Goal: Task Accomplishment & Management: Complete application form

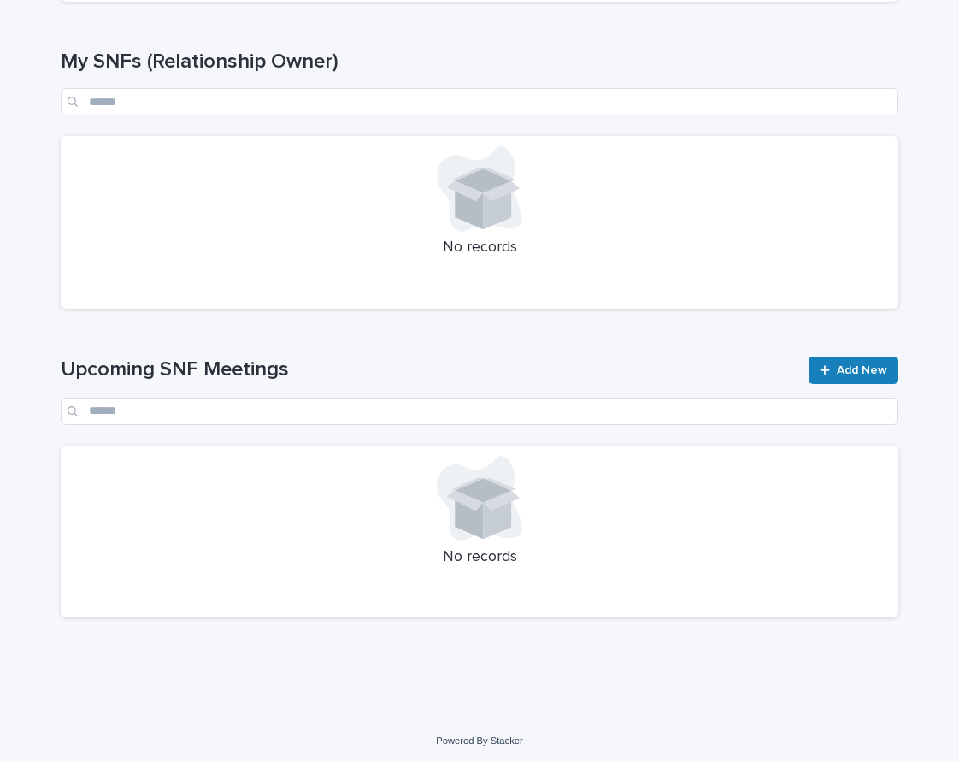
scroll to position [474, 0]
click at [837, 368] on div at bounding box center [828, 370] width 17 height 12
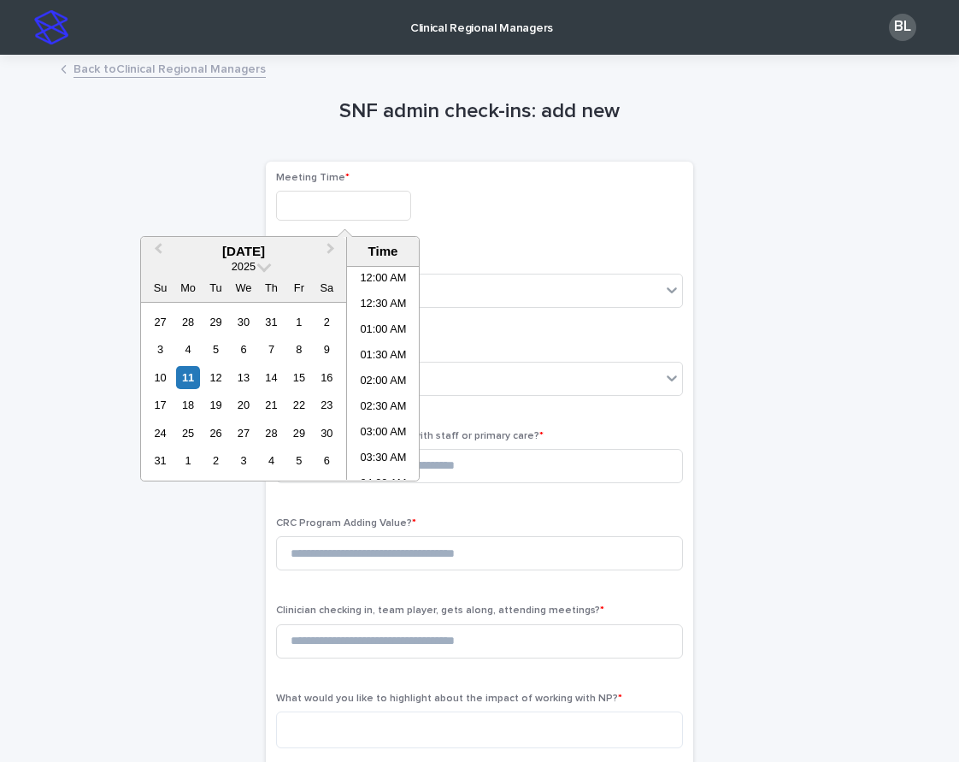
click at [338, 208] on input "text" at bounding box center [343, 206] width 135 height 30
click at [380, 396] on li "02:00 PM" at bounding box center [383, 399] width 73 height 26
type input "**********"
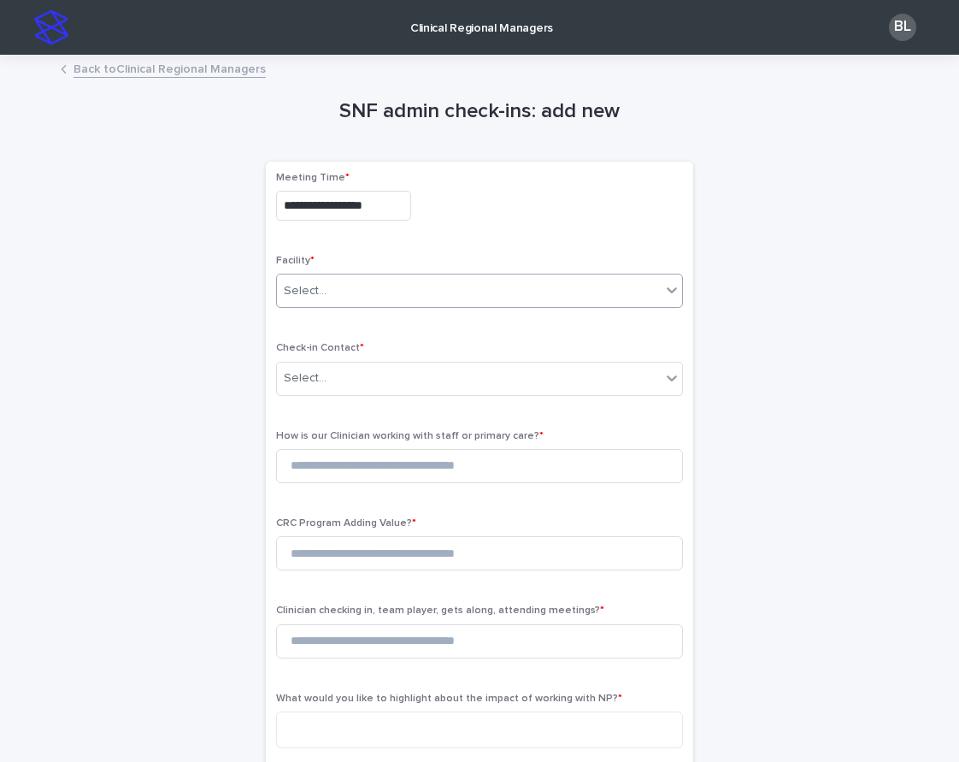
click at [339, 293] on div "Select..." at bounding box center [469, 291] width 384 height 28
type input "*******"
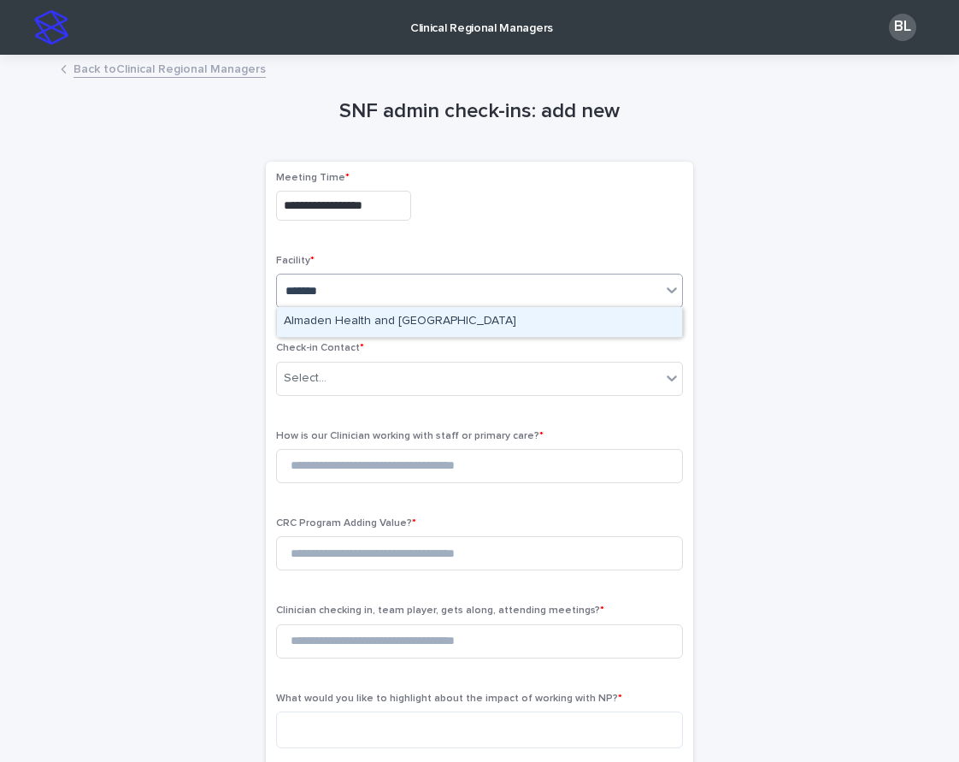
click at [359, 321] on div "Almaden Health and Rehabilitation Center" at bounding box center [479, 322] width 405 height 30
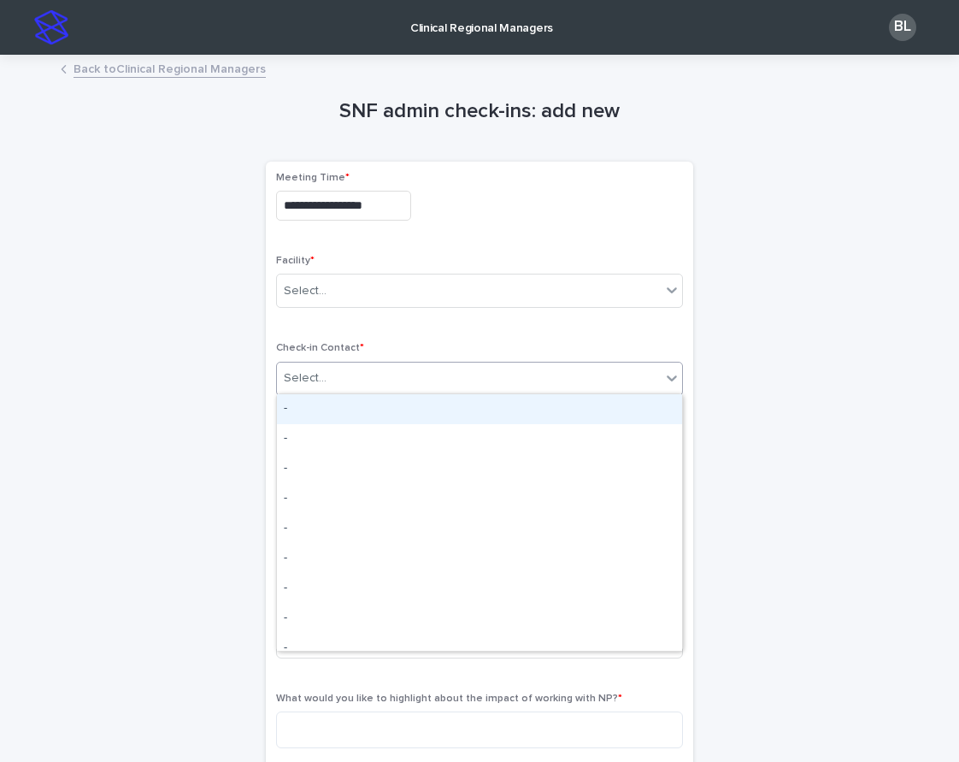
click at [348, 375] on div "Select..." at bounding box center [469, 378] width 384 height 28
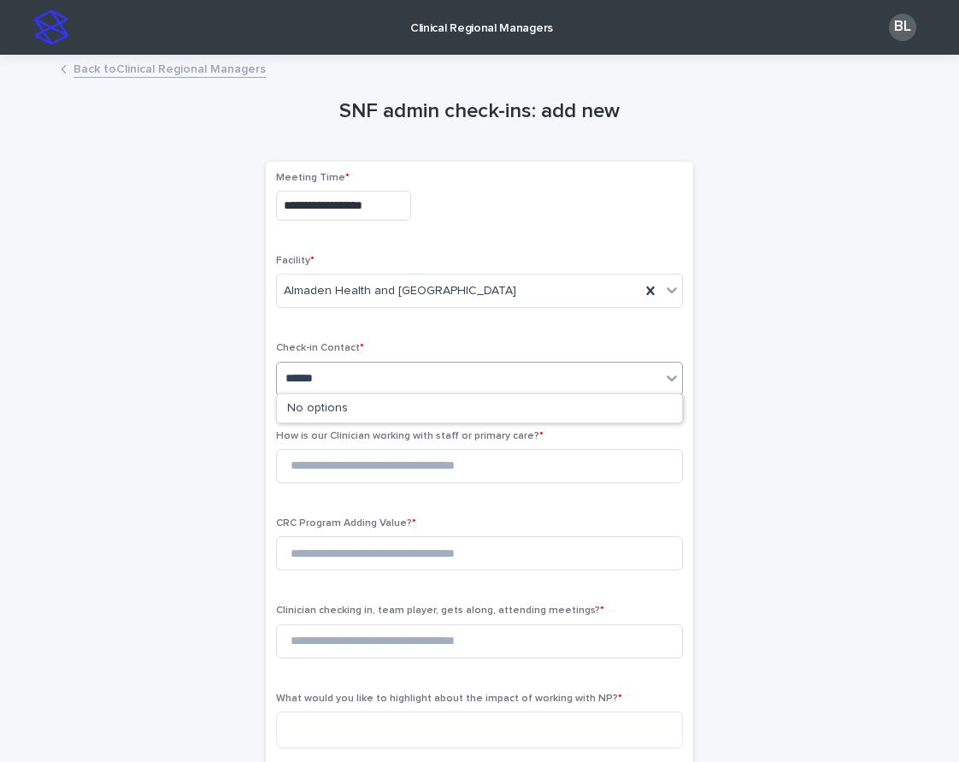
type input "*******"
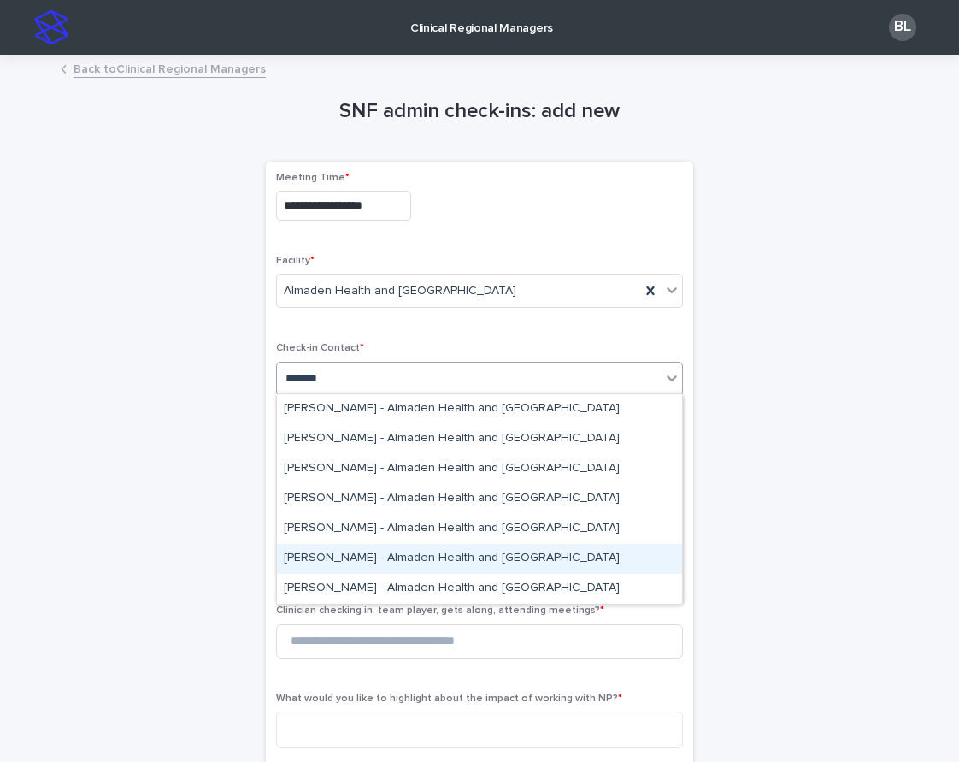
click at [383, 561] on div "Theresa Terry - Almaden Health and Rehabilitation Center" at bounding box center [479, 559] width 405 height 30
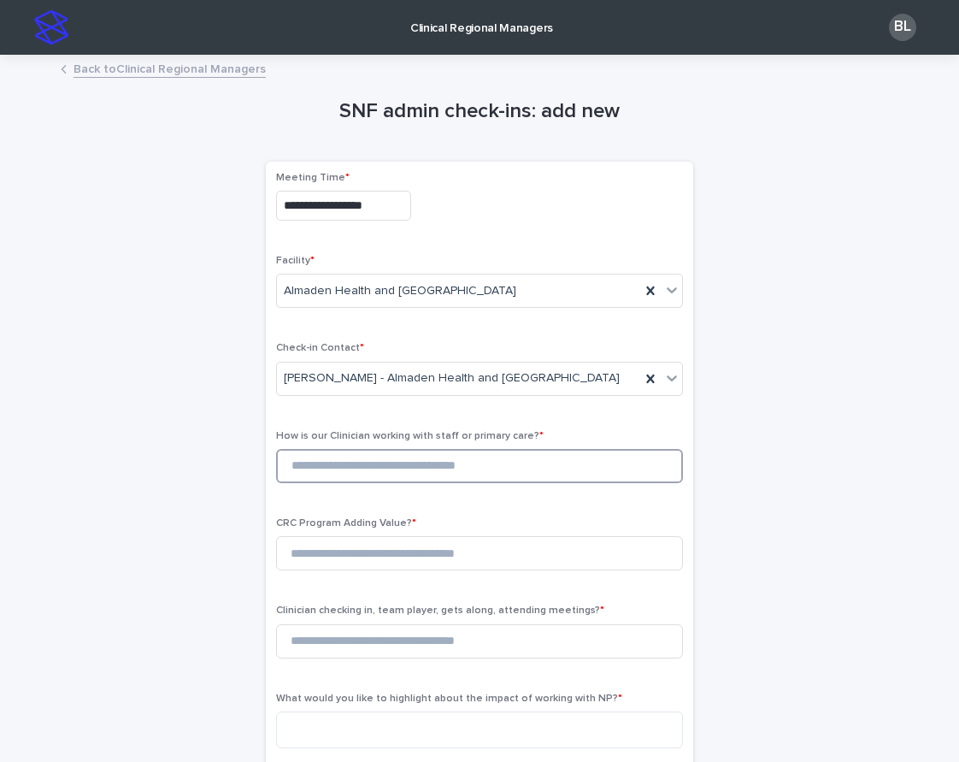
click at [349, 465] on input at bounding box center [479, 466] width 407 height 34
type input "*"
click at [351, 557] on input at bounding box center [479, 553] width 407 height 34
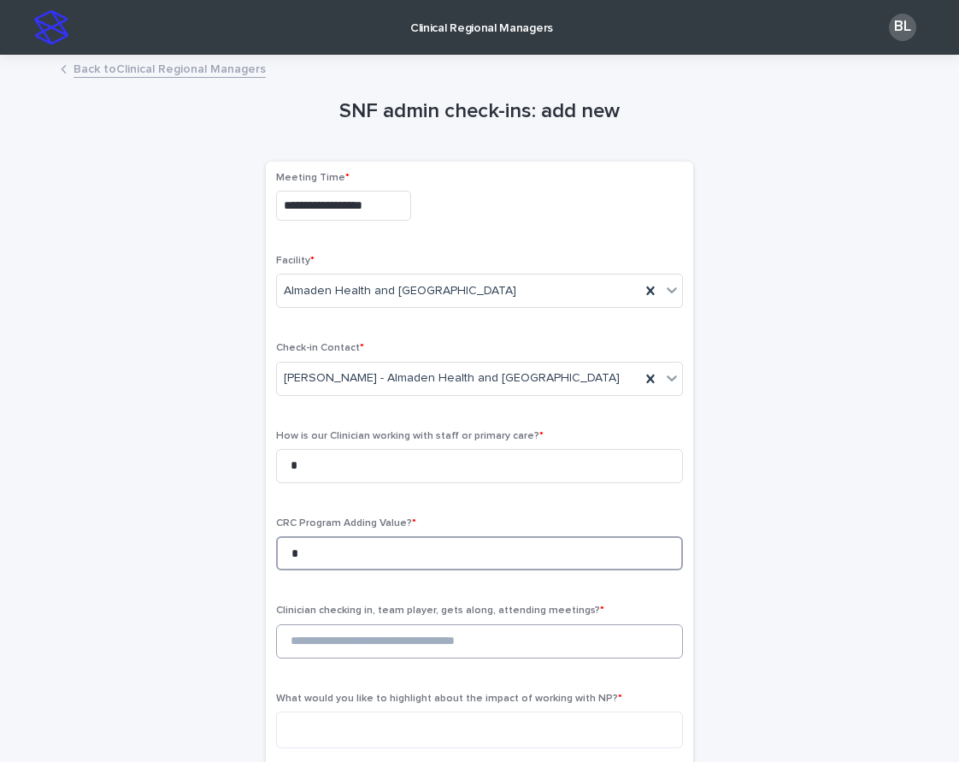
type input "*"
click at [358, 633] on input at bounding box center [479, 641] width 407 height 34
type input "*"
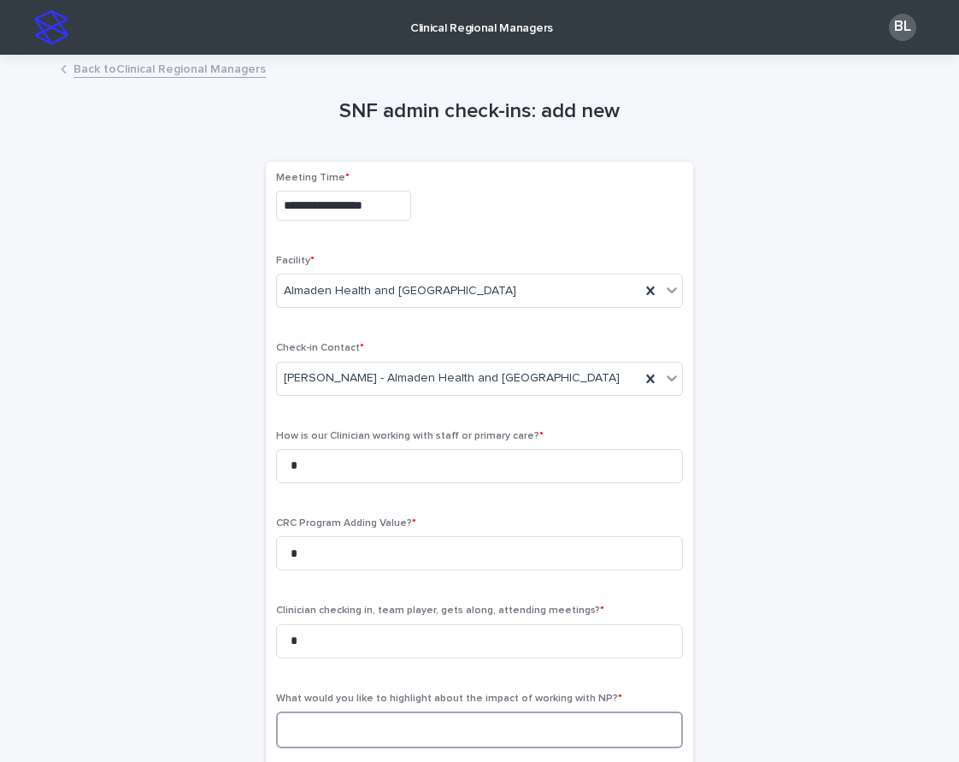
click at [379, 718] on textarea at bounding box center [479, 729] width 407 height 37
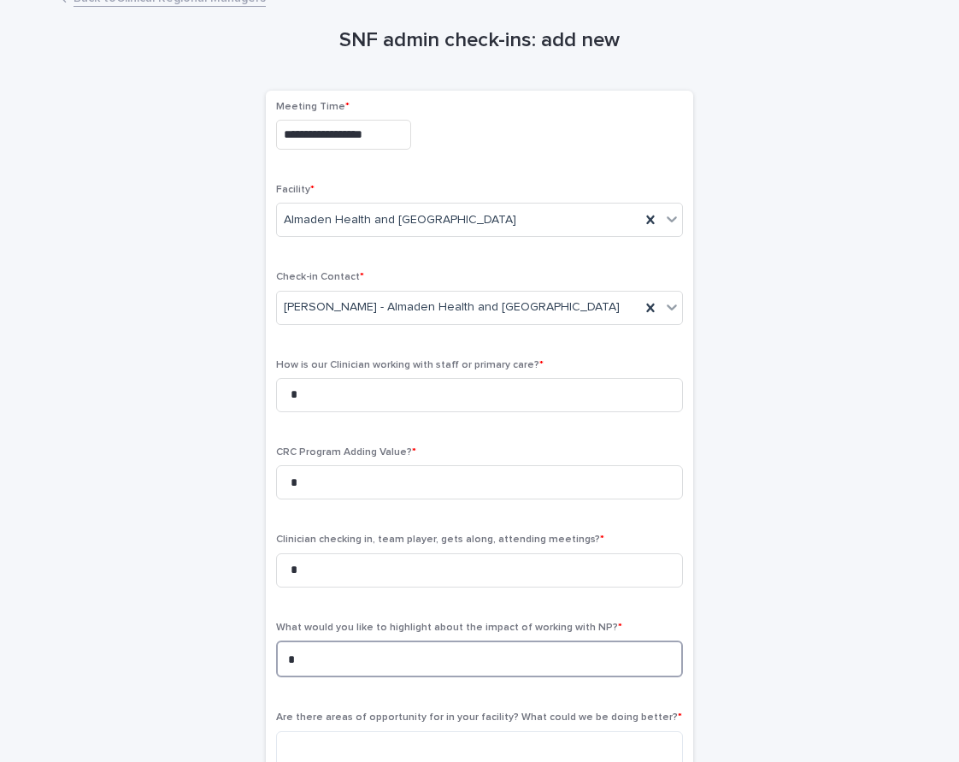
scroll to position [120, 0]
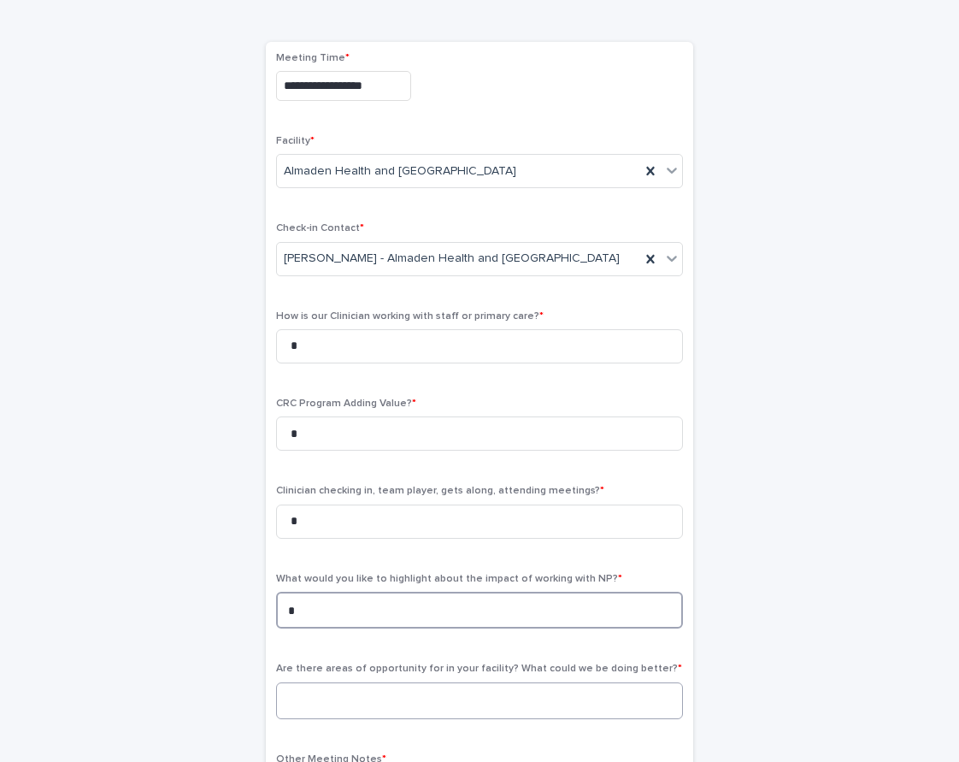
type textarea "*"
click at [347, 682] on textarea at bounding box center [479, 700] width 407 height 37
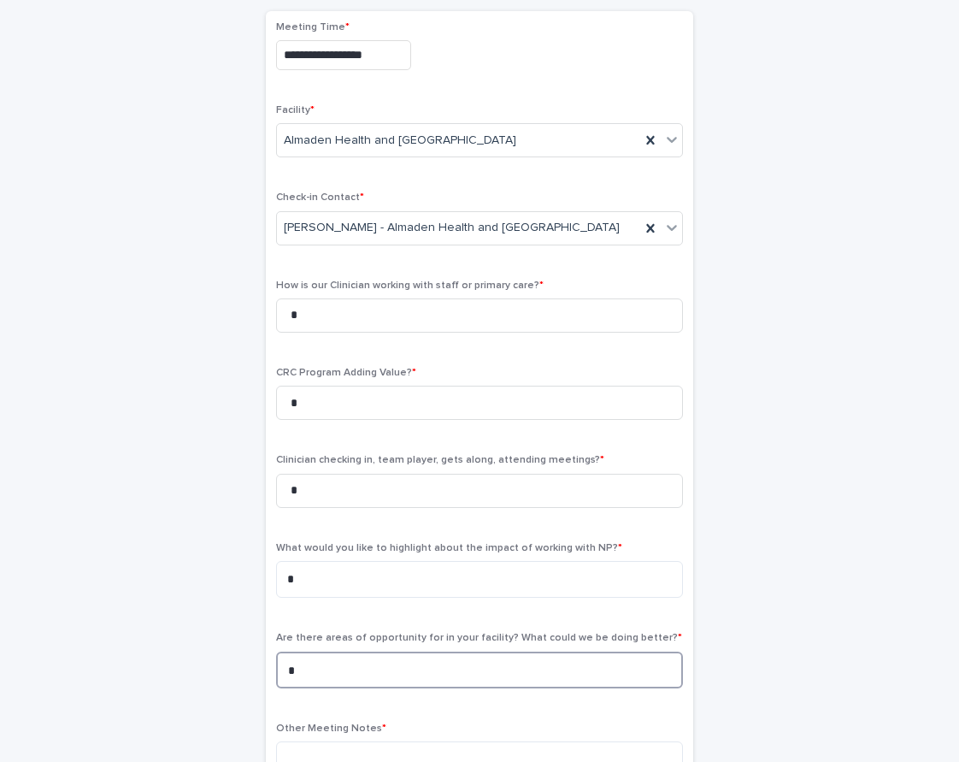
scroll to position [154, 0]
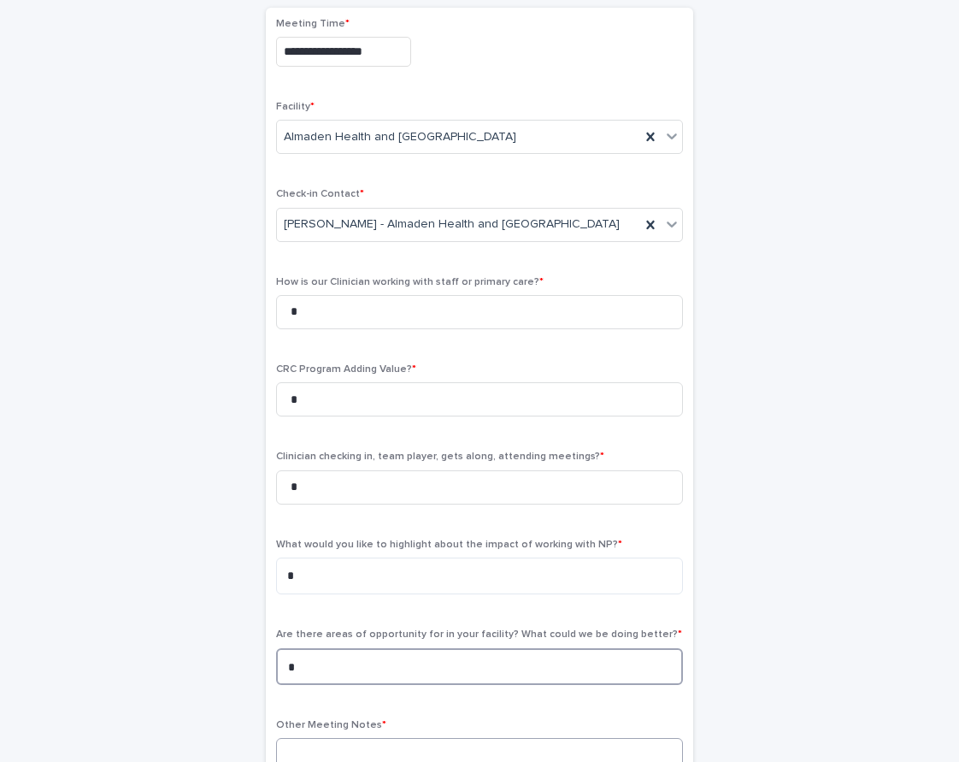
type textarea "*"
click at [334, 743] on textarea at bounding box center [479, 756] width 407 height 37
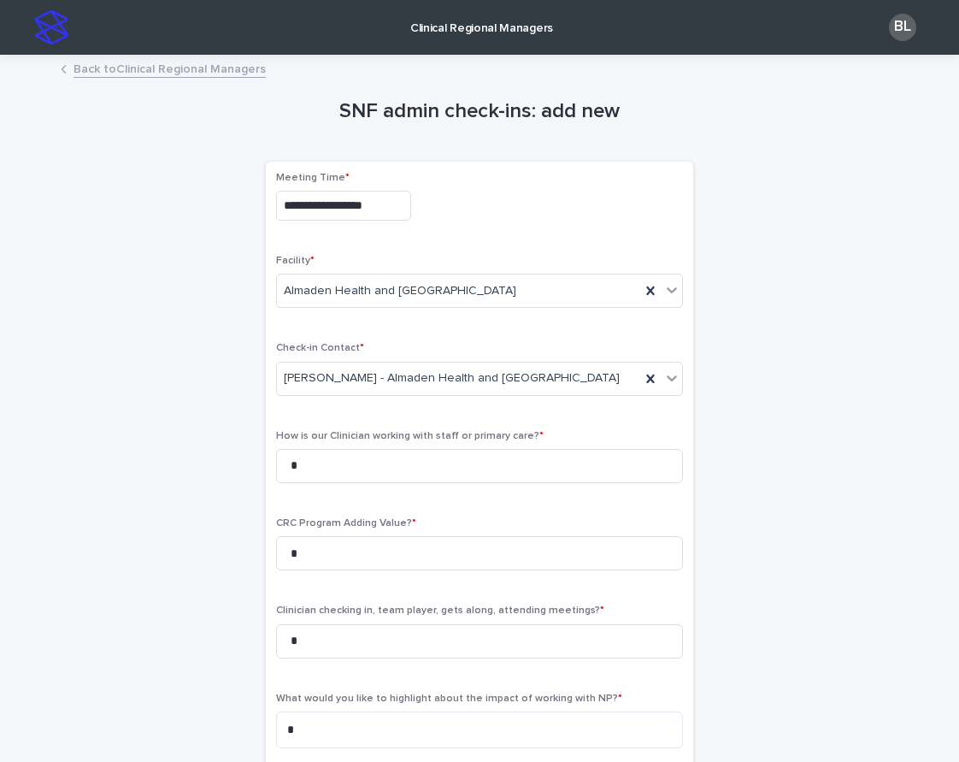
scroll to position [739, 0]
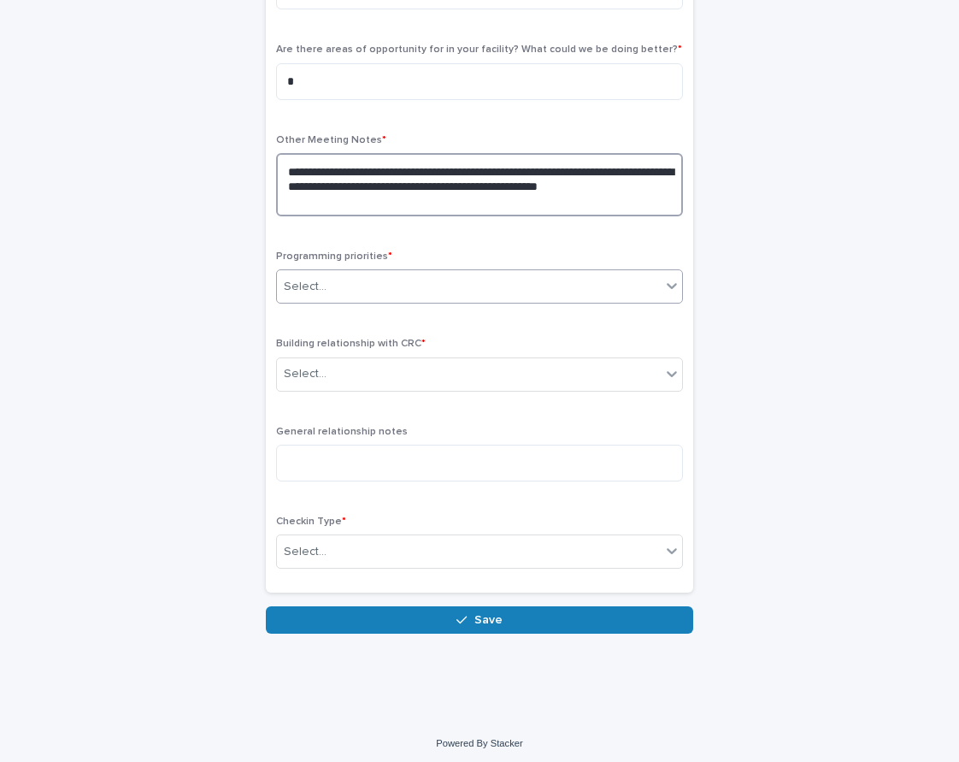
type textarea "**********"
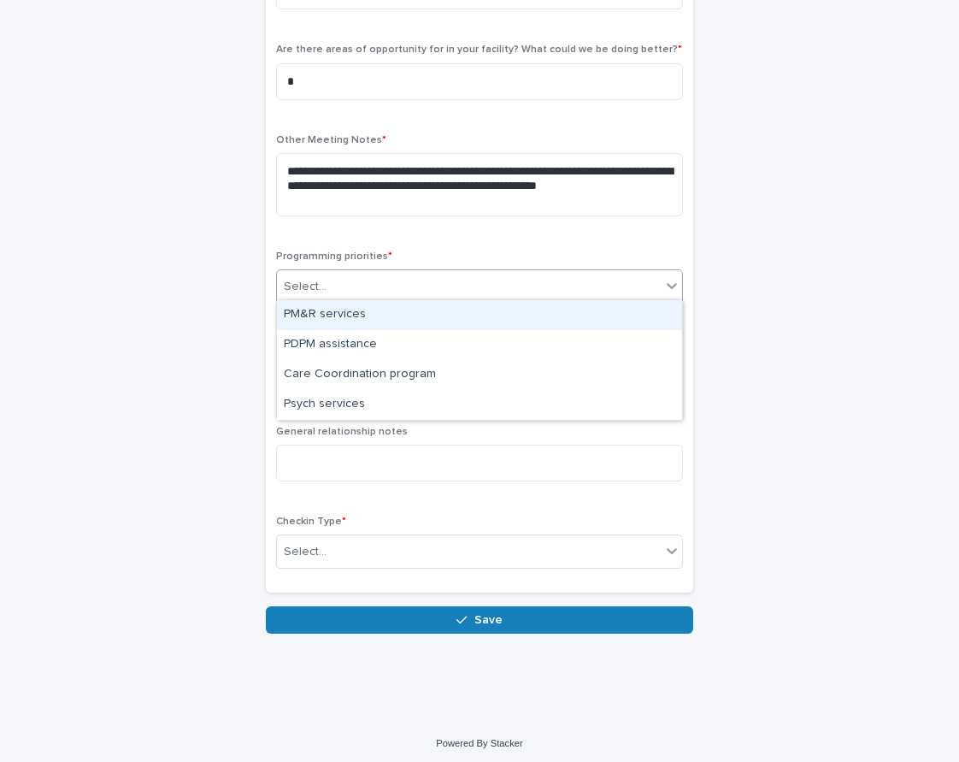
click at [357, 276] on div "Select..." at bounding box center [469, 287] width 384 height 28
click at [351, 310] on div "PM&R services" at bounding box center [479, 315] width 405 height 30
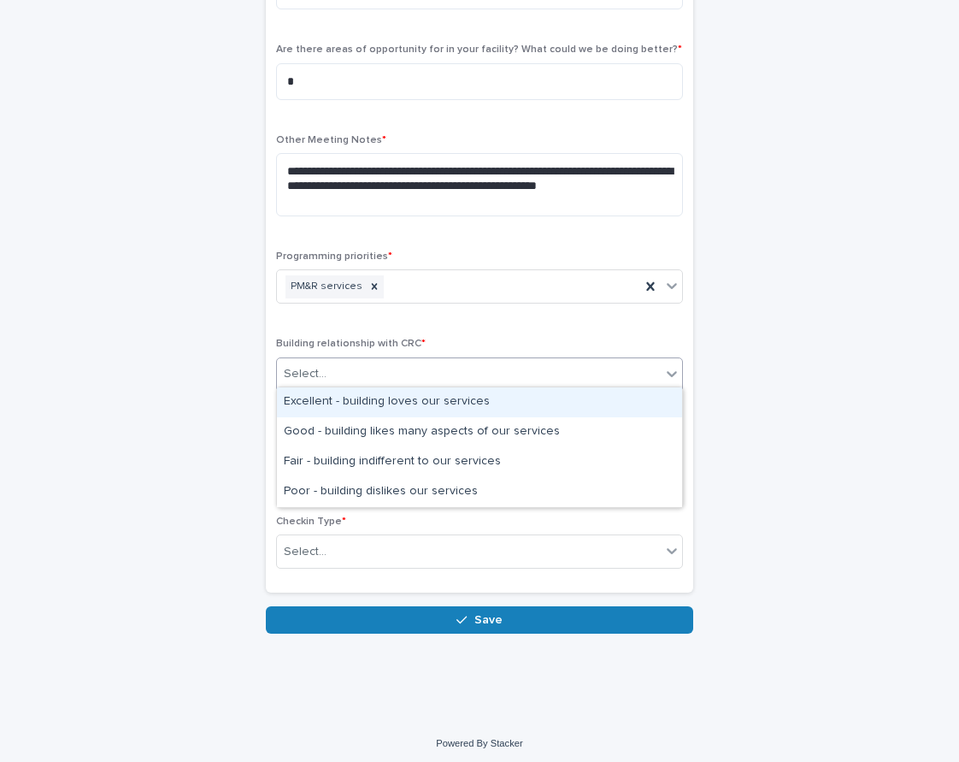
click at [324, 365] on div "Select..." at bounding box center [305, 374] width 43 height 18
click at [316, 399] on div "Excellent - building loves our services" at bounding box center [479, 402] width 405 height 30
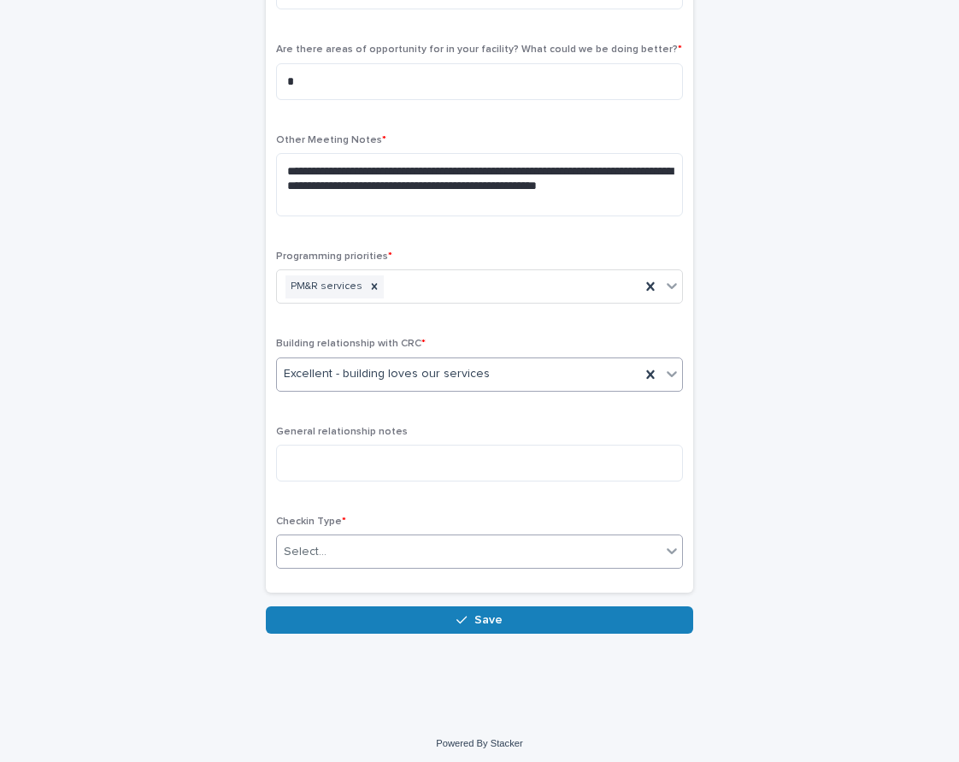
click at [296, 550] on div "Select..." at bounding box center [305, 552] width 43 height 18
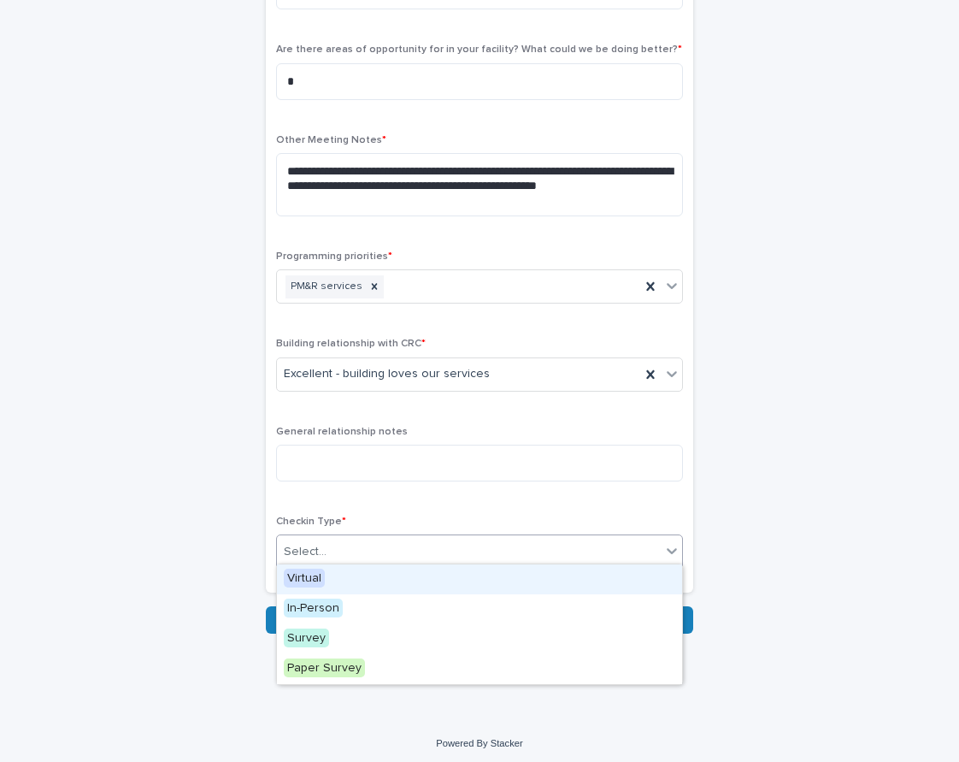
click at [307, 578] on span "Virtual" at bounding box center [304, 578] width 41 height 19
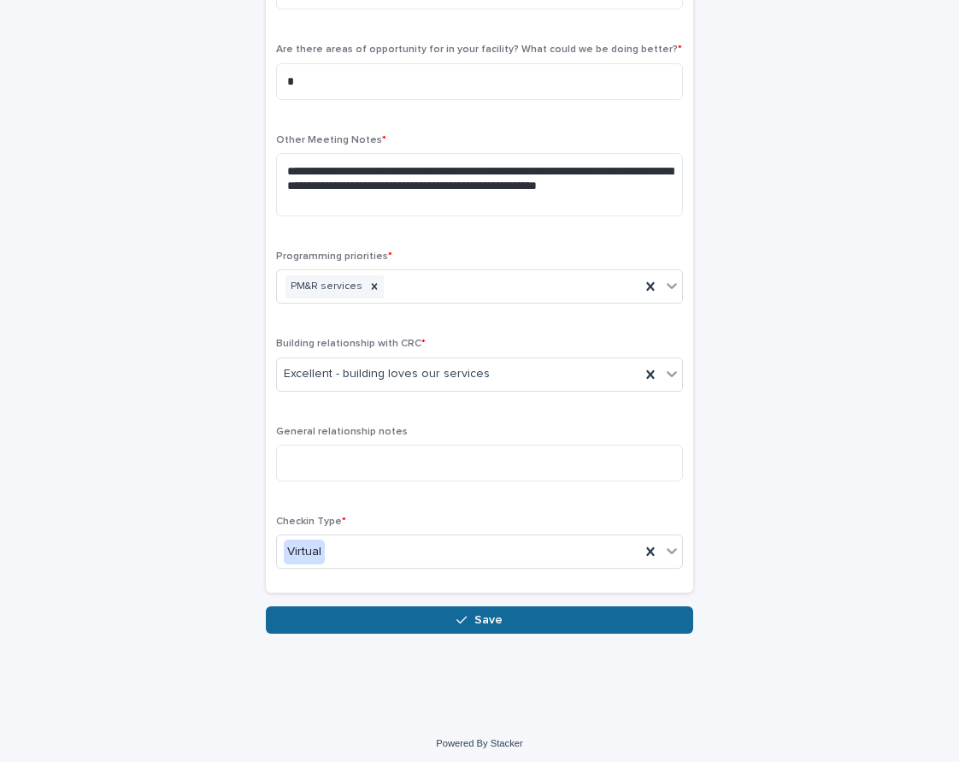
click at [339, 614] on button "Save" at bounding box center [479, 619] width 427 height 27
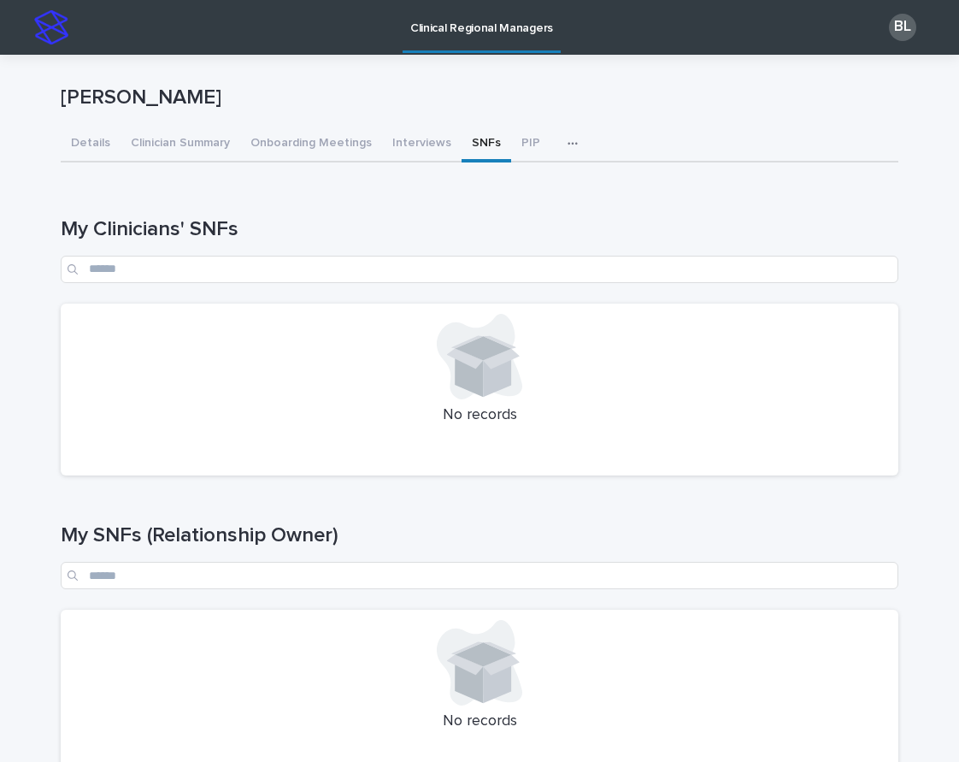
scroll to position [474, 0]
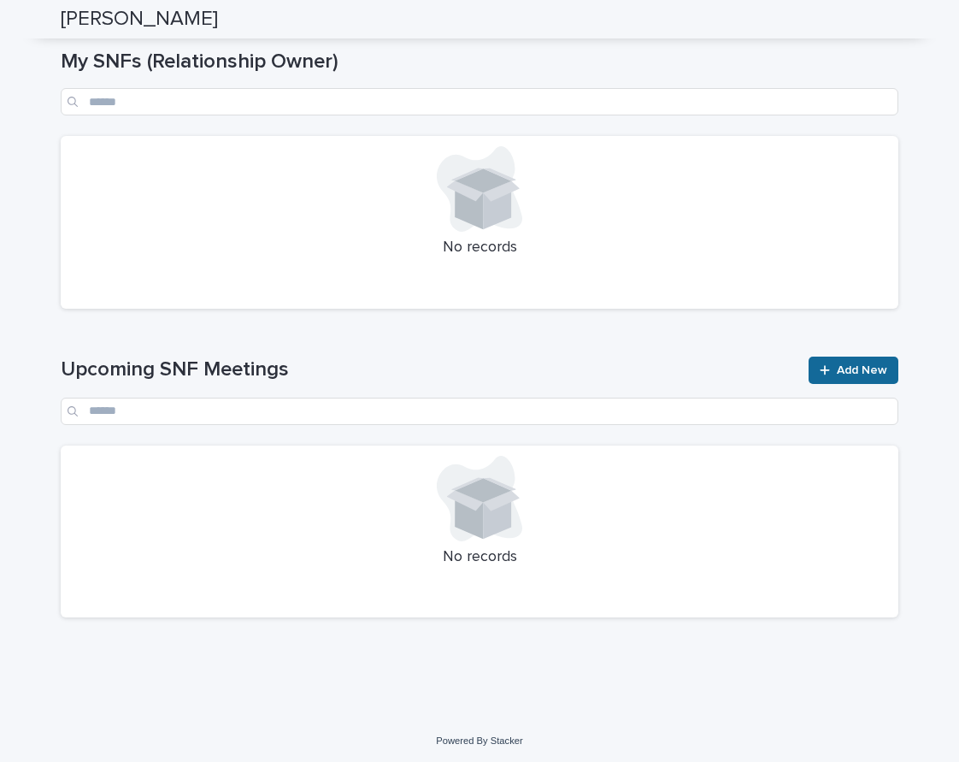
click at [853, 377] on link "Add New" at bounding box center [854, 370] width 90 height 27
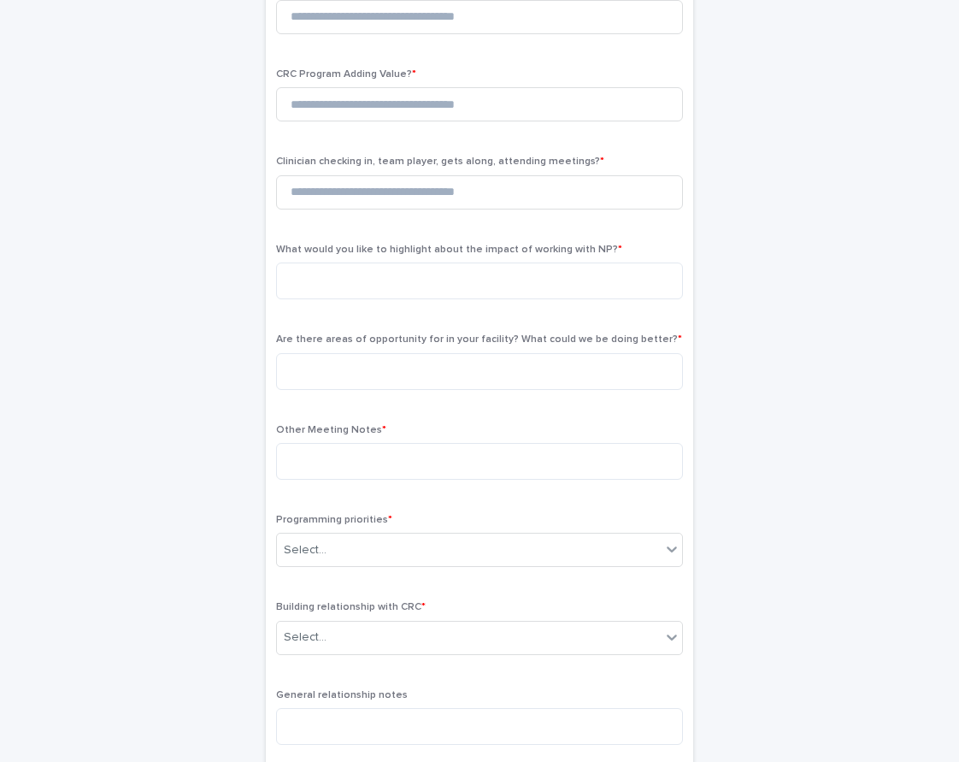
scroll to position [109, 0]
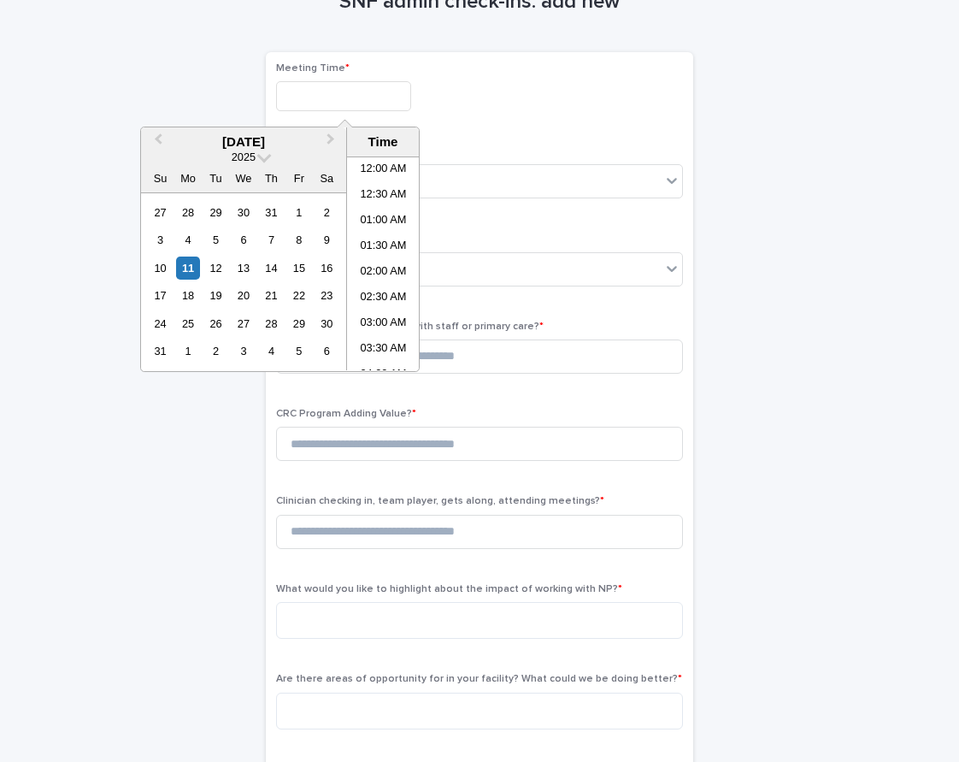
click at [342, 99] on input "text" at bounding box center [343, 96] width 135 height 30
click at [383, 262] on li "02:00 PM" at bounding box center [383, 264] width 73 height 26
type input "**********"
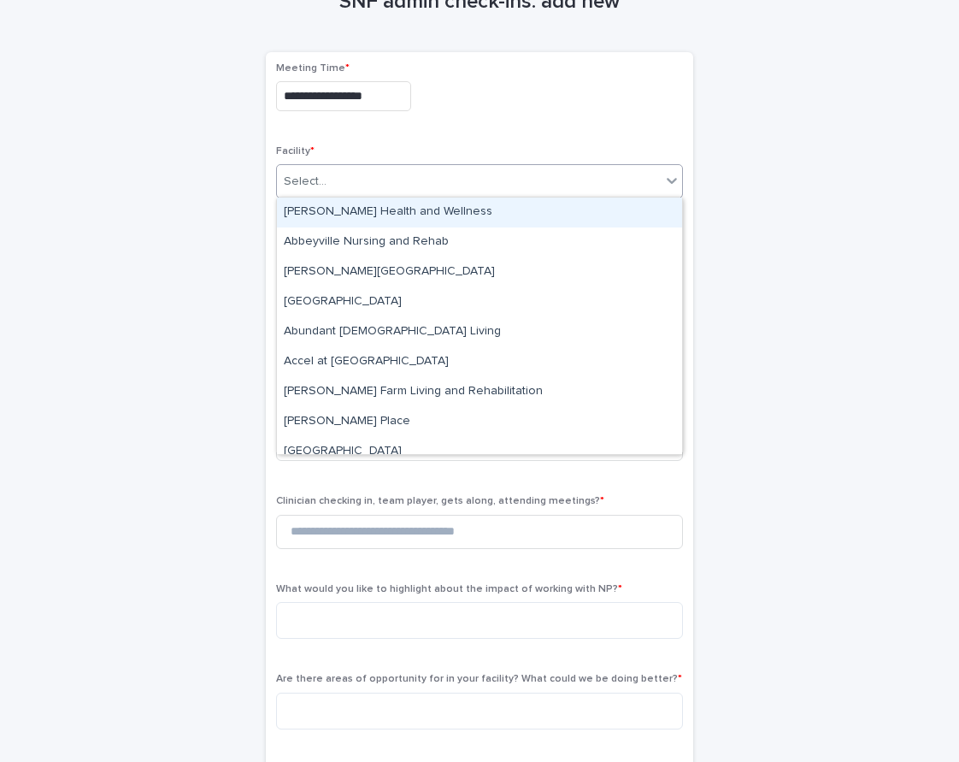
click at [396, 183] on div "Select..." at bounding box center [469, 182] width 384 height 28
type input "***"
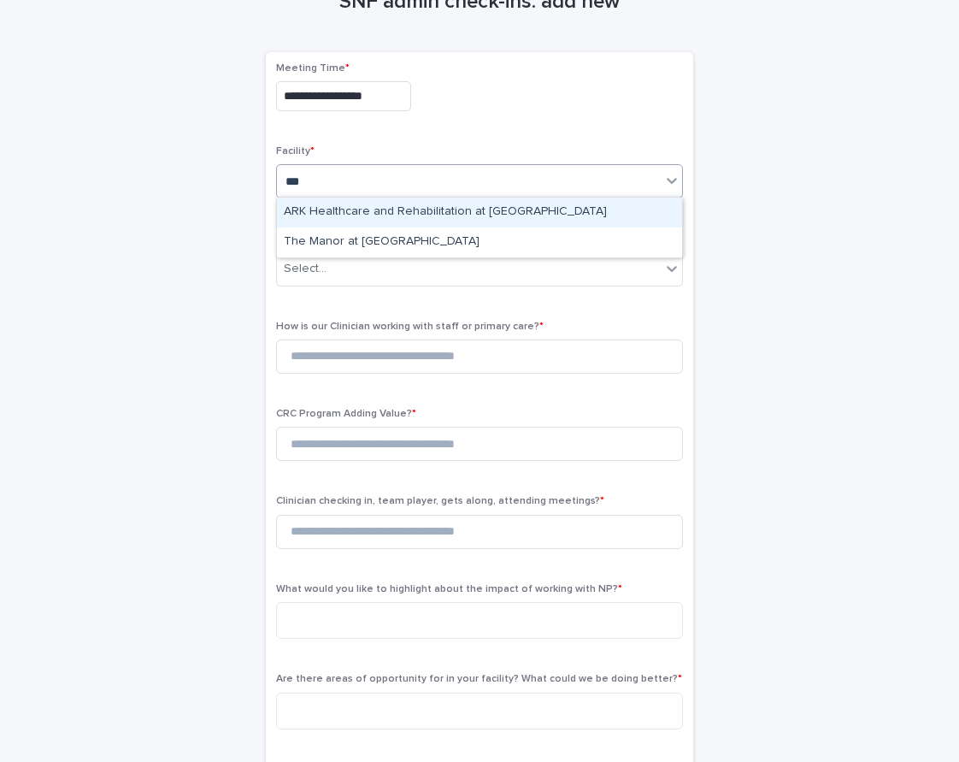
click at [445, 213] on div "ARK Healthcare and Rehabilitation at Governor’s House" at bounding box center [479, 212] width 405 height 30
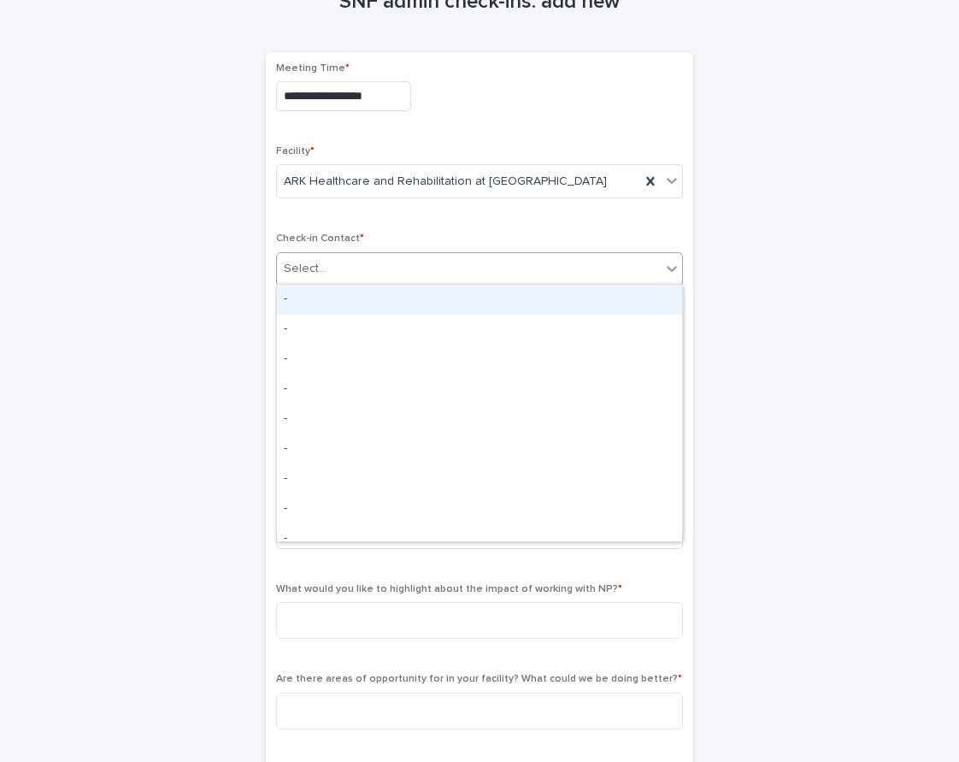
click at [365, 265] on div "Select..." at bounding box center [469, 269] width 384 height 28
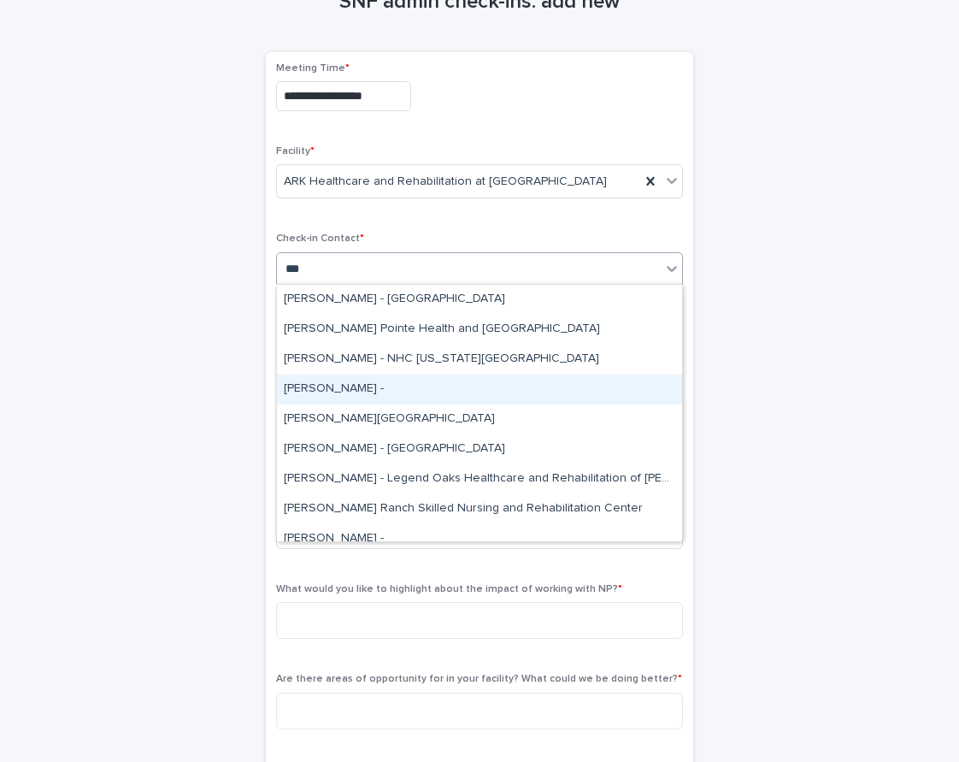
type input "****"
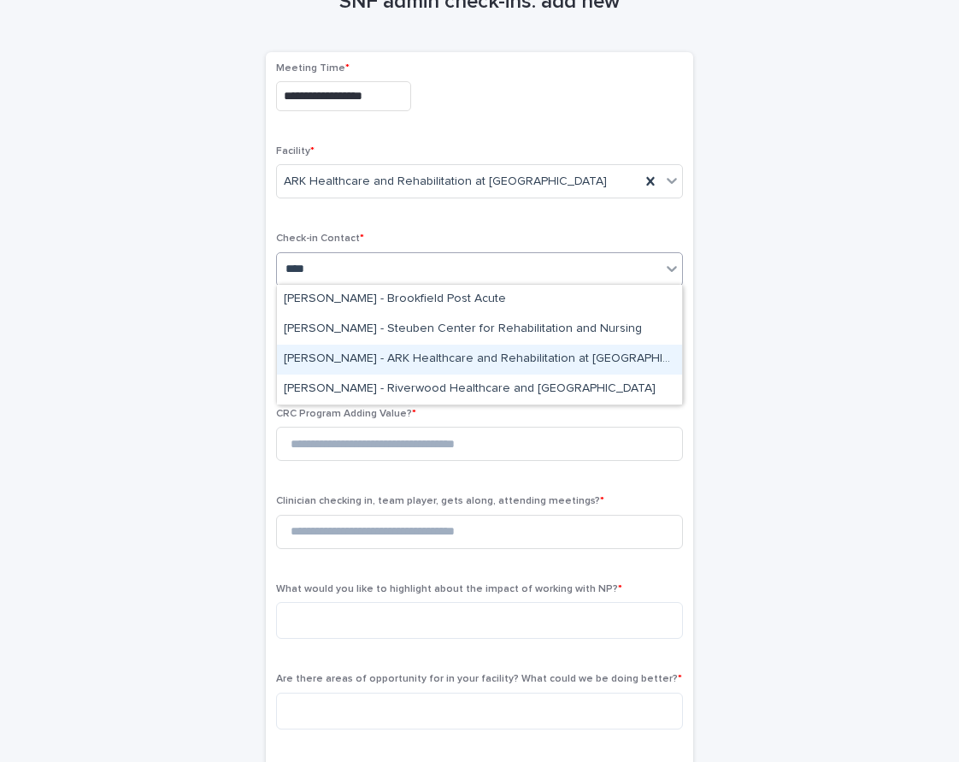
click at [452, 359] on div "Micki Casalino - ARK Healthcare and Rehabilitation at Governor’s House" at bounding box center [479, 360] width 405 height 30
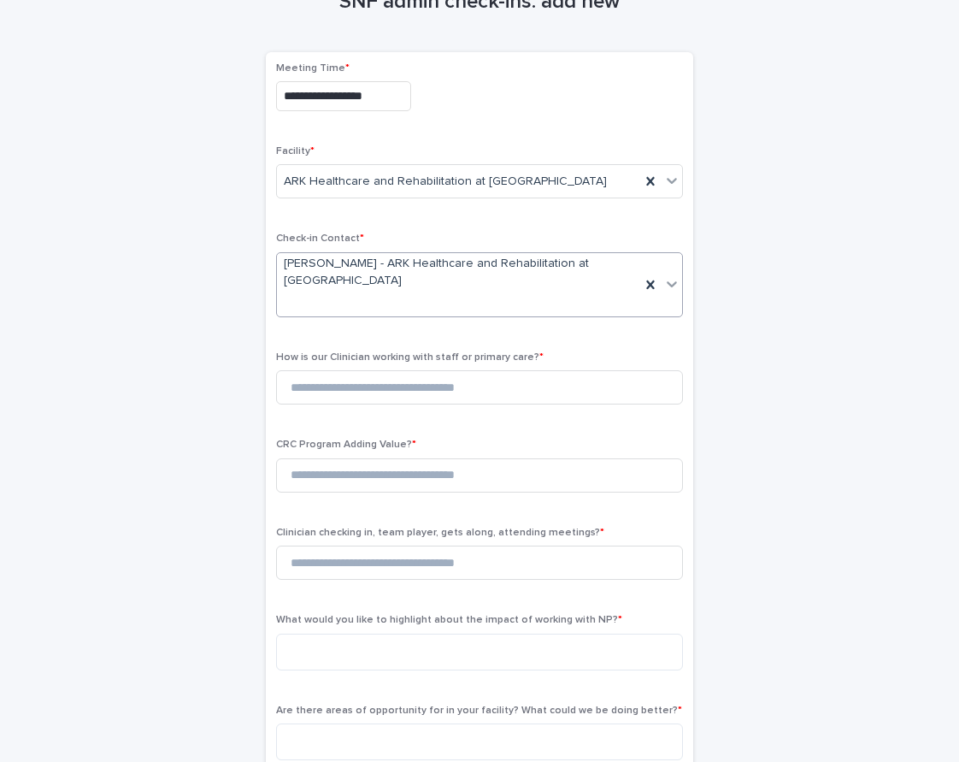
click at [351, 352] on span "How is our Clinician working with staff or primary care? *" at bounding box center [410, 357] width 268 height 10
click at [341, 388] on input at bounding box center [479, 387] width 407 height 34
type input "*"
click at [336, 468] on input at bounding box center [479, 475] width 407 height 34
type input "*"
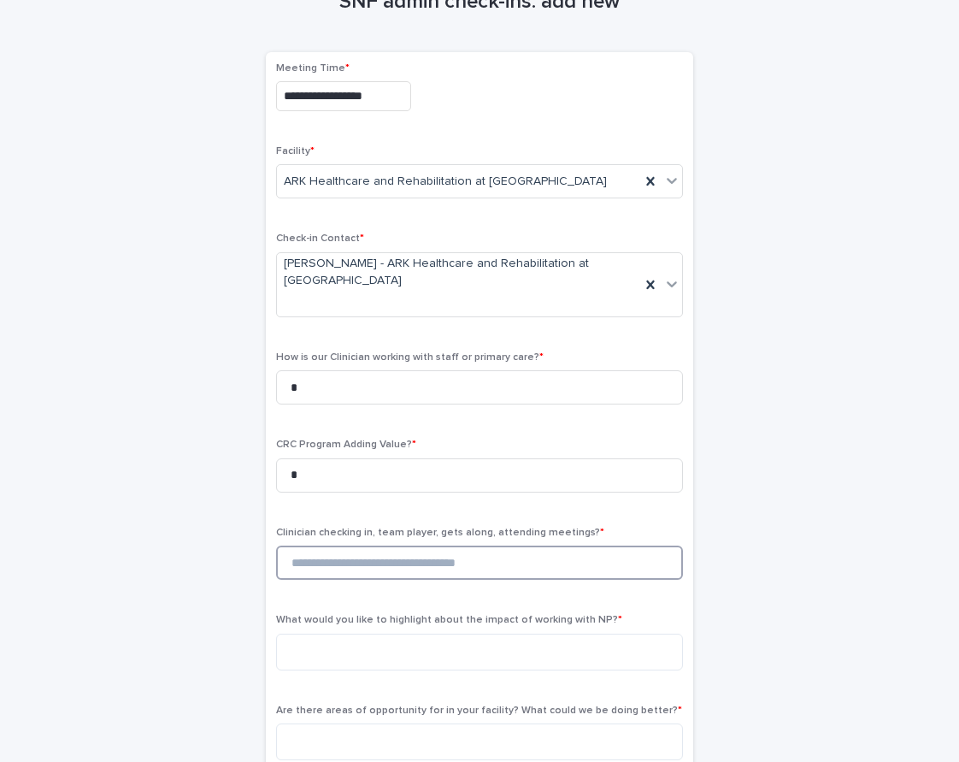
click at [334, 555] on input at bounding box center [479, 562] width 407 height 34
type input "*"
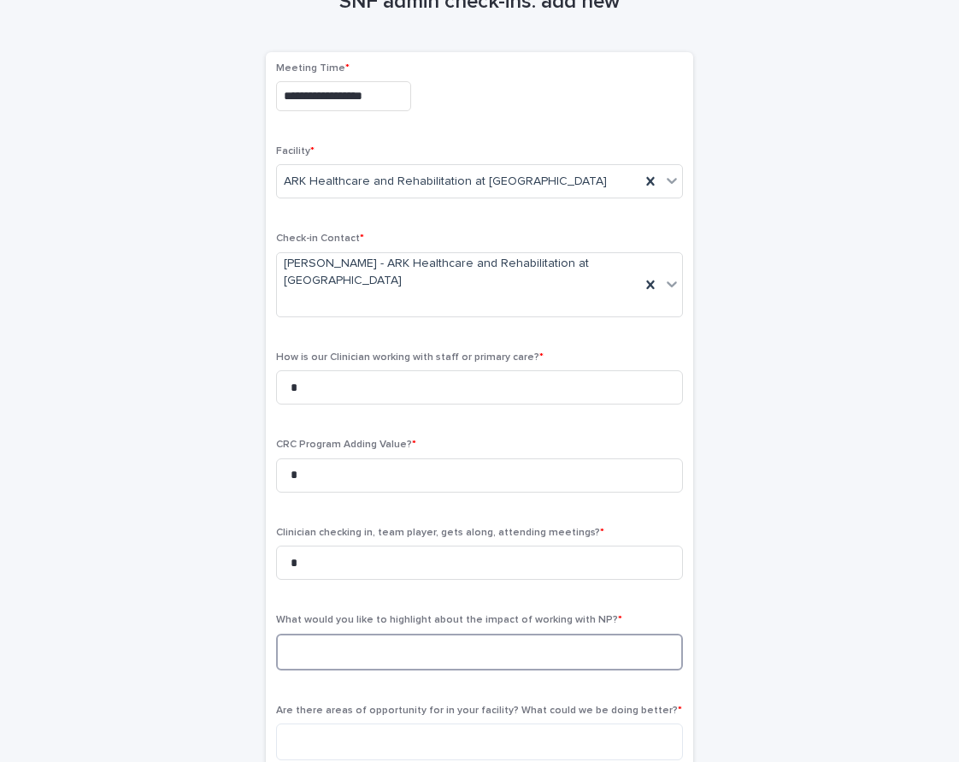
click at [359, 634] on textarea at bounding box center [479, 652] width 407 height 37
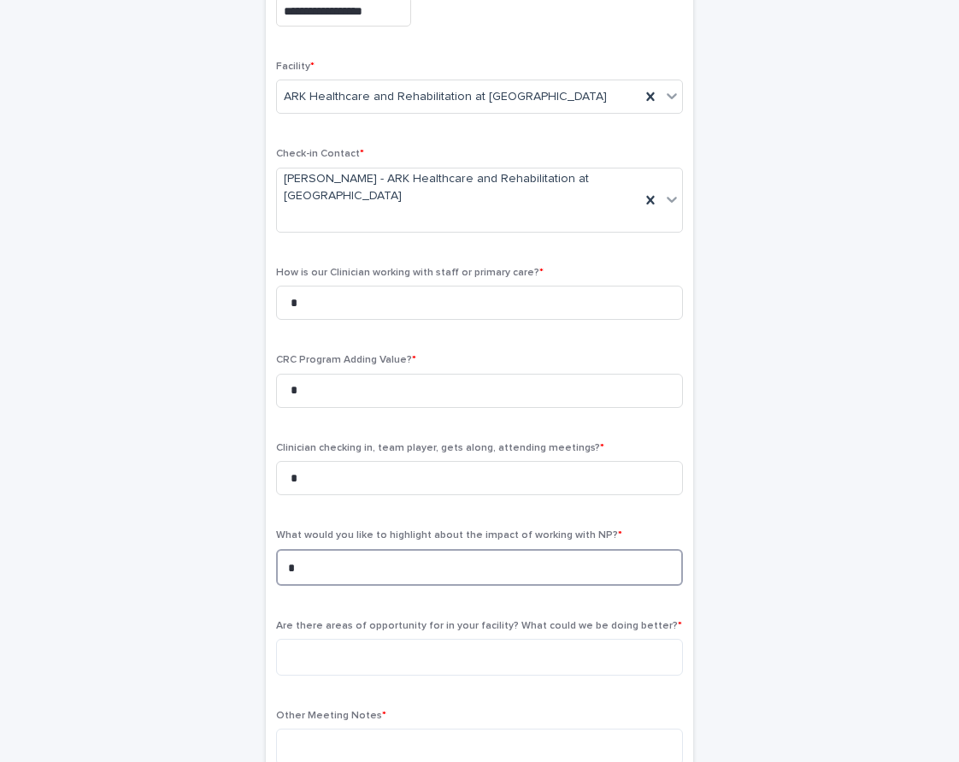
scroll to position [197, 0]
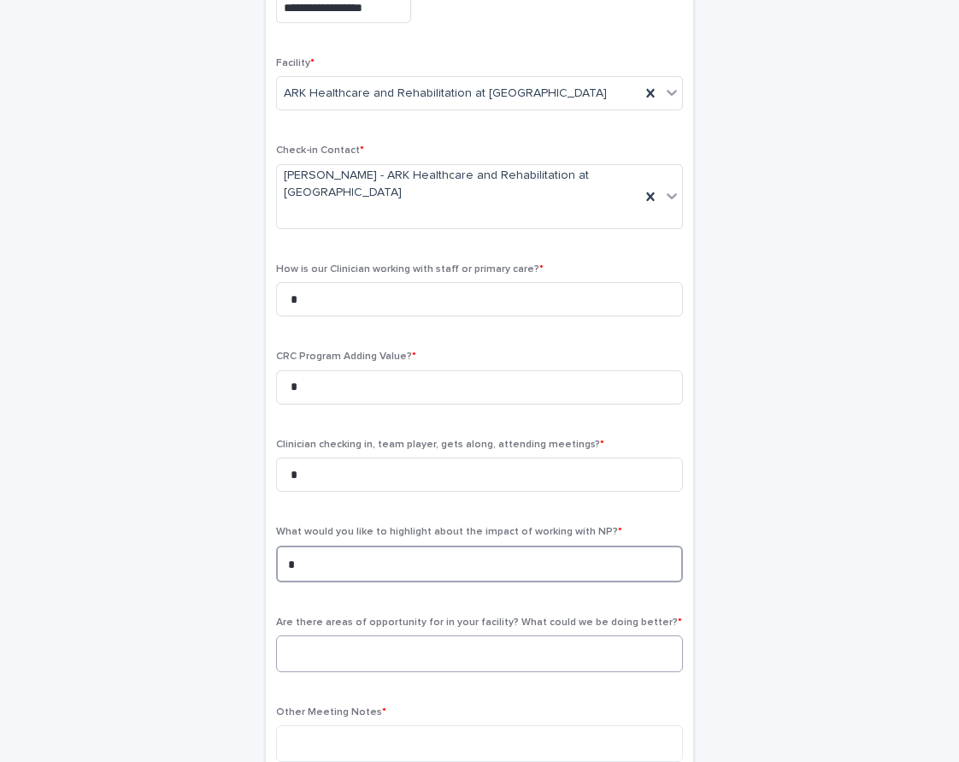
type textarea "*"
click at [358, 638] on textarea at bounding box center [479, 653] width 407 height 37
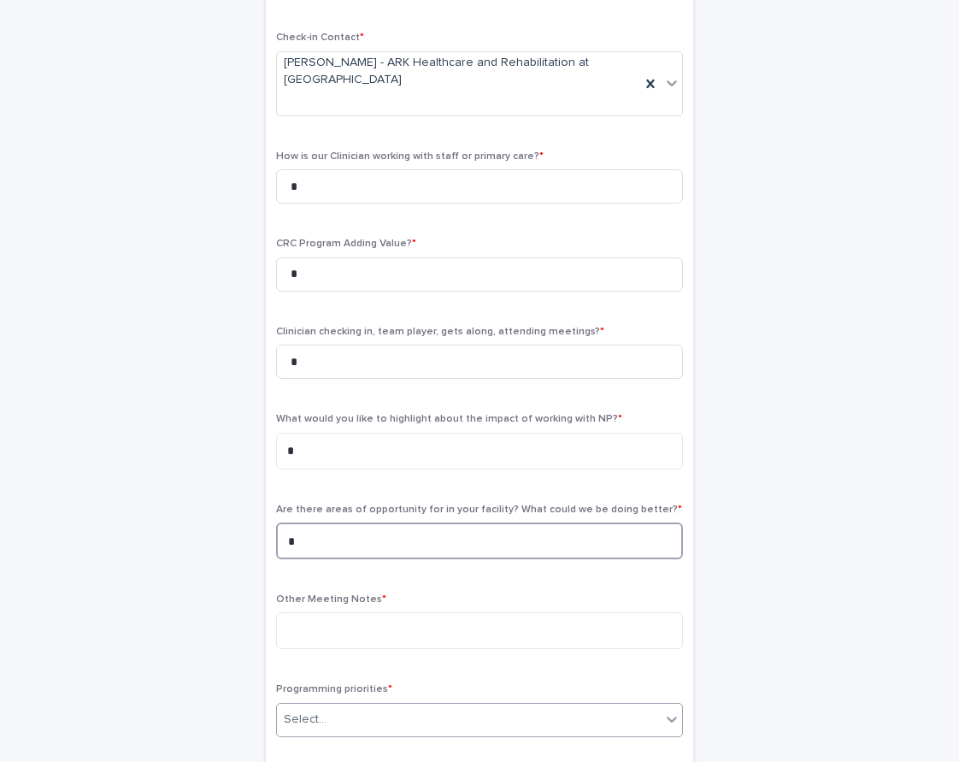
scroll to position [412, 0]
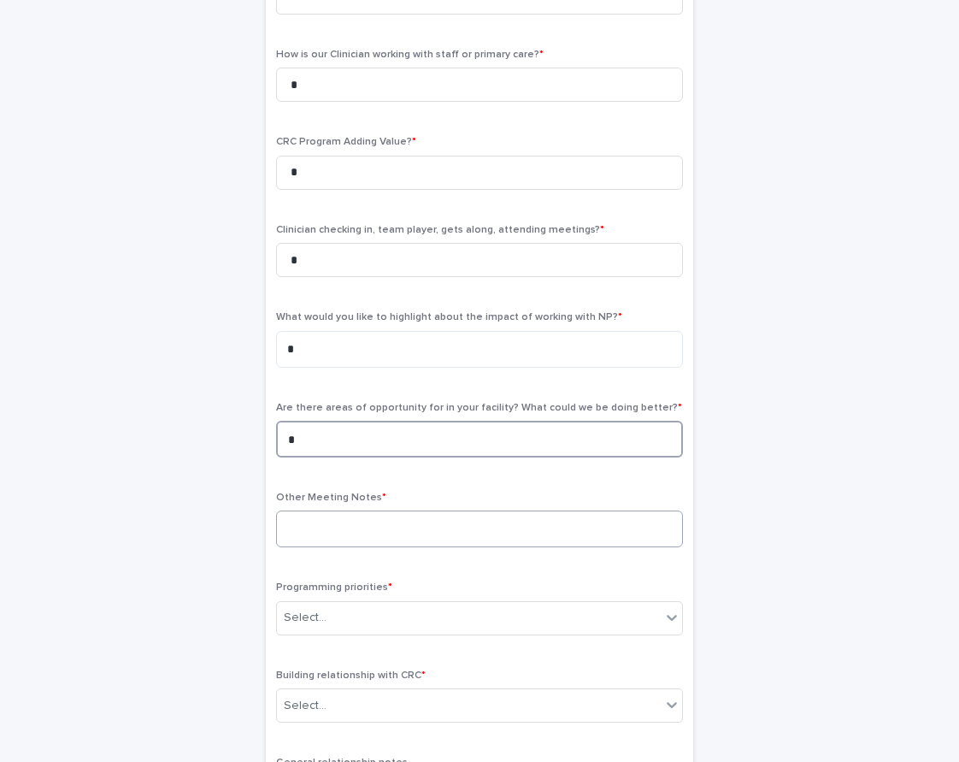
type textarea "*"
click at [358, 520] on textarea at bounding box center [479, 528] width 407 height 37
click at [324, 604] on div "Select..." at bounding box center [469, 618] width 384 height 28
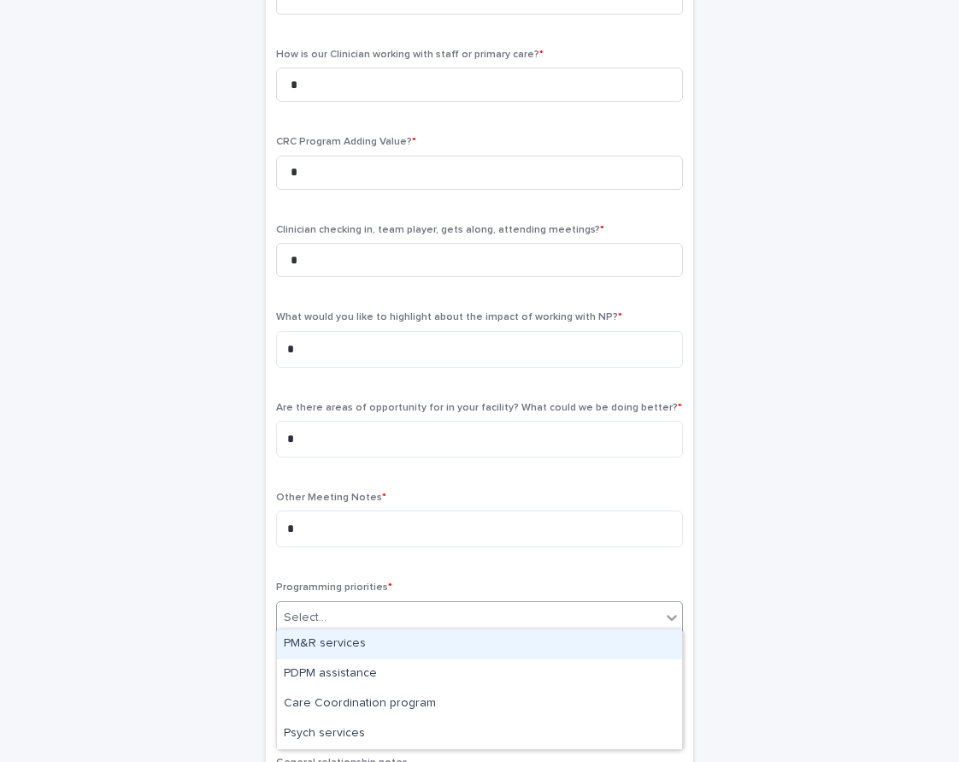
click at [321, 642] on div "PM&R services" at bounding box center [479, 644] width 405 height 30
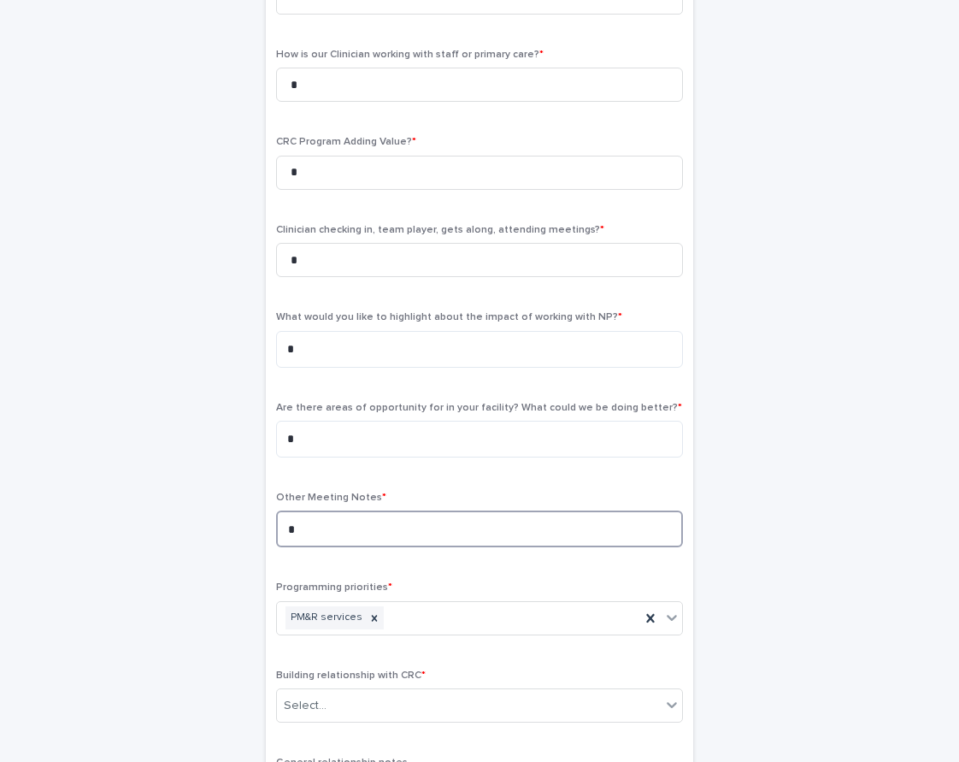
drag, startPoint x: 321, startPoint y: 531, endPoint x: 255, endPoint y: 522, distance: 66.5
click at [255, 522] on div "**********" at bounding box center [480, 309] width 838 height 1312
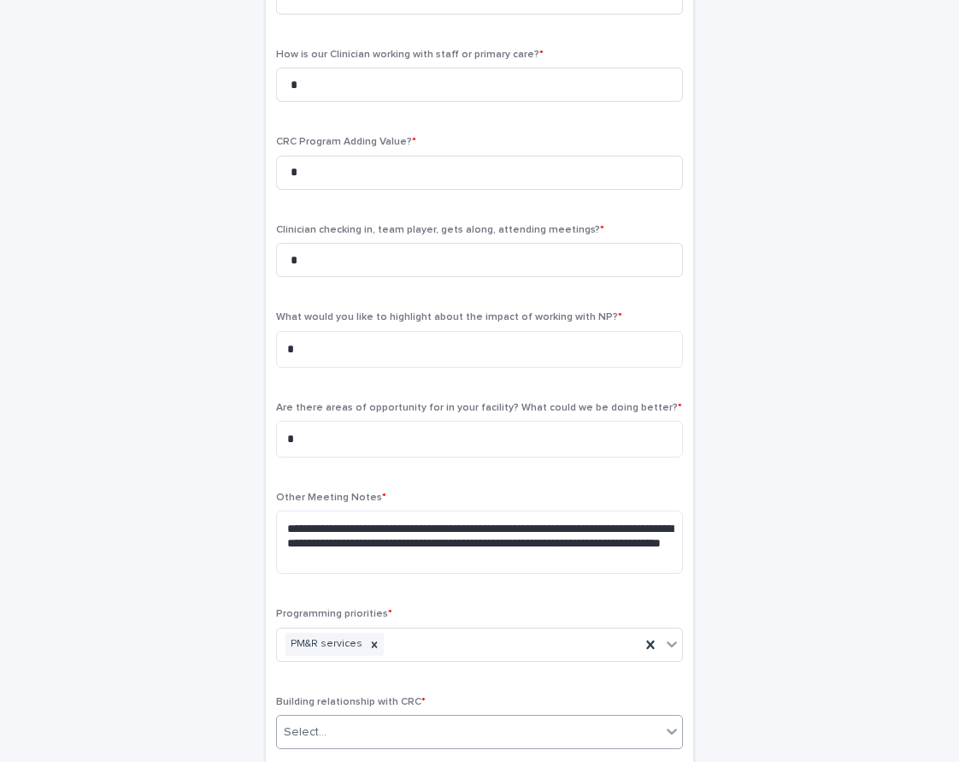
click at [362, 718] on div "Select..." at bounding box center [469, 732] width 384 height 28
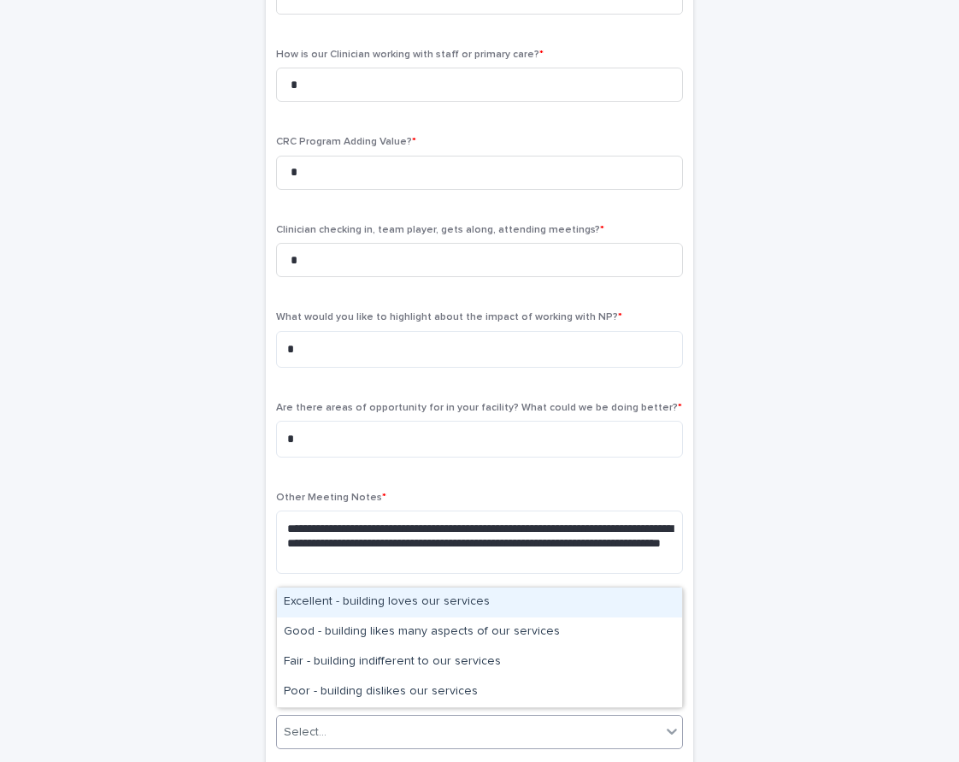
click at [348, 604] on div "Excellent - building loves our services" at bounding box center [479, 602] width 405 height 30
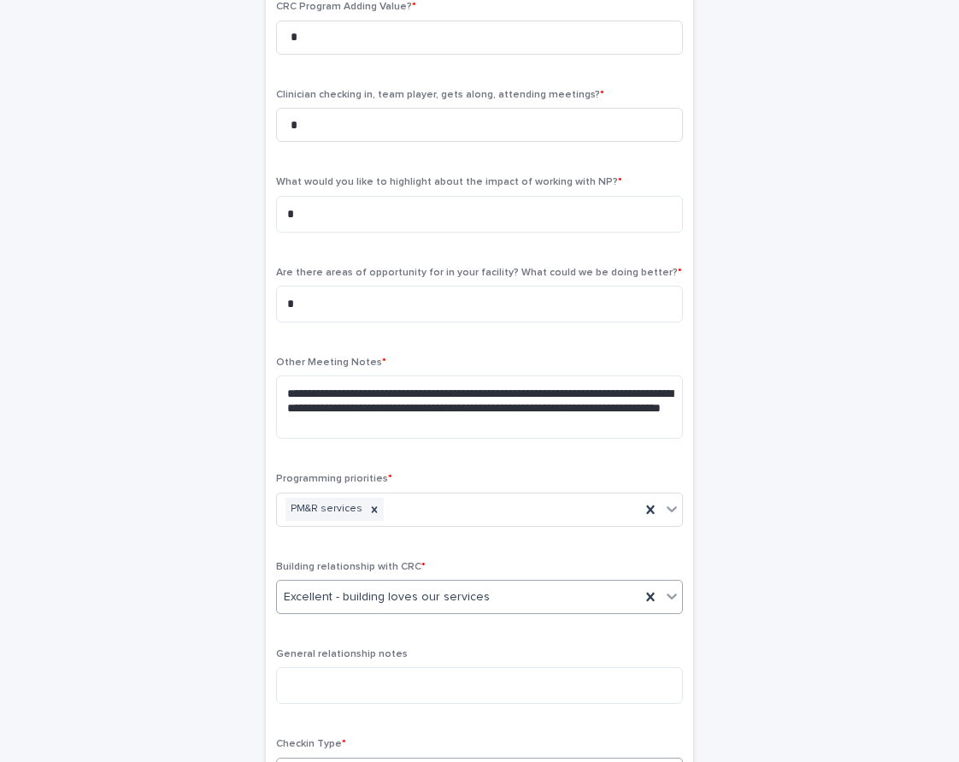
scroll to position [603, 0]
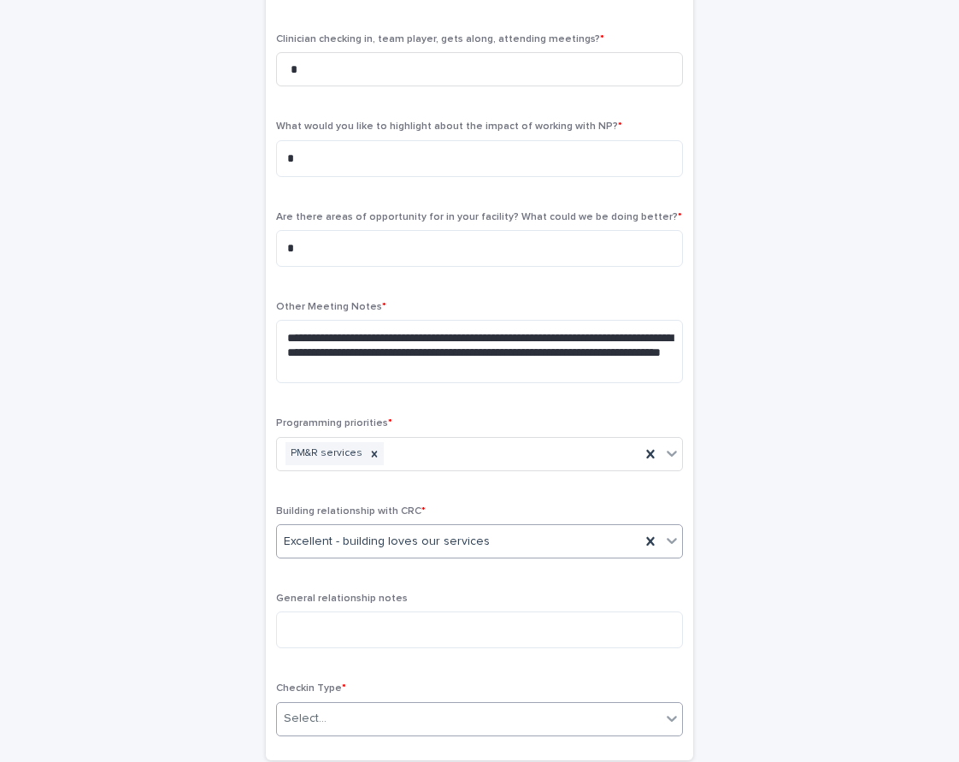
click at [323, 710] on div "Select..." at bounding box center [305, 719] width 43 height 18
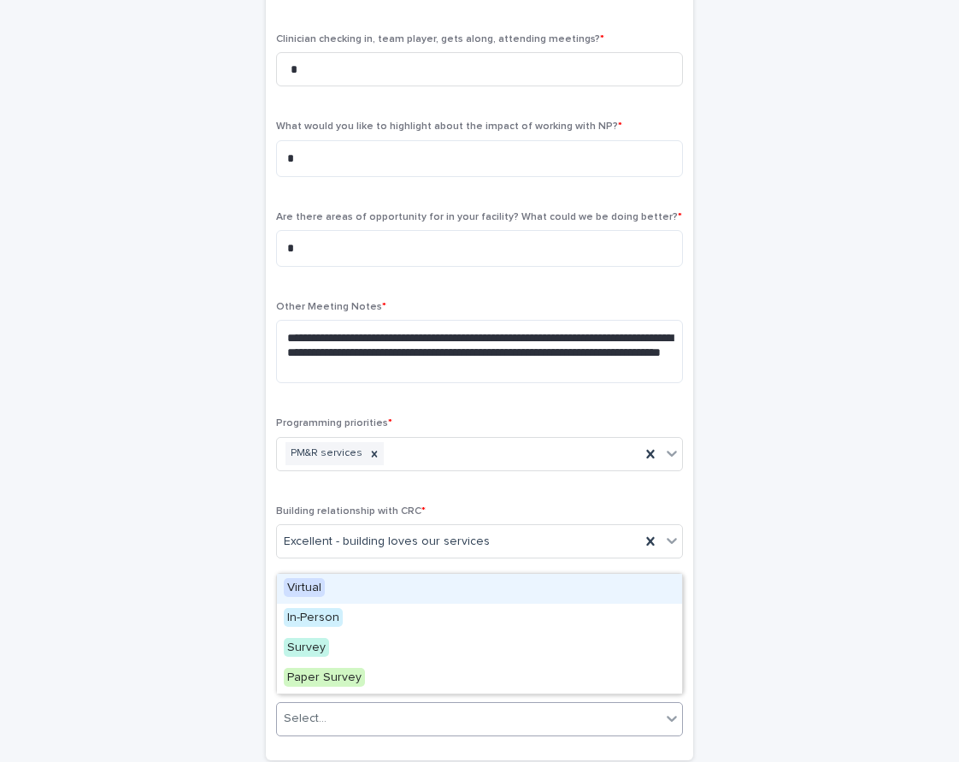
click at [332, 583] on div "Virtual" at bounding box center [479, 589] width 405 height 30
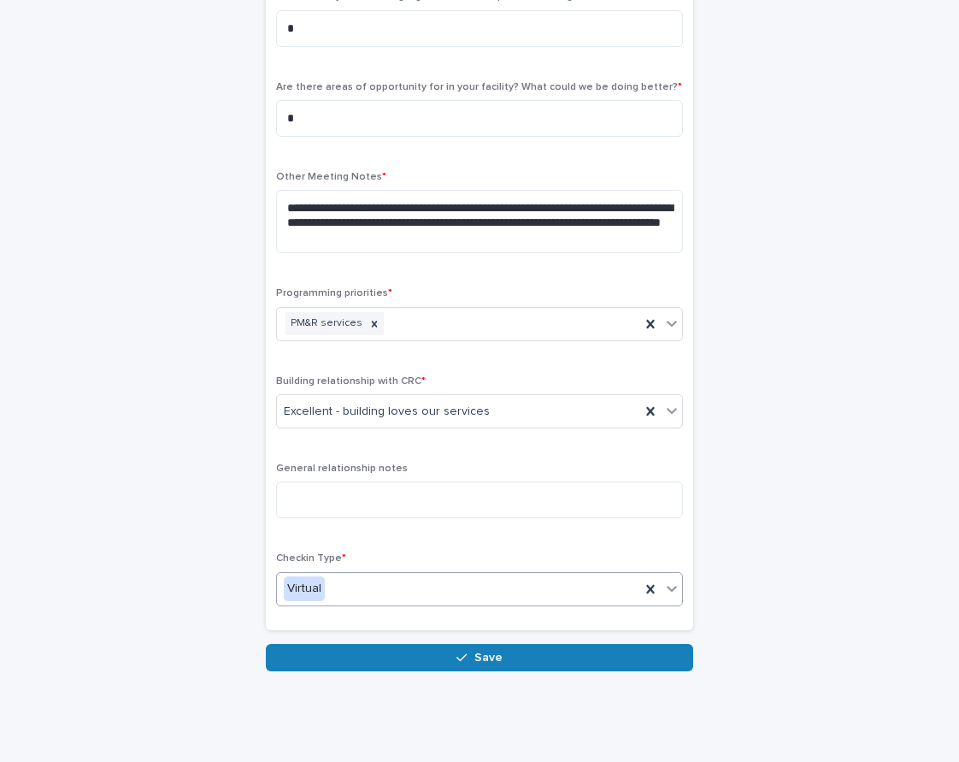
scroll to position [768, 0]
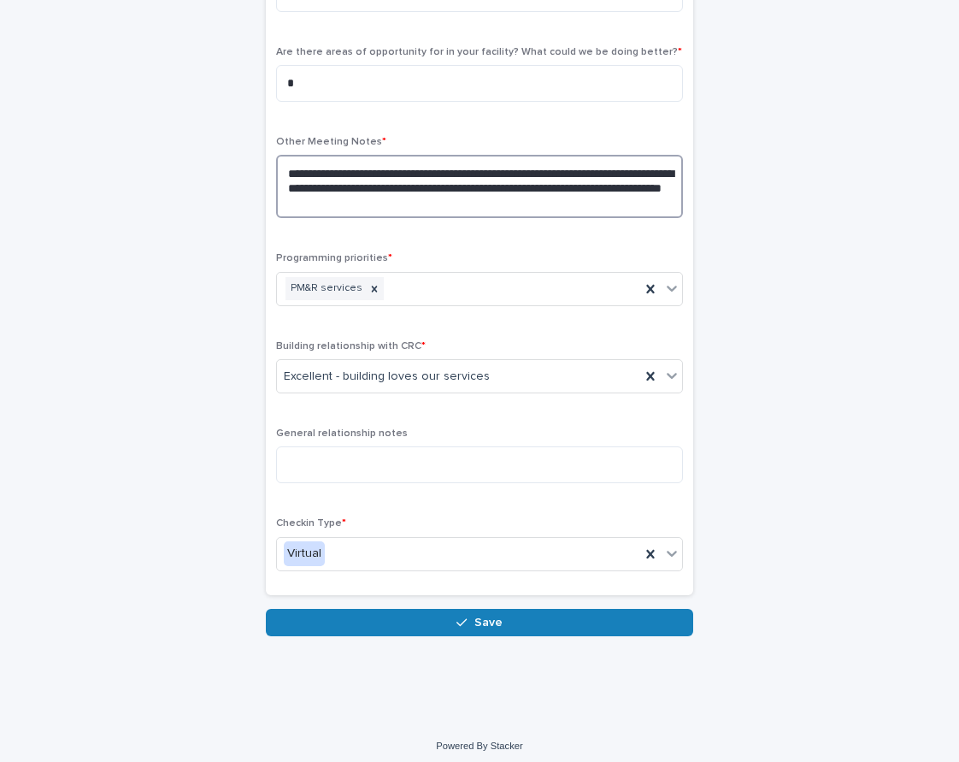
click at [668, 178] on textarea "**********" at bounding box center [479, 186] width 407 height 63
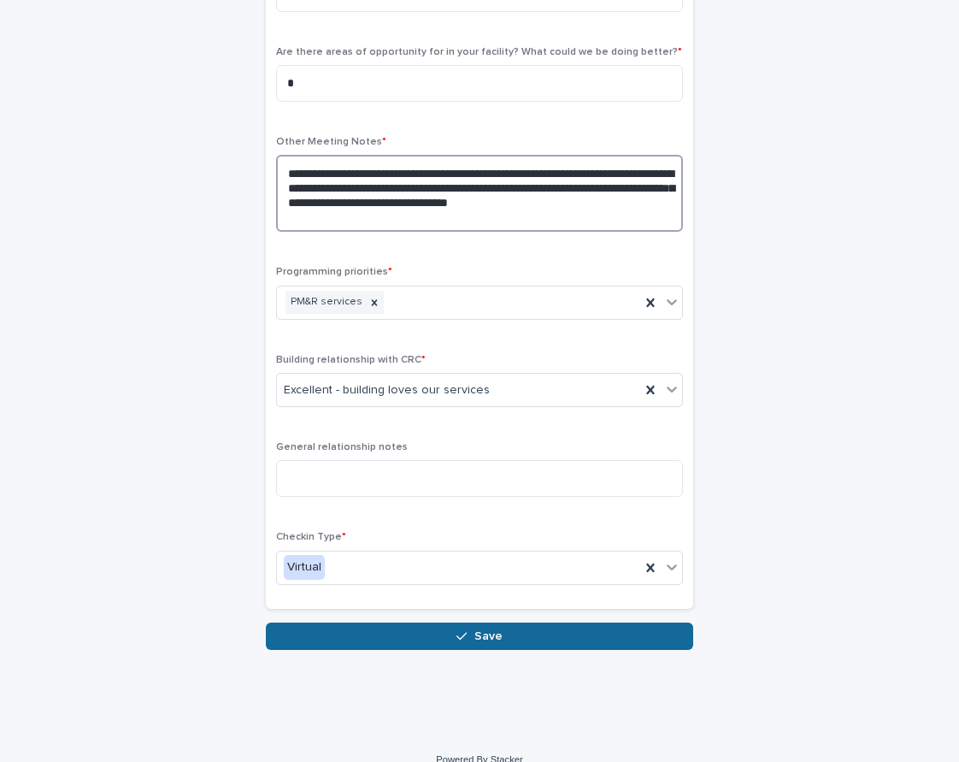
type textarea "**********"
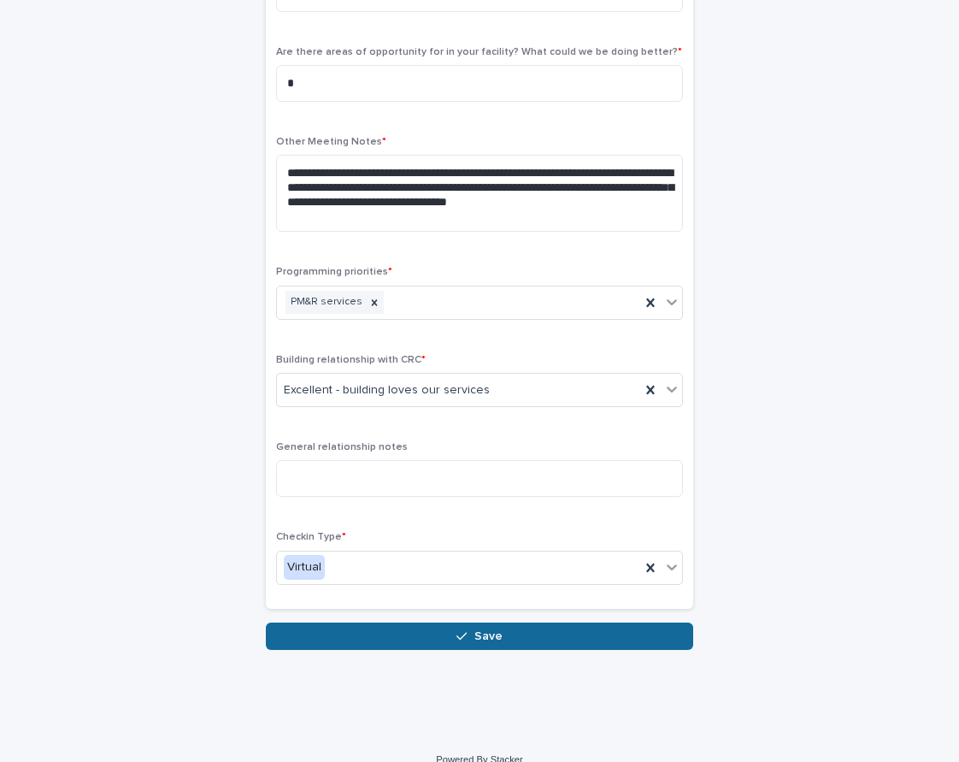
click at [504, 636] on button "Save" at bounding box center [479, 635] width 427 height 27
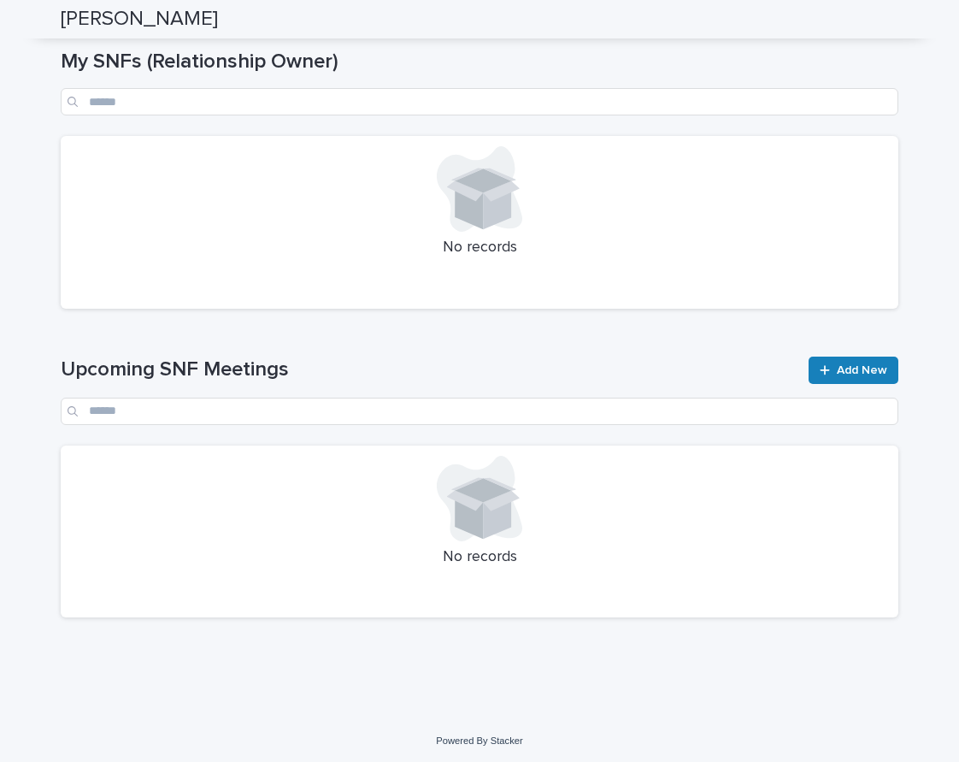
scroll to position [415, 0]
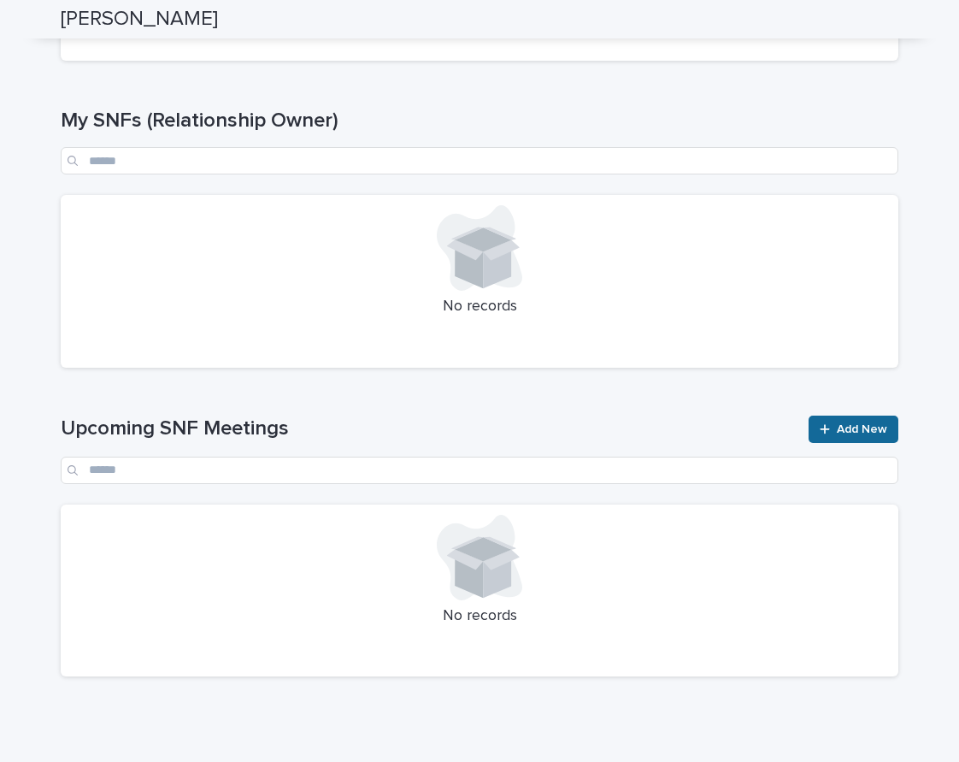
click at [844, 429] on span "Add New" at bounding box center [862, 429] width 50 height 12
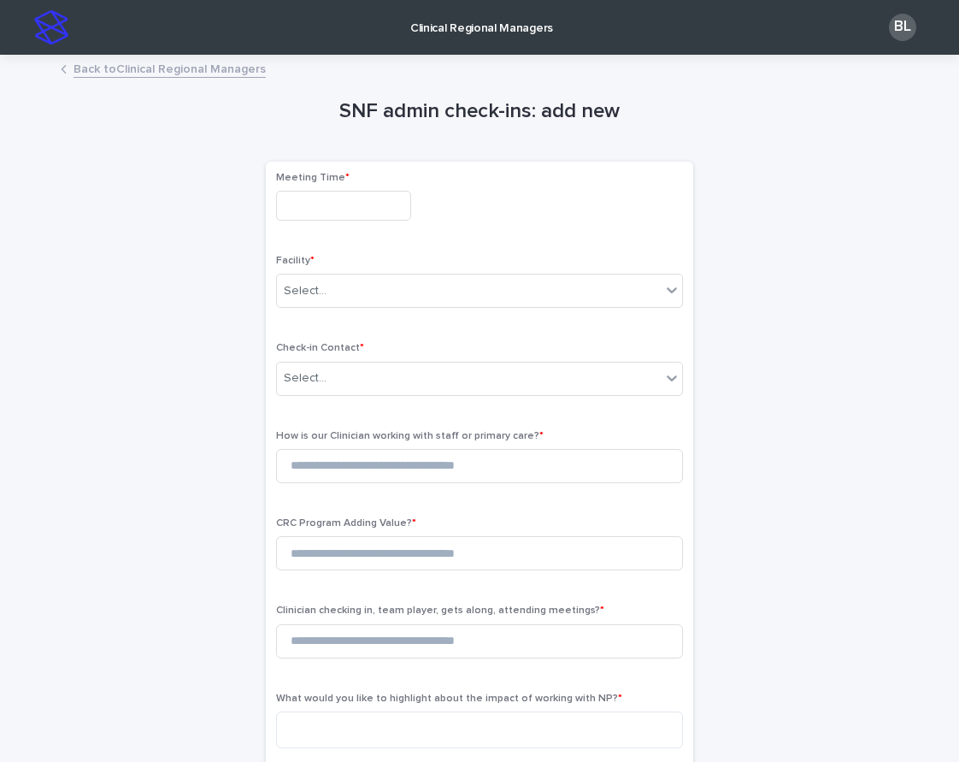
click at [376, 209] on input "text" at bounding box center [343, 206] width 135 height 30
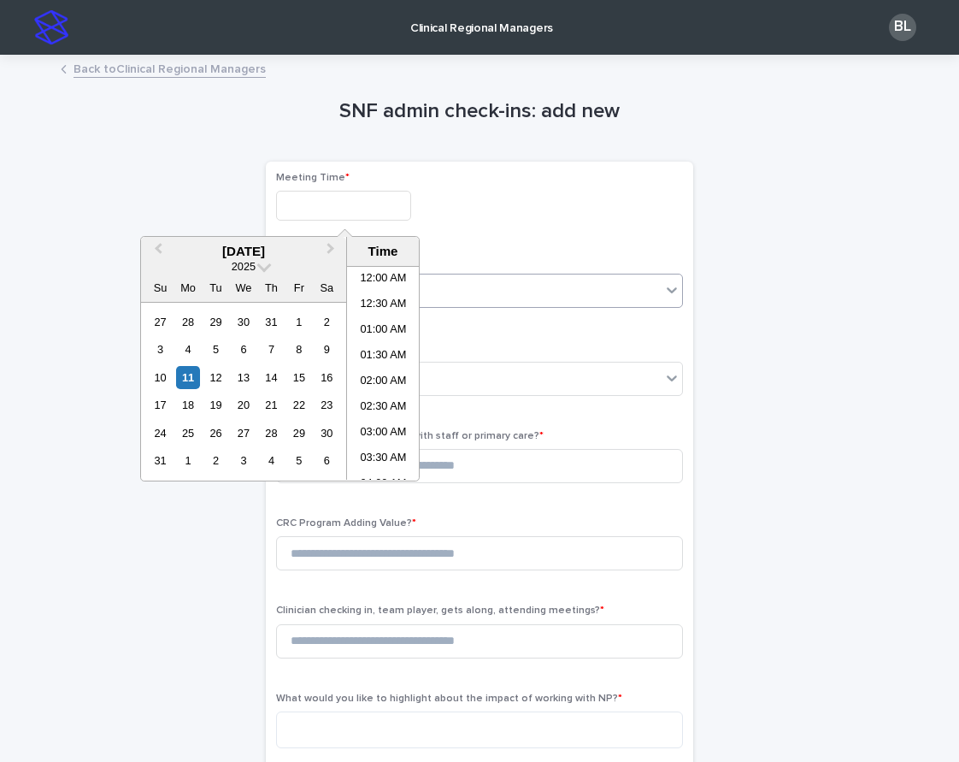
scroll to position [624, 0]
click at [381, 372] on li "02:00 PM" at bounding box center [383, 374] width 73 height 26
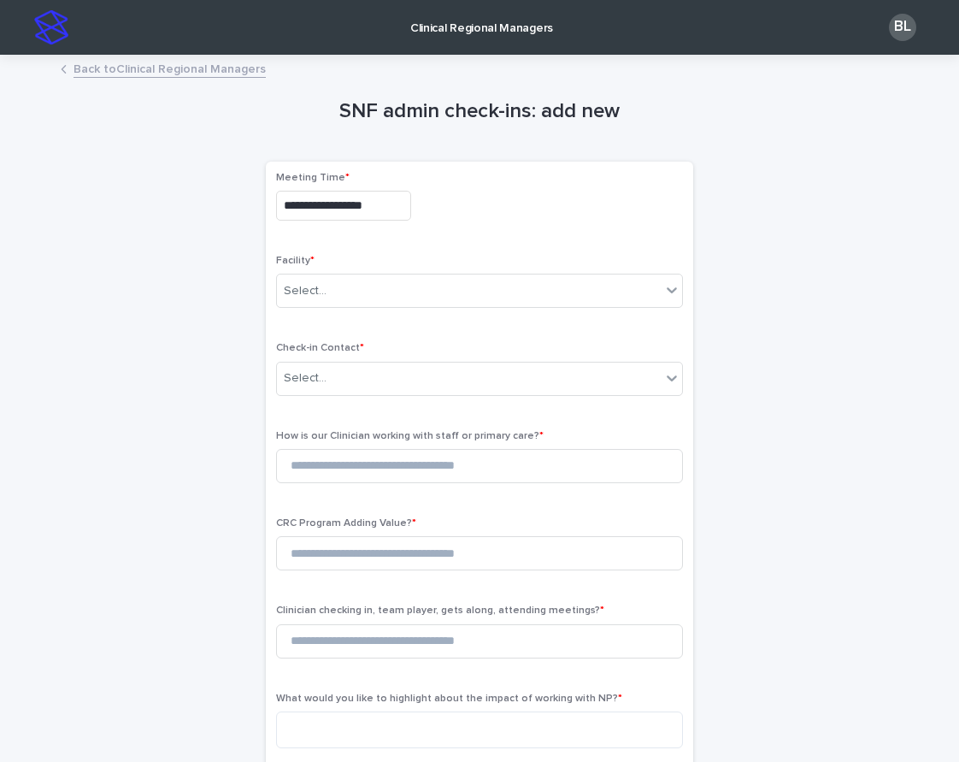
type input "**********"
click at [388, 291] on div "Select..." at bounding box center [469, 291] width 384 height 28
type input "**********"
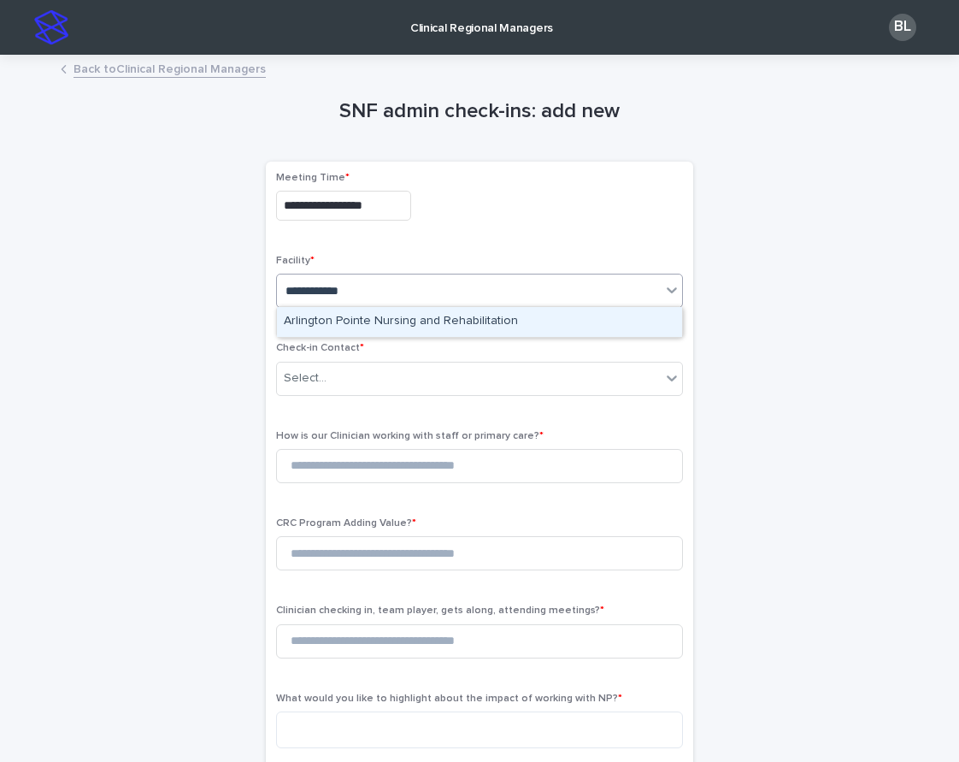
click at [435, 322] on div "Arlington Pointe Nursing and Rehabilitation" at bounding box center [479, 322] width 405 height 30
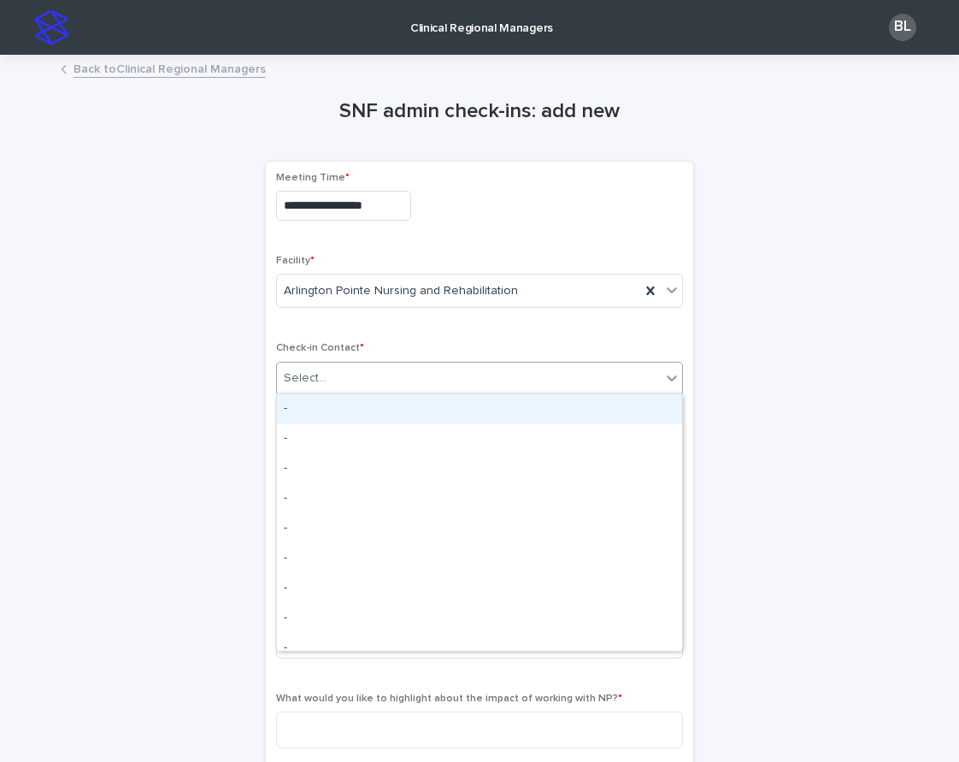
click at [357, 377] on div "Select..." at bounding box center [469, 378] width 384 height 28
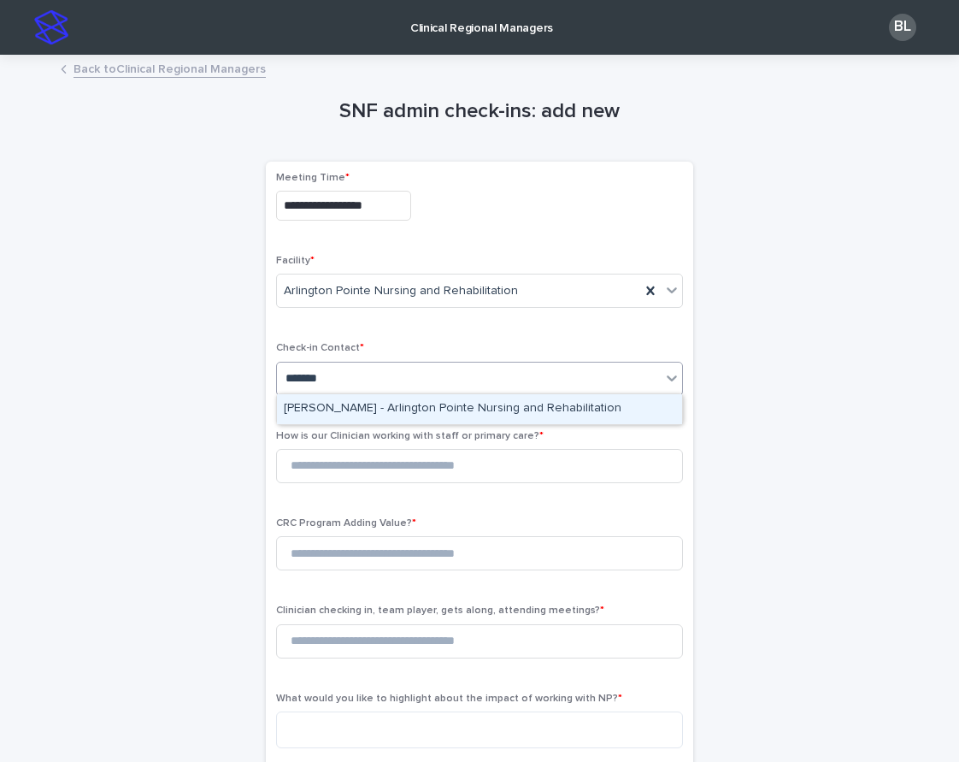
type input "********"
click at [393, 404] on div "Joan Trick - Arlington Pointe Nursing and Rehabilitation" at bounding box center [479, 409] width 405 height 30
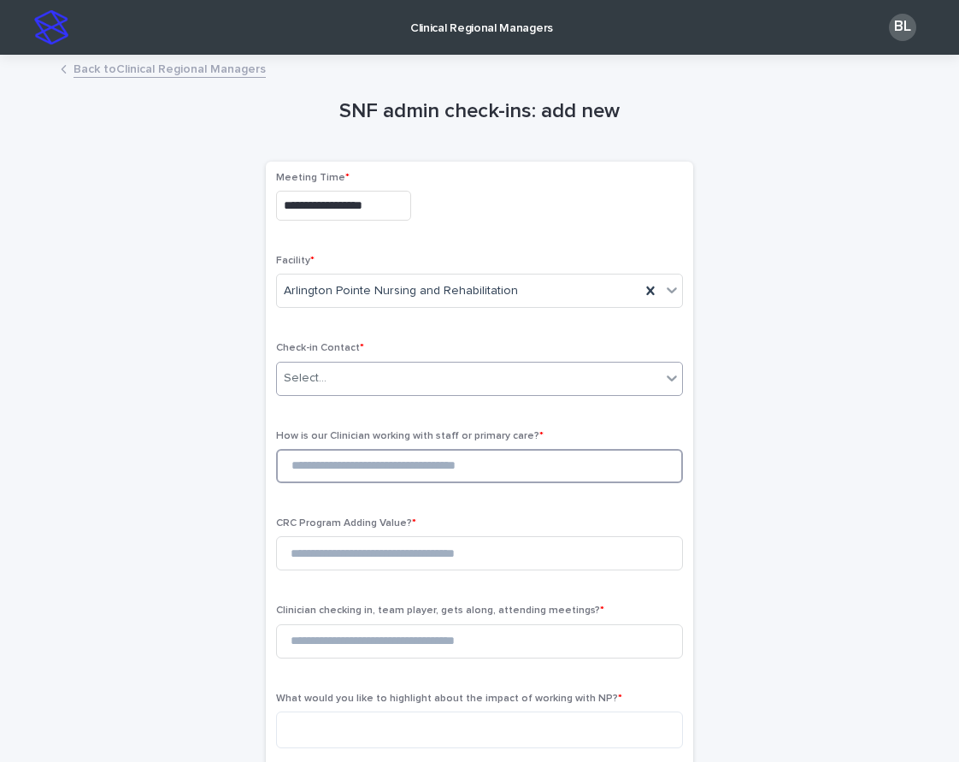
click at [358, 466] on input at bounding box center [479, 466] width 407 height 34
type input "*"
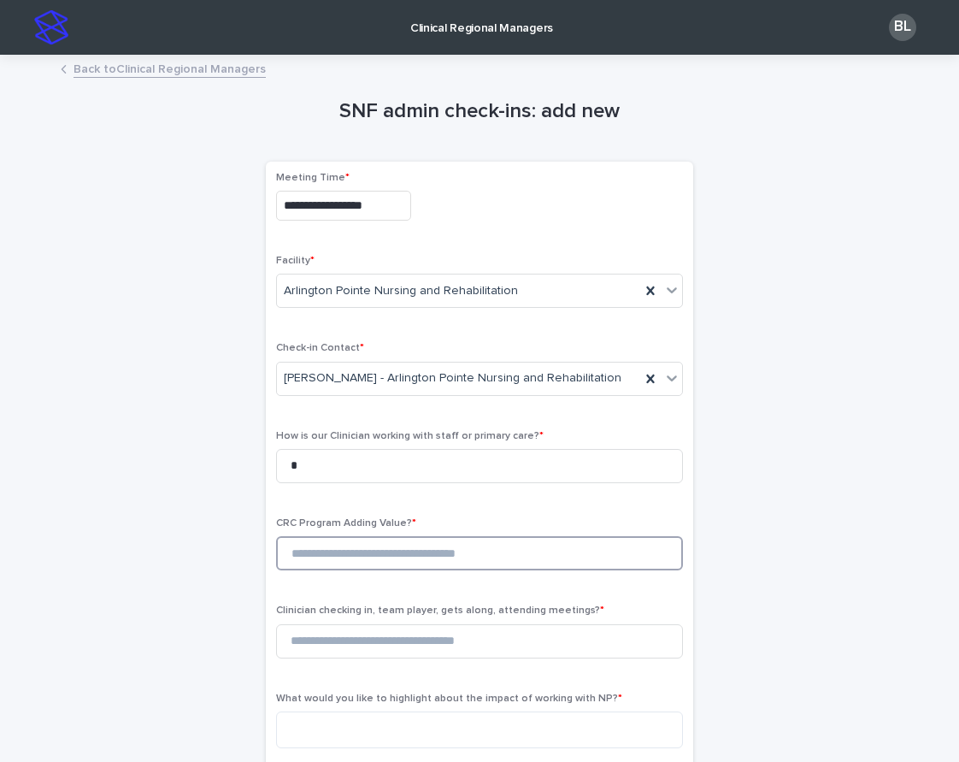
click at [354, 550] on input at bounding box center [479, 553] width 407 height 34
type input "*"
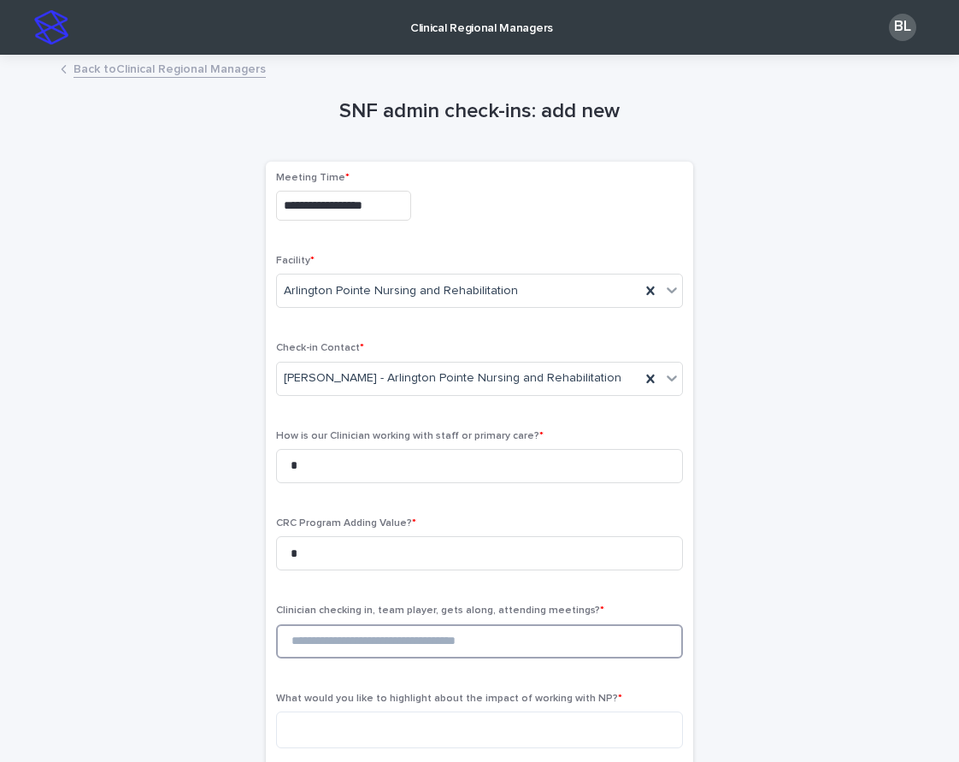
click at [345, 633] on input at bounding box center [479, 641] width 407 height 34
type input "*"
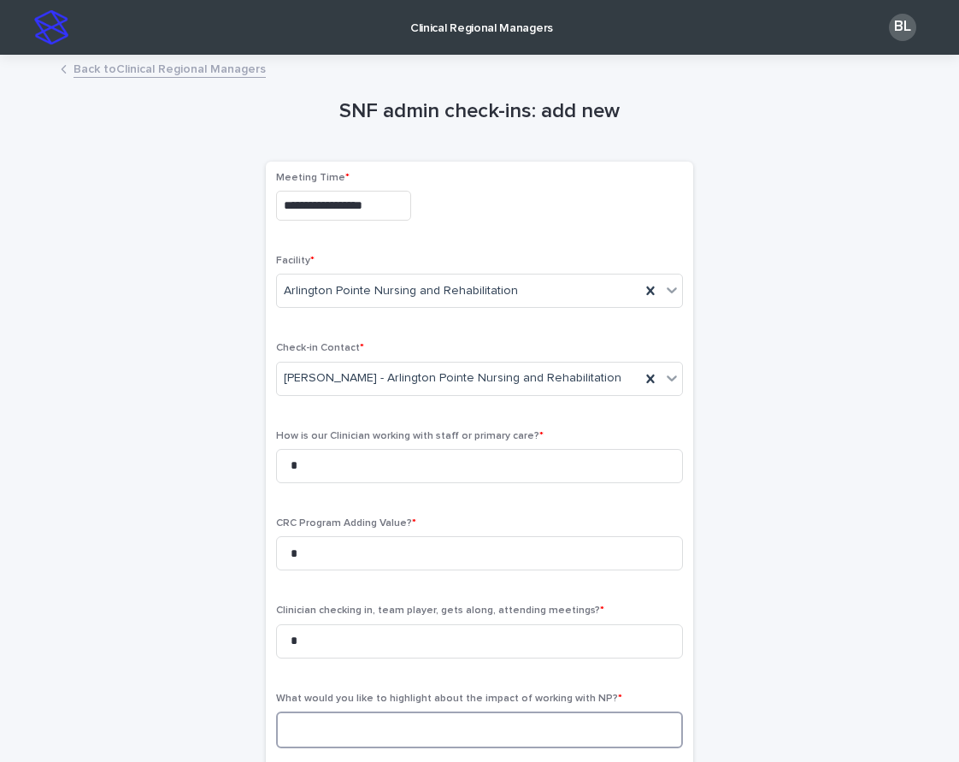
click at [324, 728] on textarea at bounding box center [479, 729] width 407 height 37
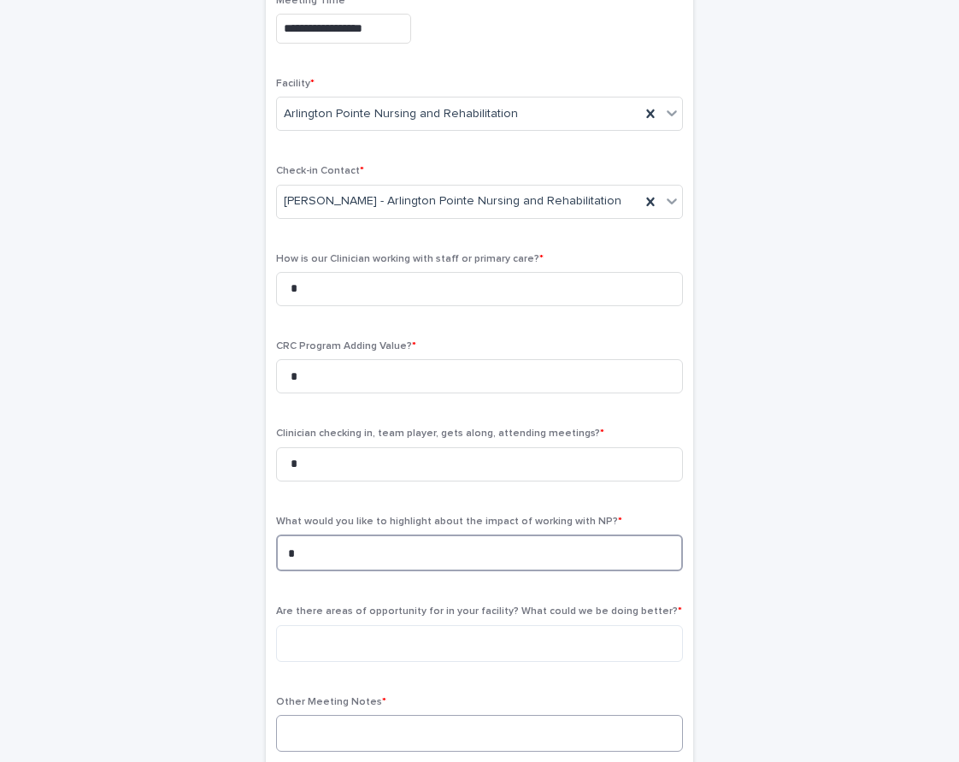
scroll to position [248, 0]
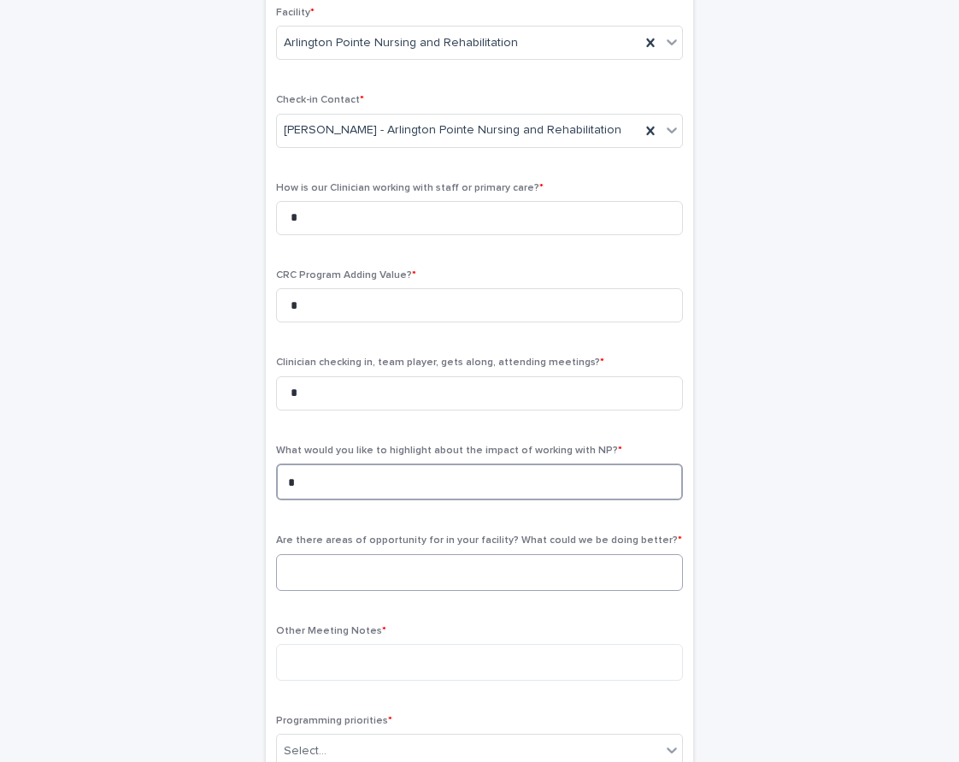
type textarea "*"
click at [317, 574] on textarea at bounding box center [479, 572] width 407 height 37
type textarea "*"
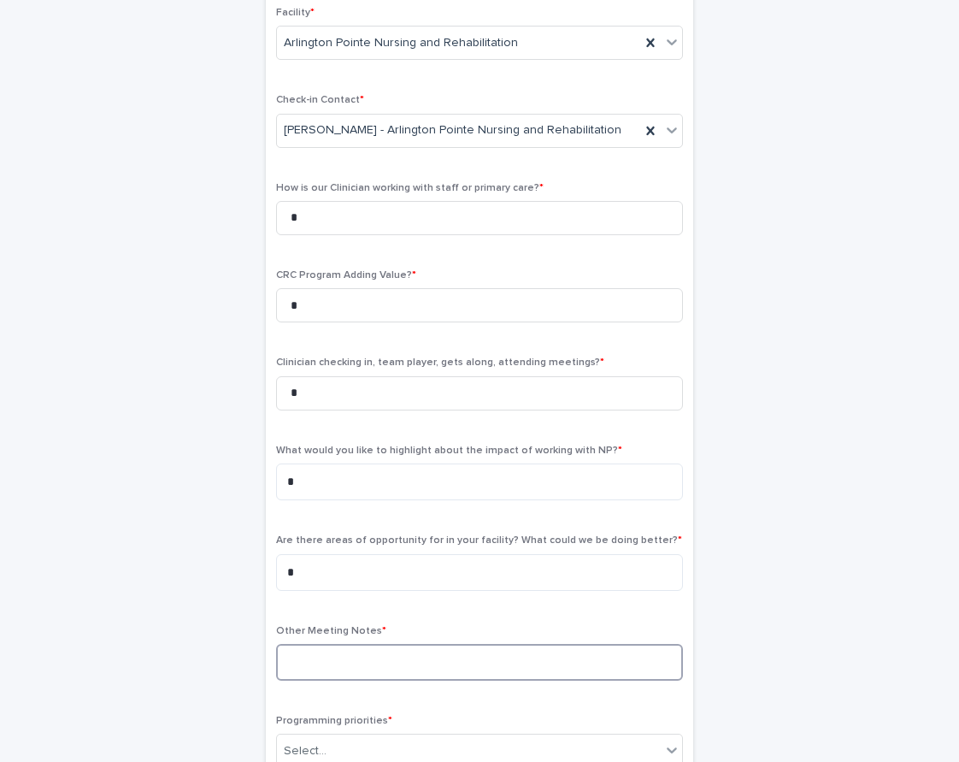
click at [320, 650] on textarea at bounding box center [479, 662] width 407 height 37
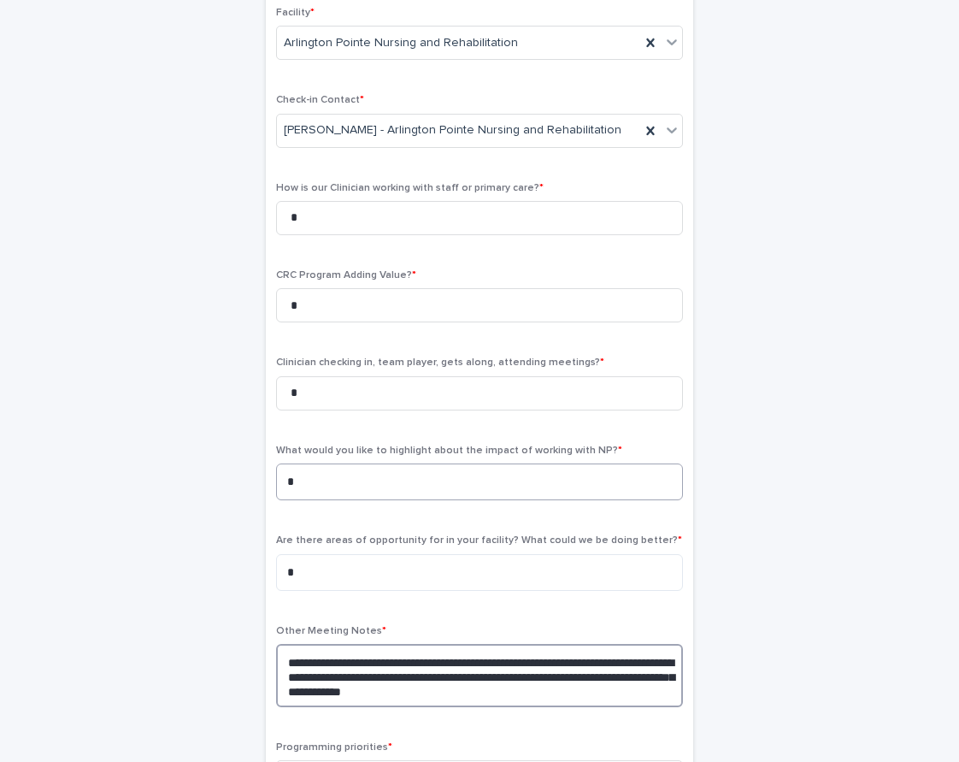
scroll to position [739, 0]
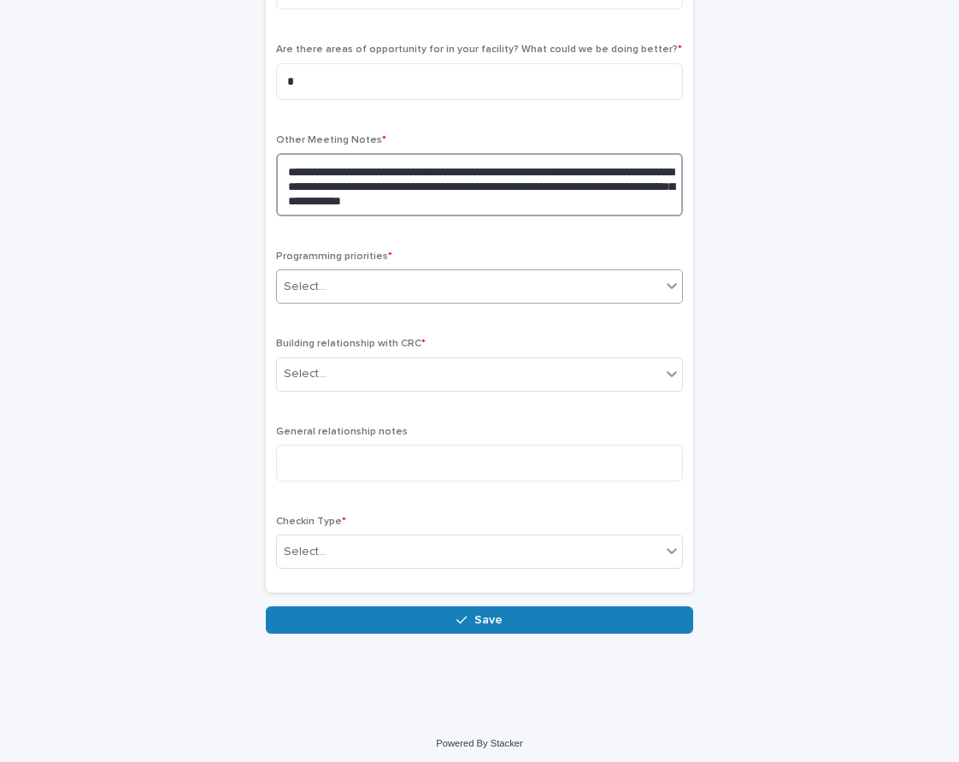
type textarea "**********"
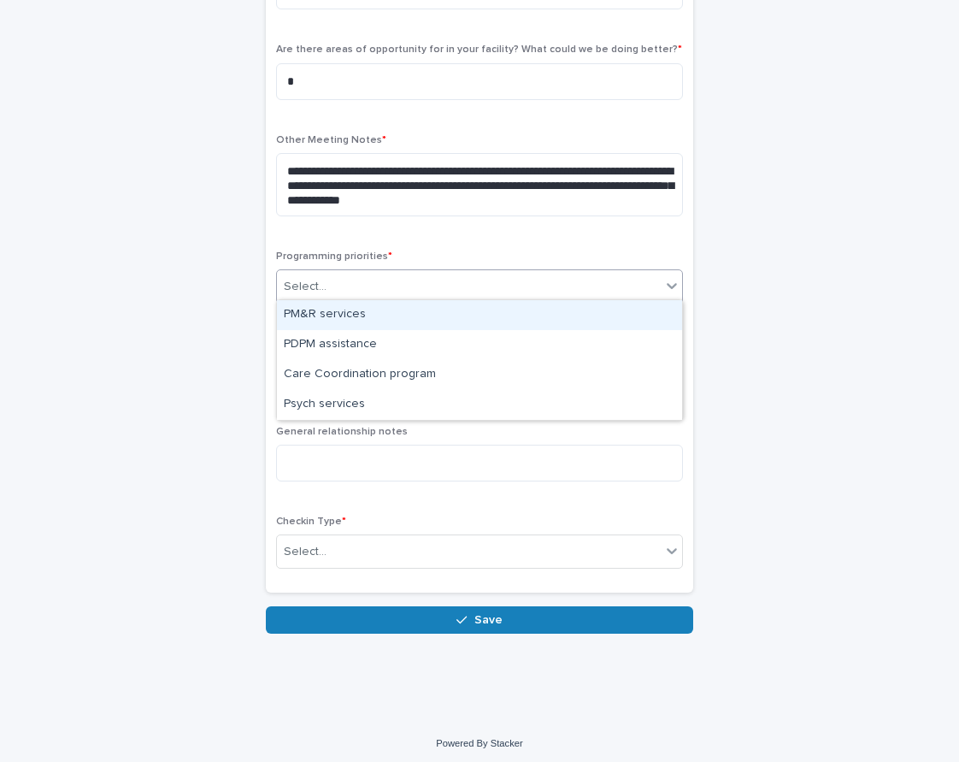
click at [320, 278] on div "Select..." at bounding box center [305, 287] width 43 height 18
click at [325, 317] on div "PM&R services" at bounding box center [479, 315] width 405 height 30
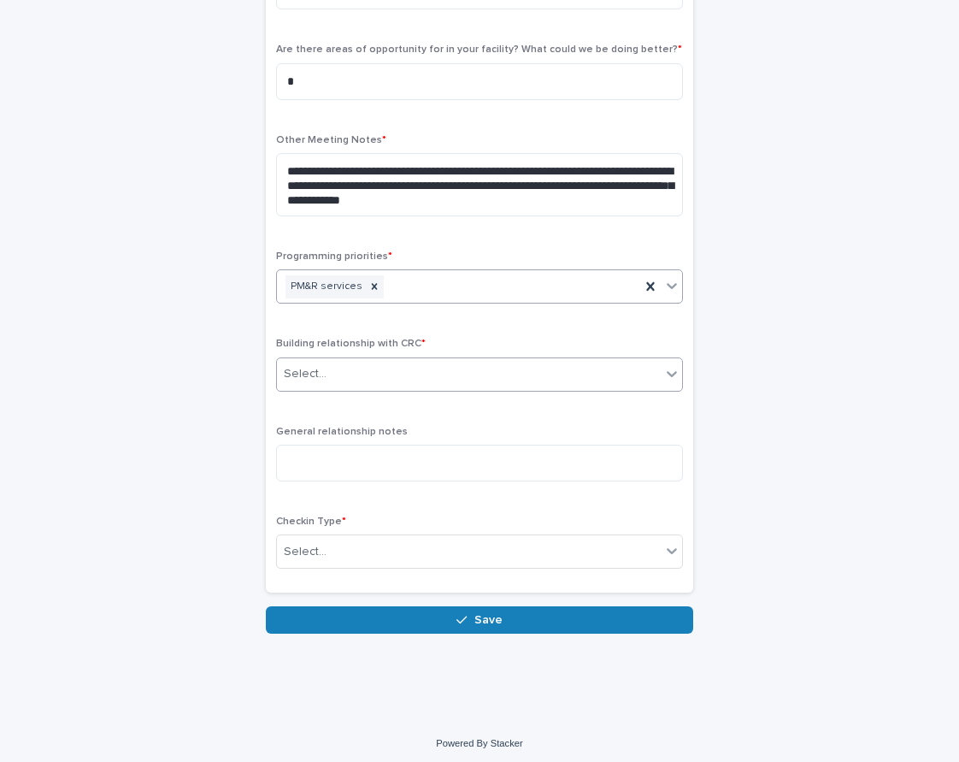
click at [329, 371] on div "Select..." at bounding box center [469, 374] width 384 height 28
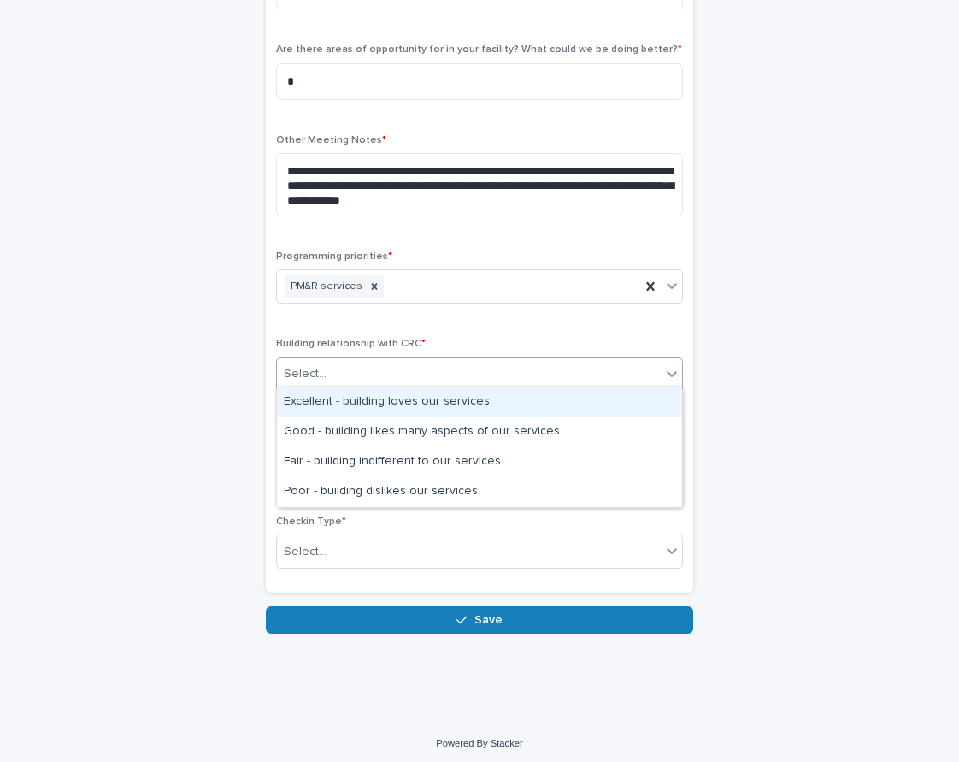
click at [327, 403] on div "Excellent - building loves our services" at bounding box center [479, 402] width 405 height 30
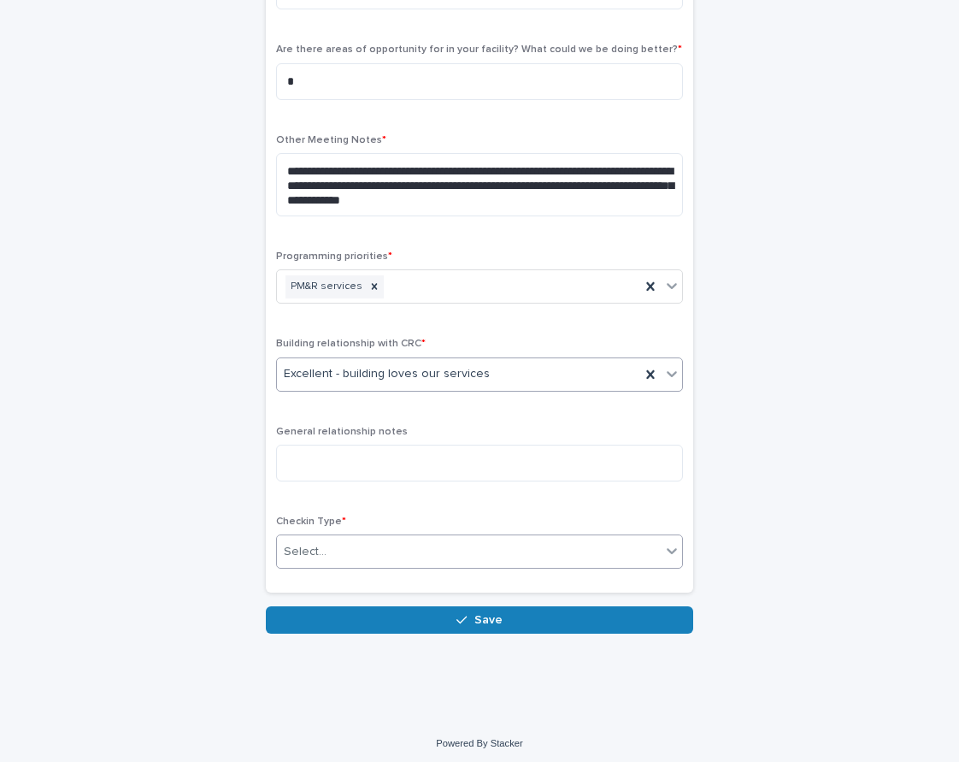
click at [307, 559] on div "Select..." at bounding box center [469, 552] width 384 height 28
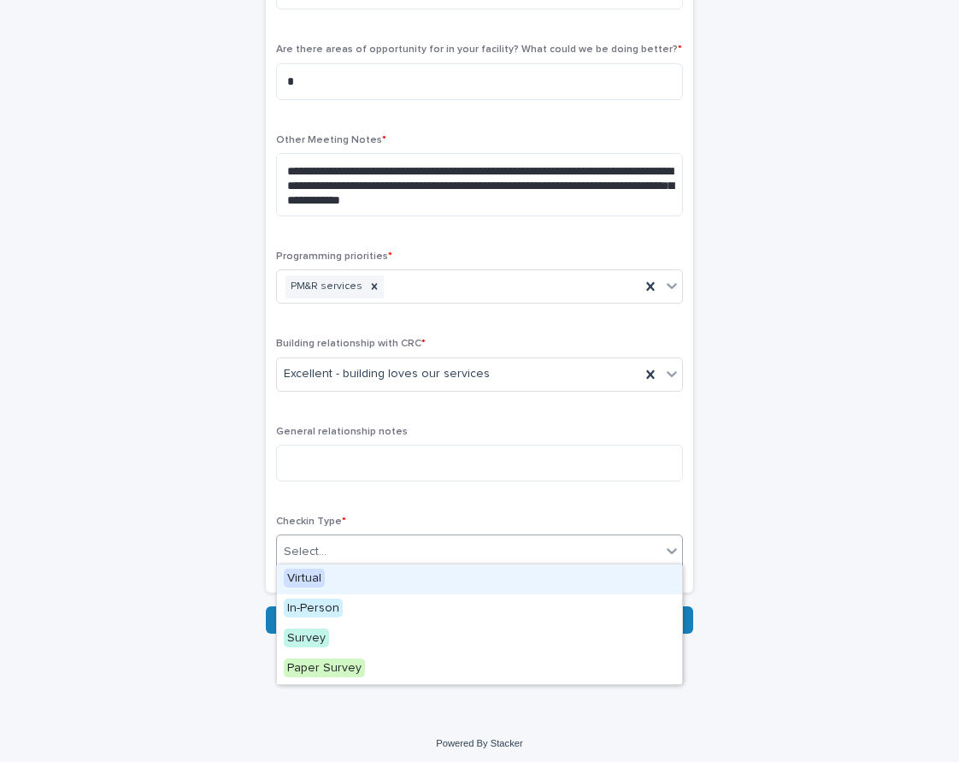
click at [305, 575] on span "Virtual" at bounding box center [304, 578] width 41 height 19
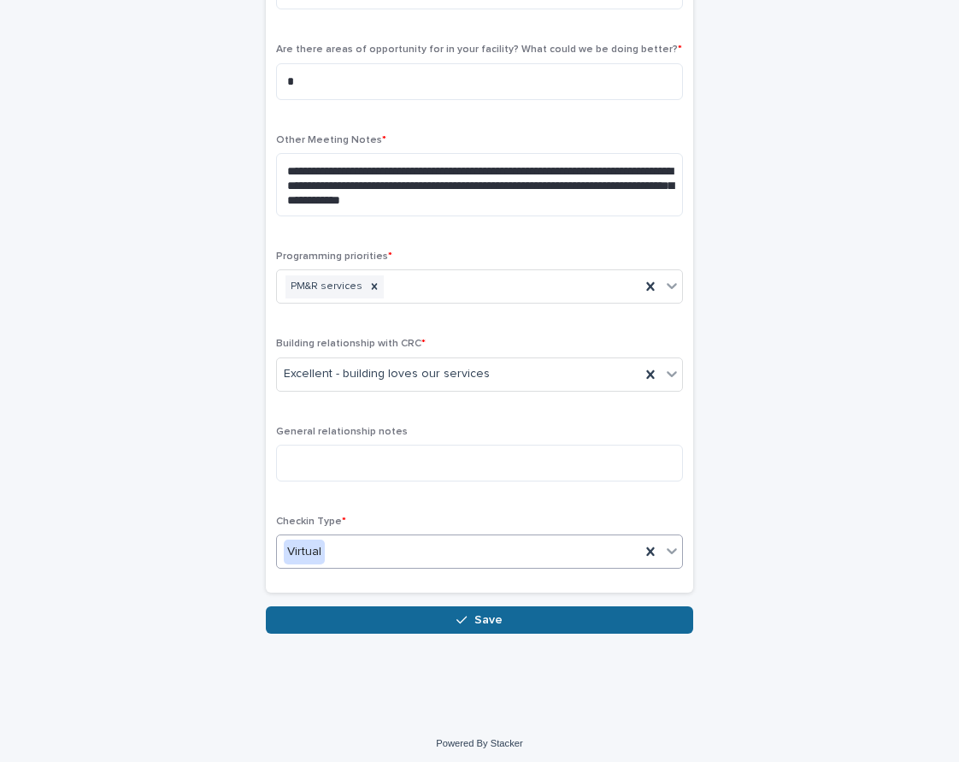
click at [404, 607] on button "Save" at bounding box center [479, 619] width 427 height 27
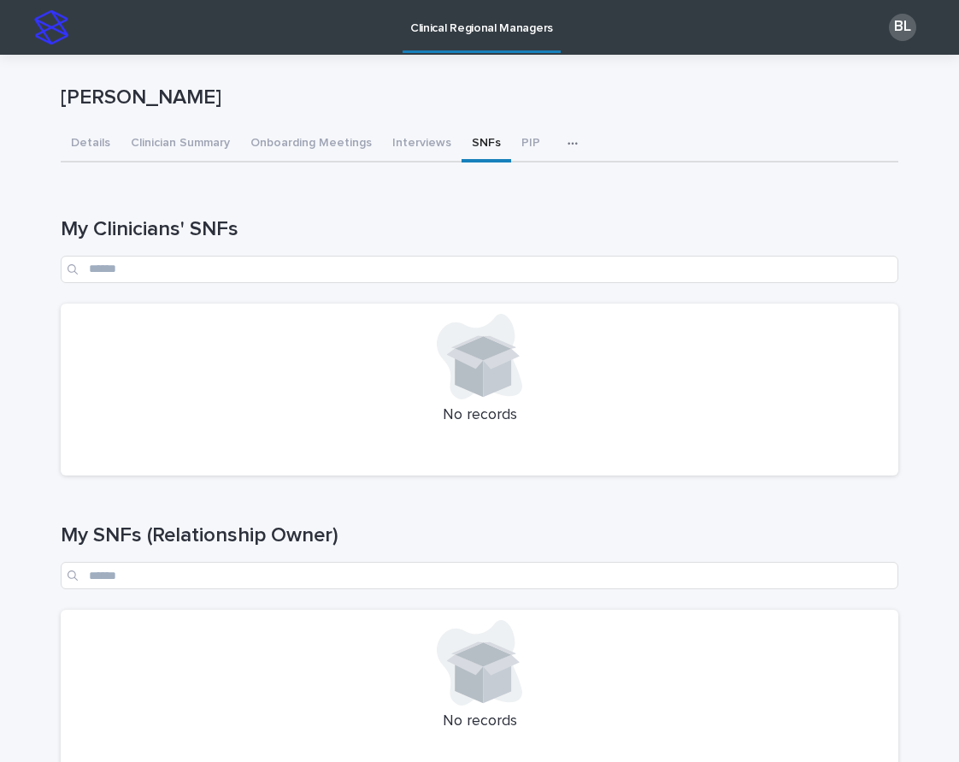
scroll to position [474, 0]
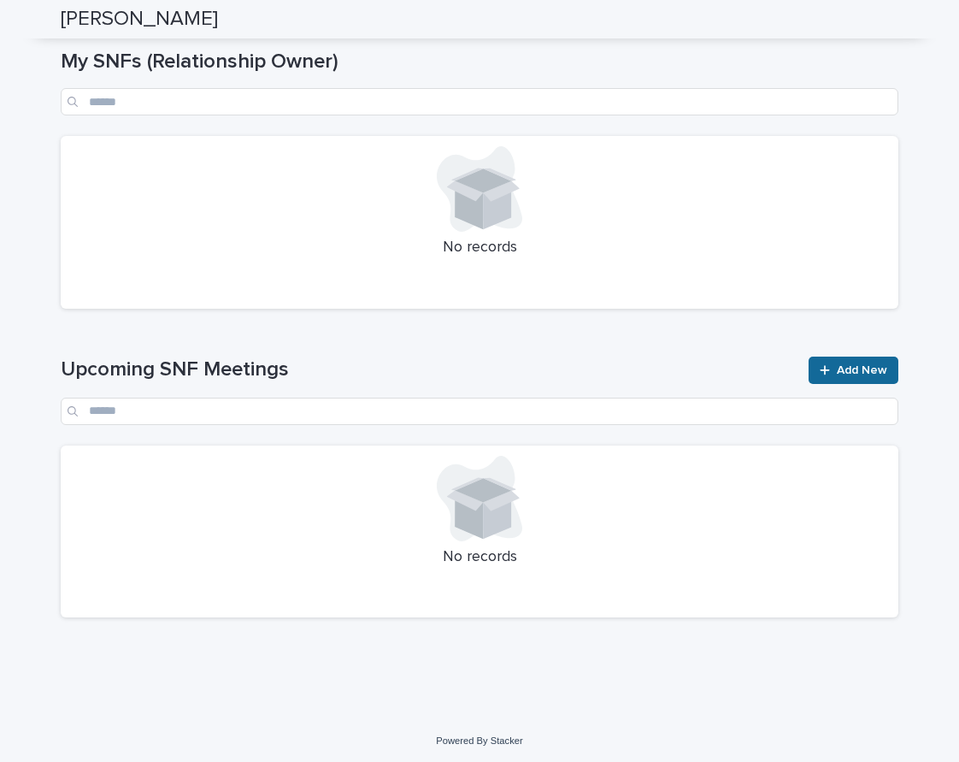
click at [879, 366] on span "Add New" at bounding box center [862, 370] width 50 height 12
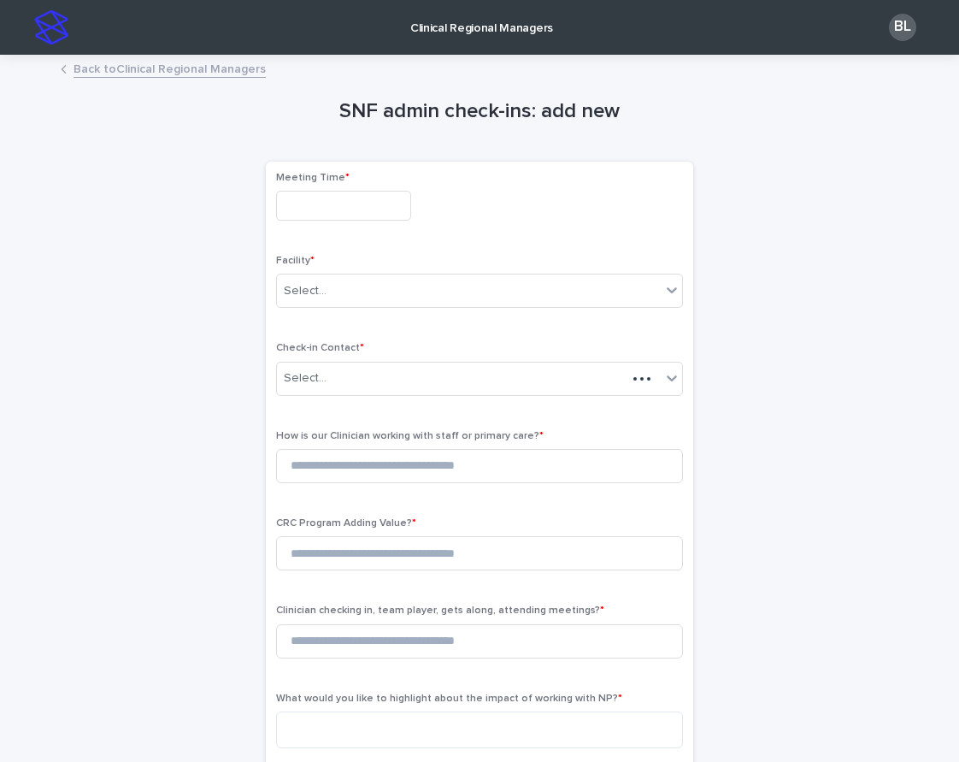
click at [351, 201] on input "text" at bounding box center [343, 206] width 135 height 30
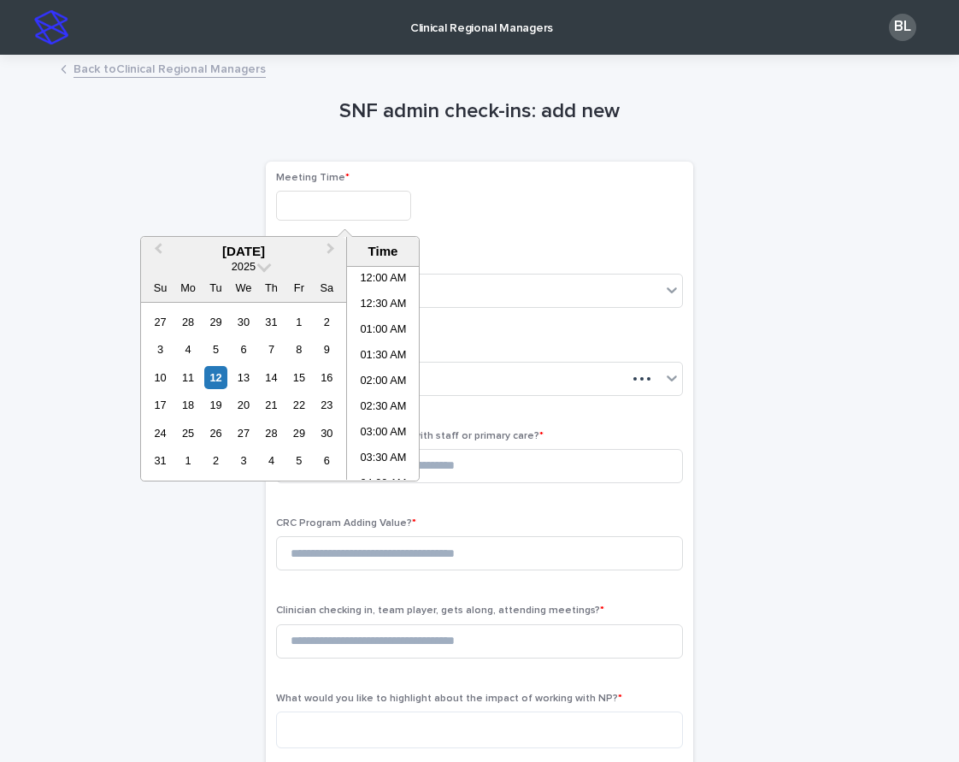
scroll to position [393, 0]
click at [384, 397] on li "10:00 AM" at bounding box center [383, 399] width 73 height 26
type input "**********"
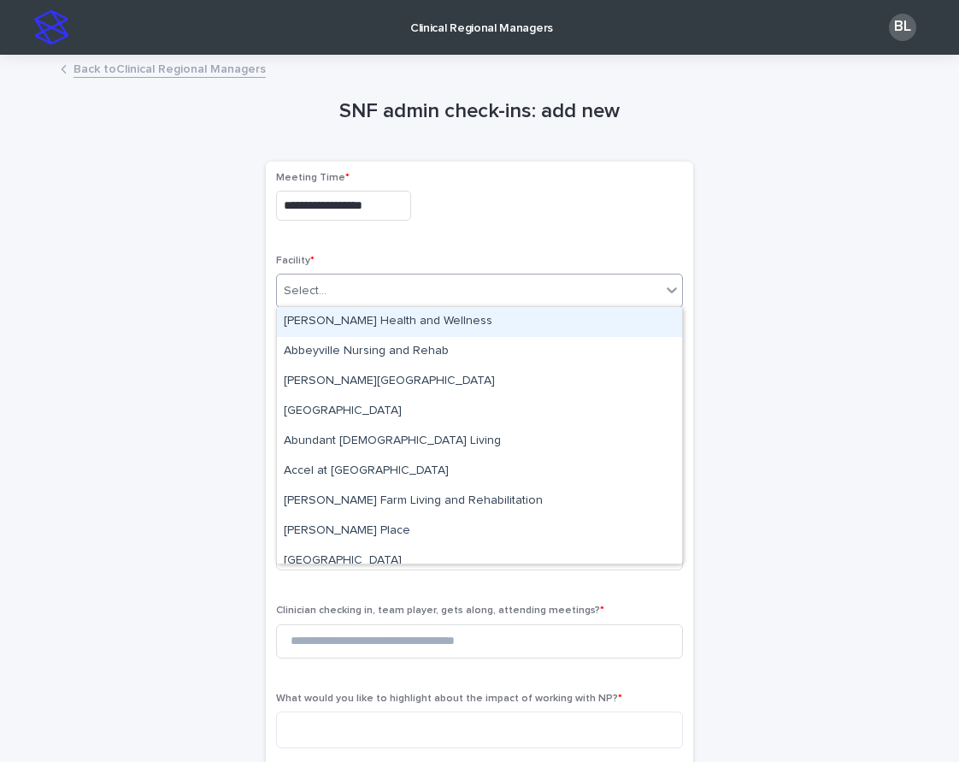
click at [351, 286] on div "Select..." at bounding box center [469, 291] width 384 height 28
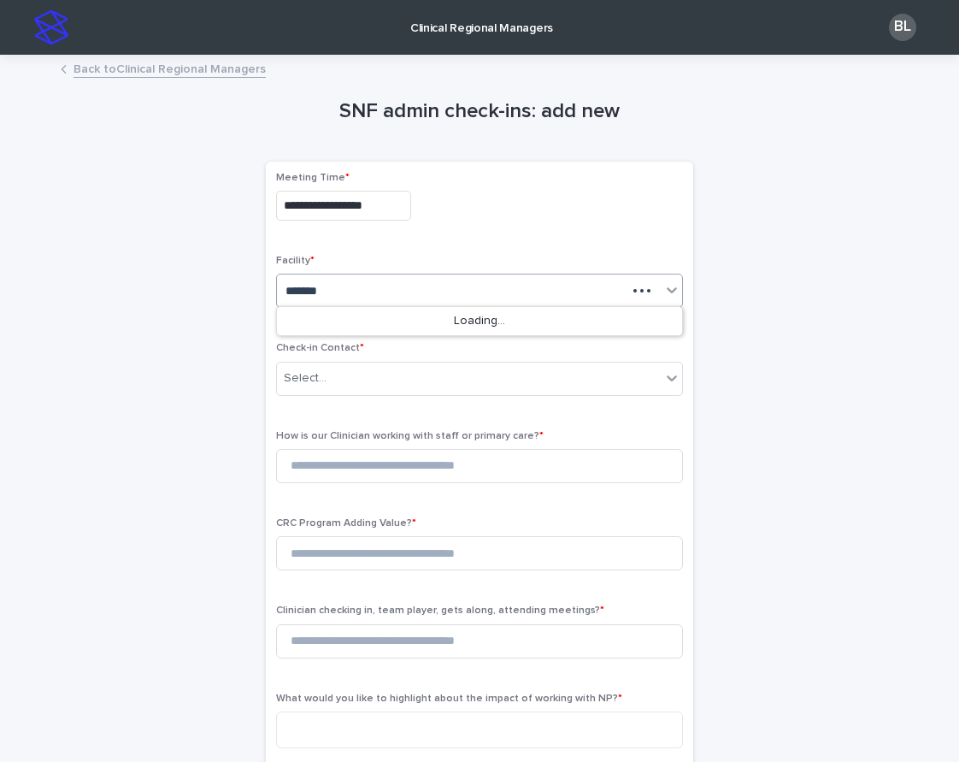
type input "********"
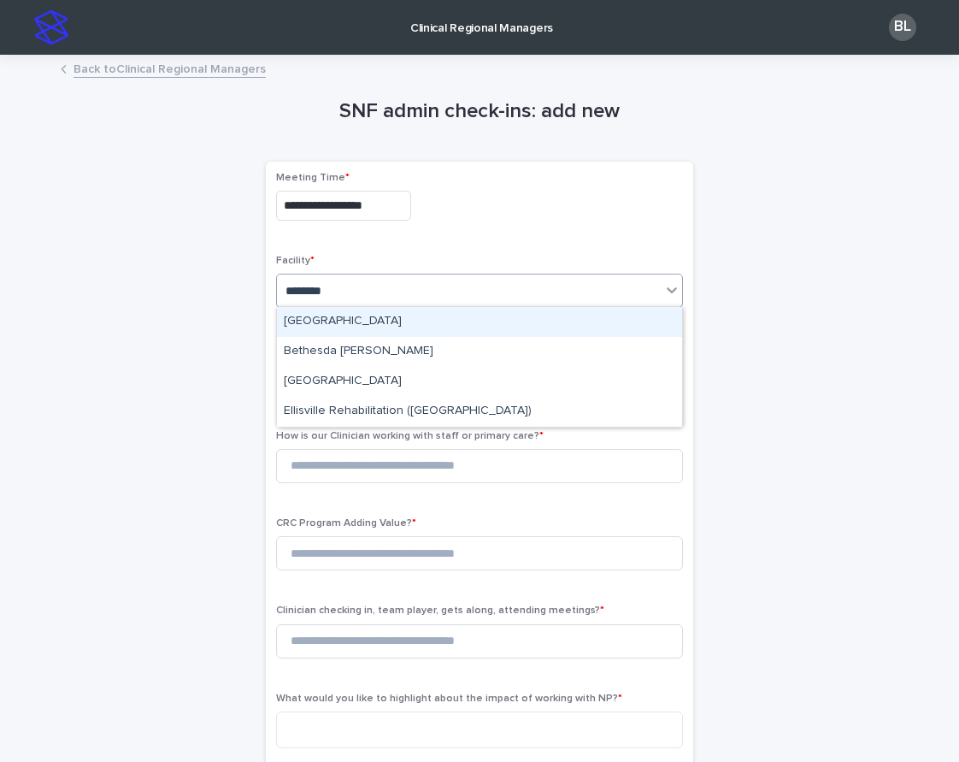
click at [361, 318] on div "[GEOGRAPHIC_DATA]" at bounding box center [479, 322] width 405 height 30
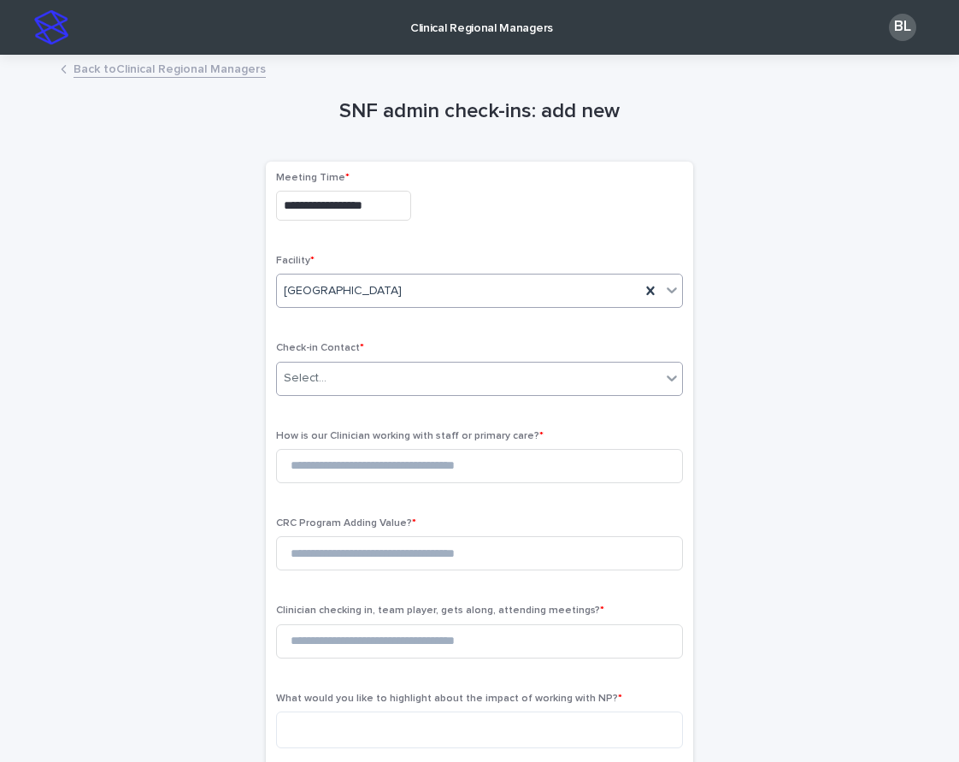
click at [347, 387] on div "Select..." at bounding box center [469, 378] width 384 height 28
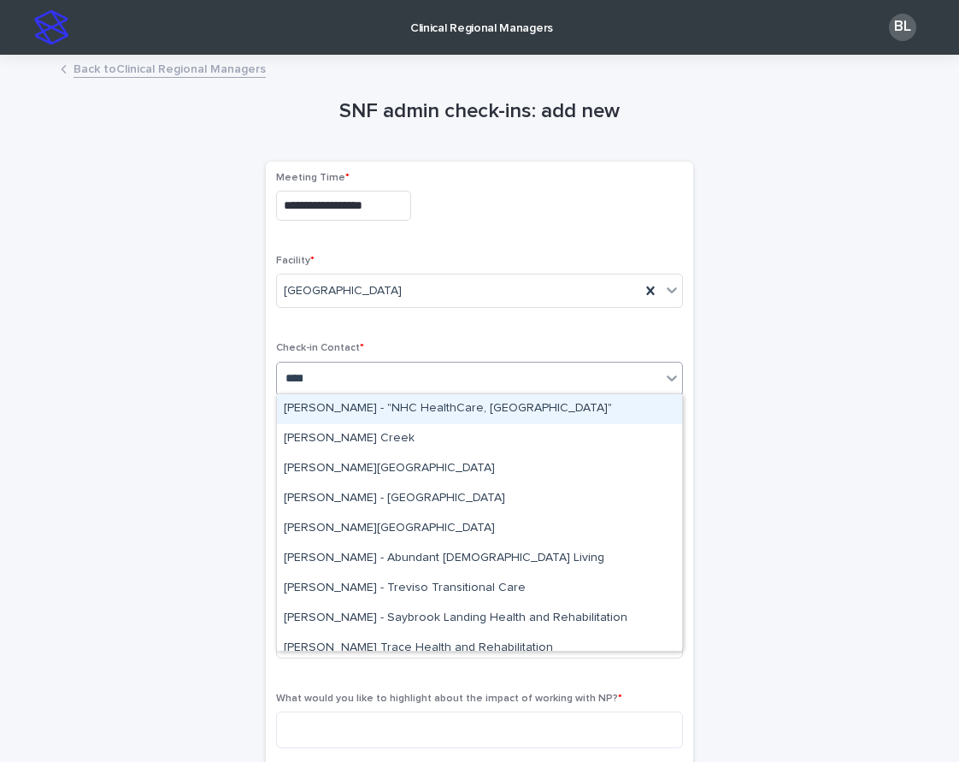
type input "*****"
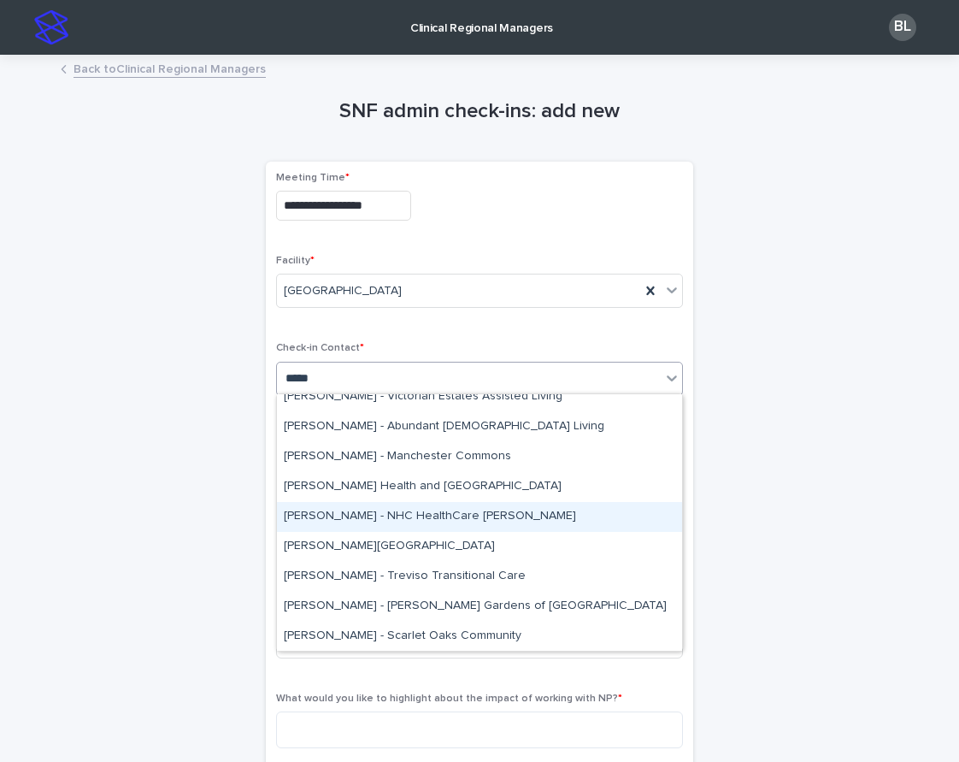
scroll to position [591, 0]
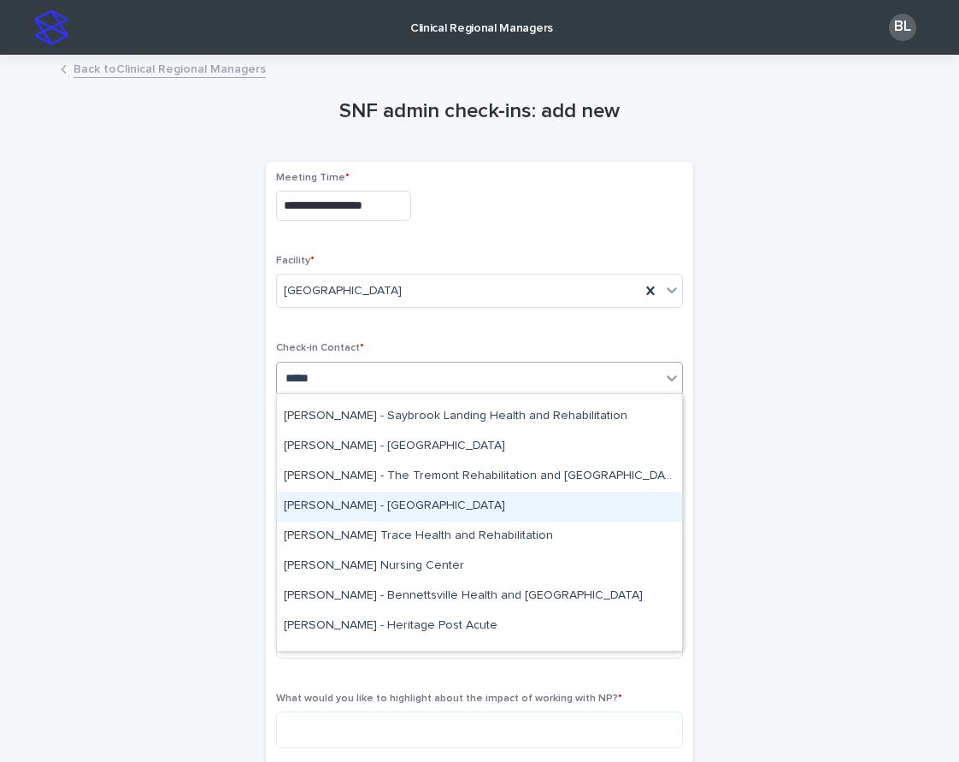
click at [368, 499] on div "[PERSON_NAME] - [GEOGRAPHIC_DATA]" at bounding box center [479, 507] width 405 height 30
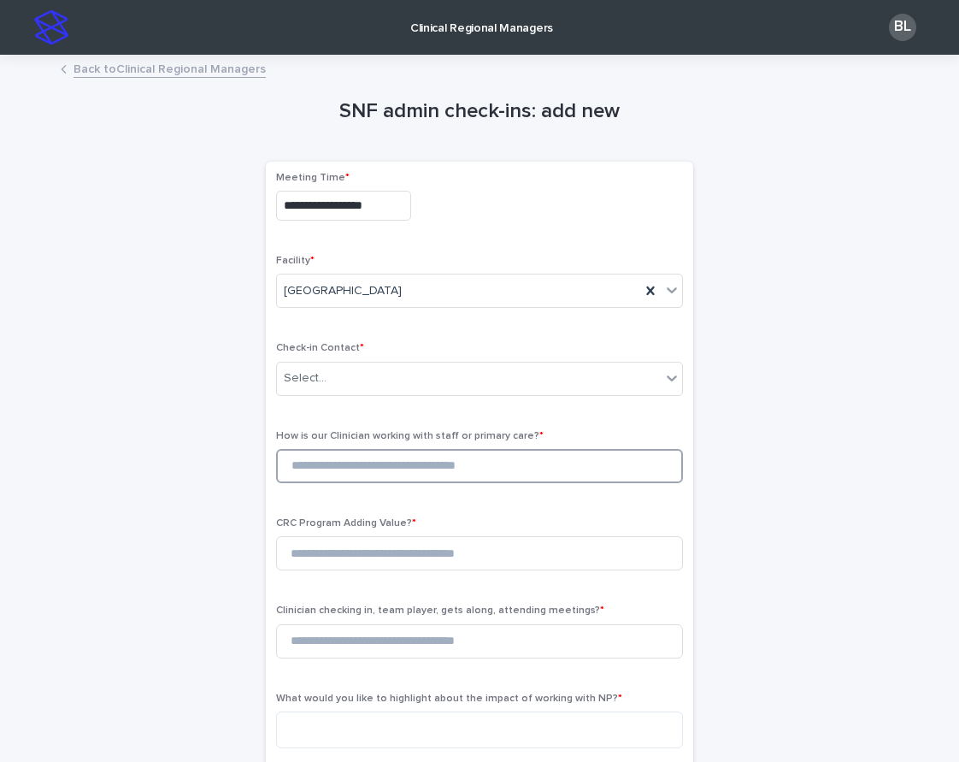
click at [342, 472] on input at bounding box center [479, 466] width 407 height 34
type input "*"
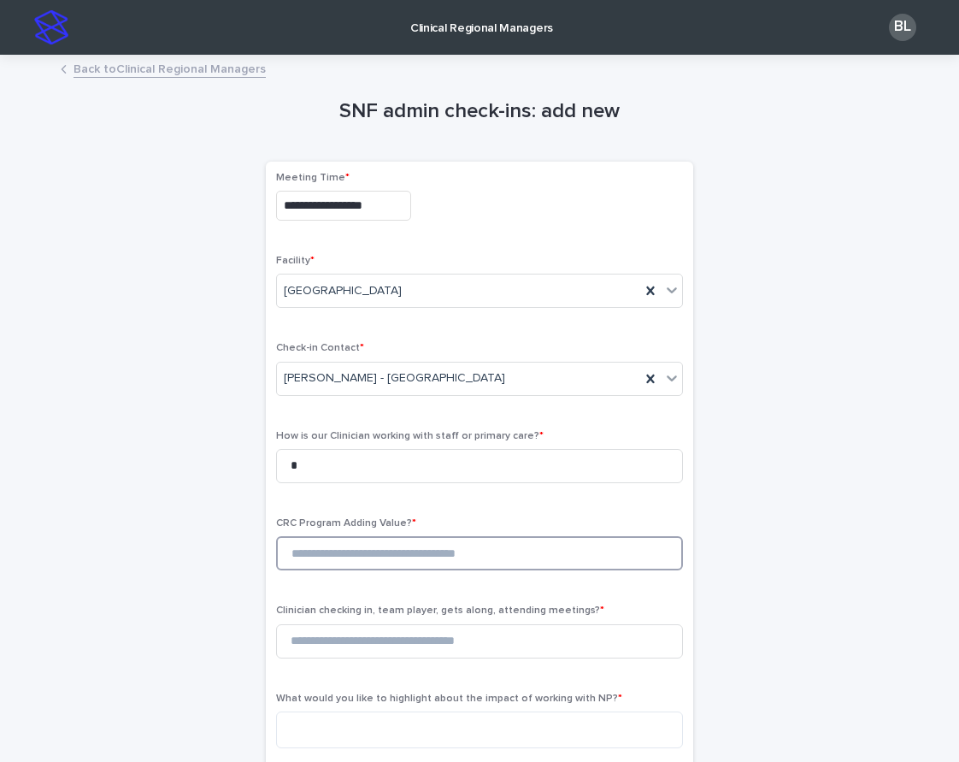
click at [353, 553] on input at bounding box center [479, 553] width 407 height 34
type input "*"
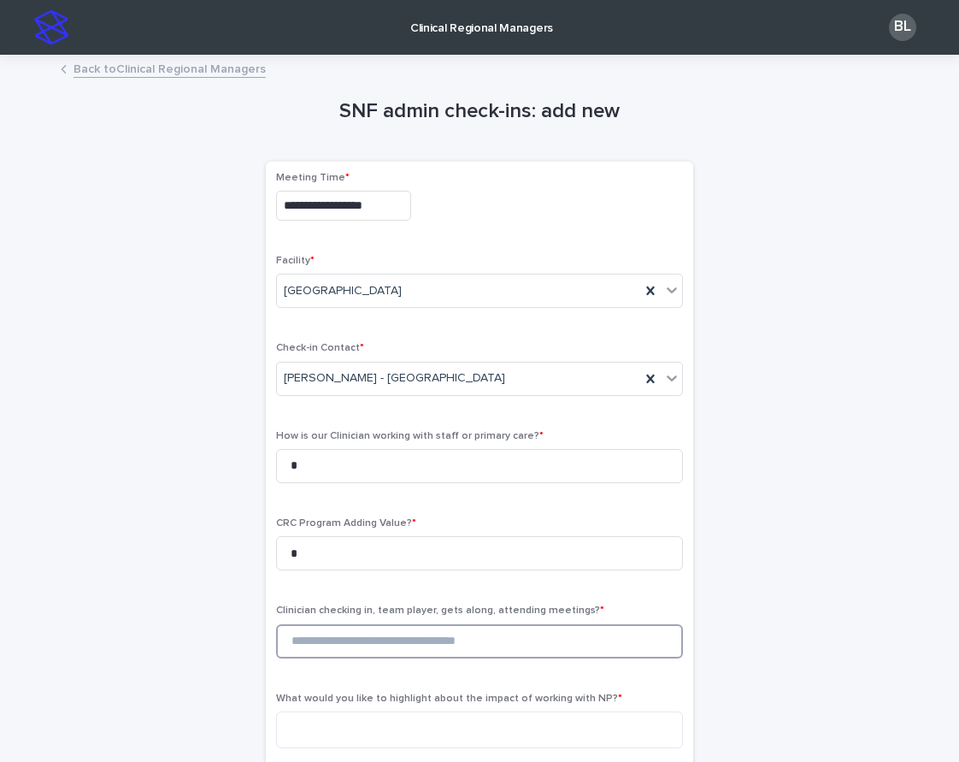
click at [357, 635] on input at bounding box center [479, 641] width 407 height 34
type input "*"
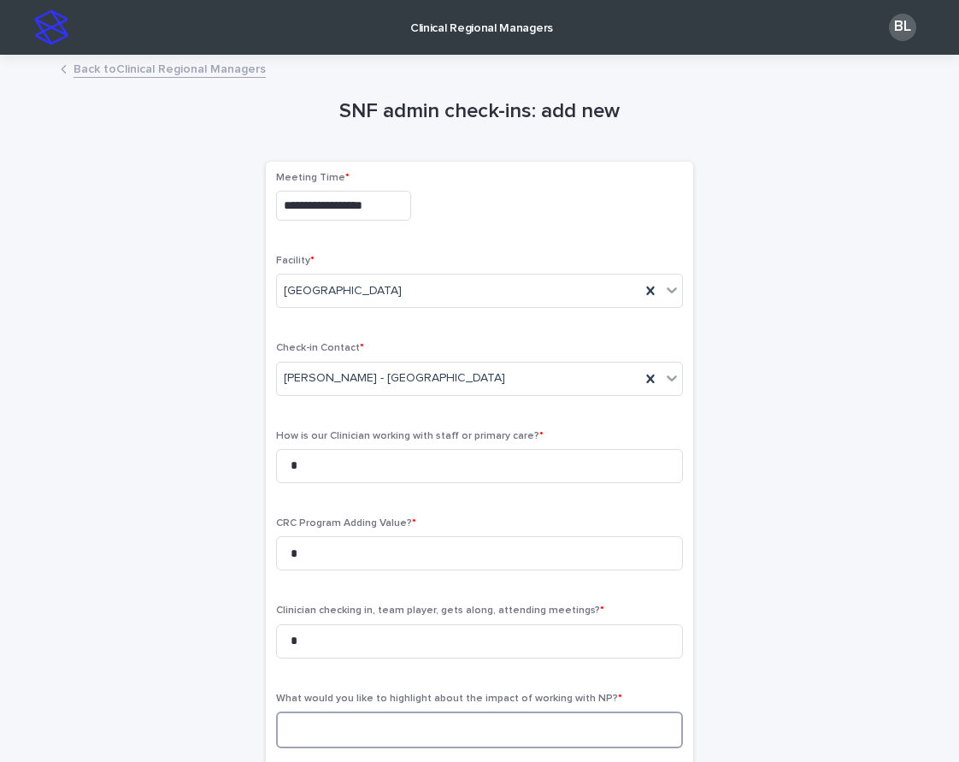
click at [380, 722] on textarea at bounding box center [479, 729] width 407 height 37
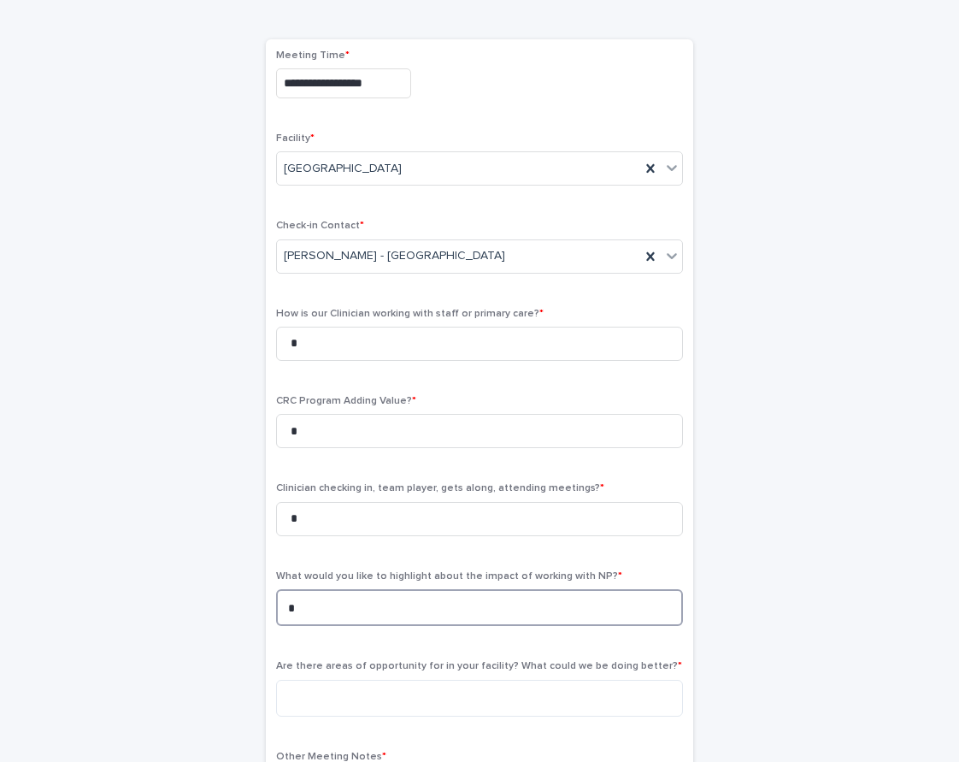
scroll to position [245, 0]
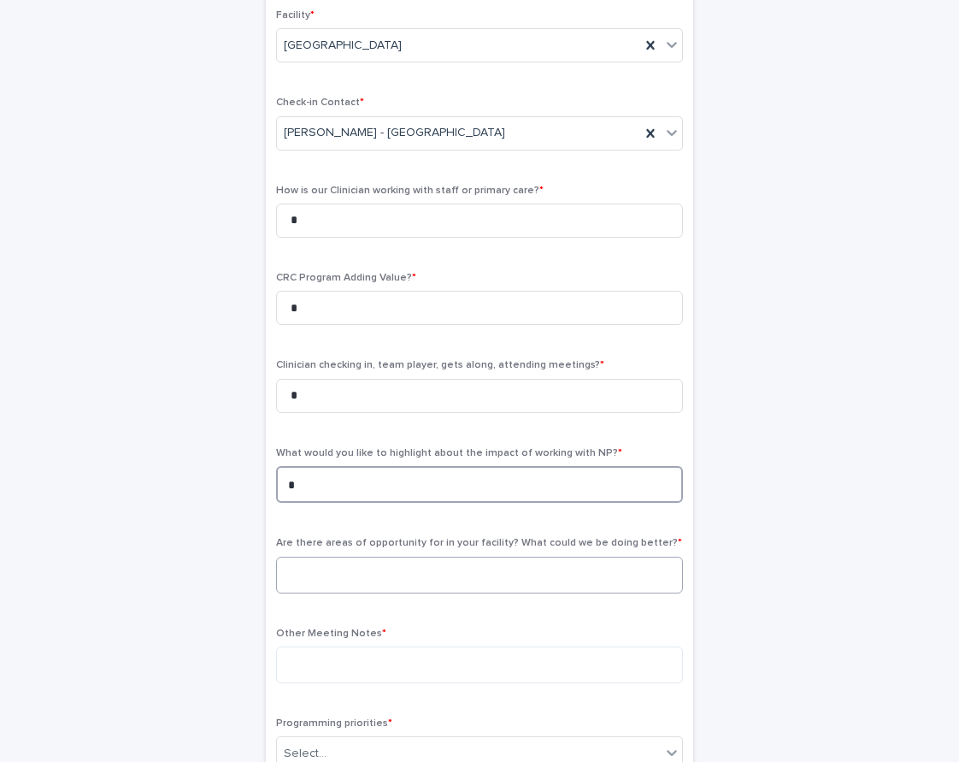
type textarea "*"
click at [351, 557] on textarea at bounding box center [479, 575] width 407 height 37
type textarea "*"
click at [345, 649] on textarea at bounding box center [479, 664] width 407 height 37
type textarea "*"
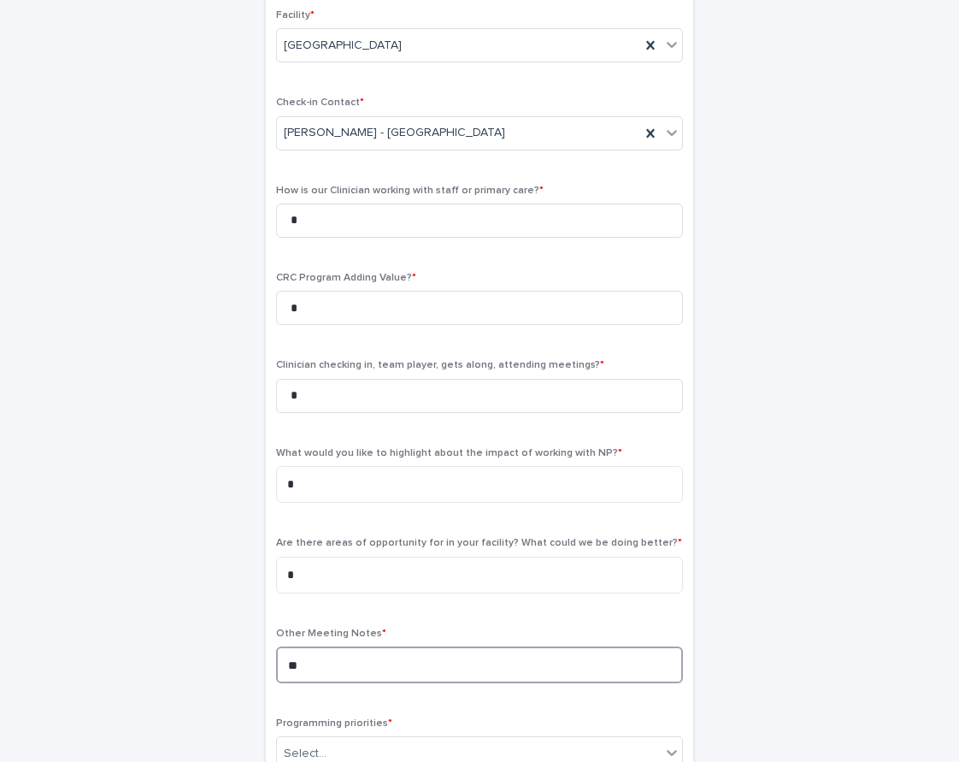
type textarea "*"
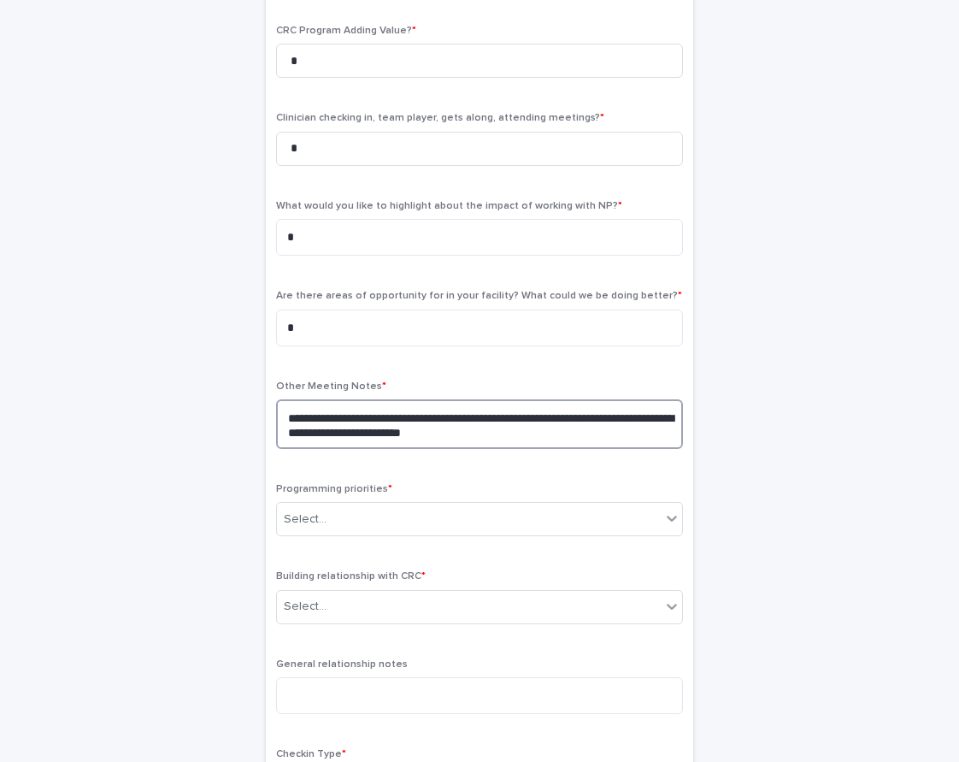
scroll to position [689, 0]
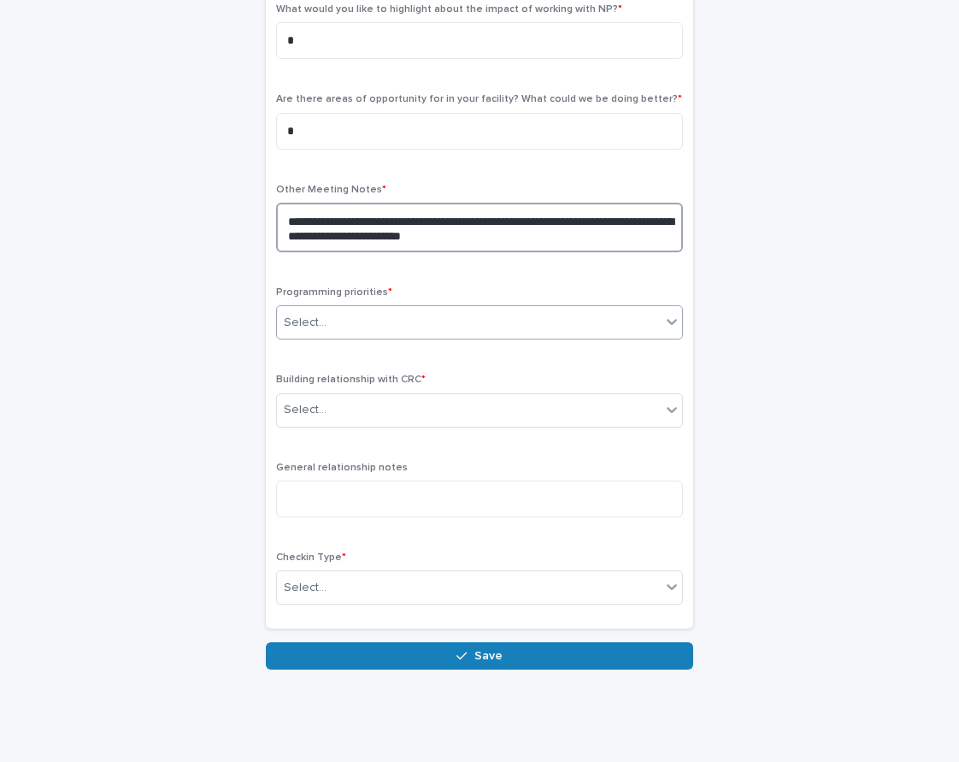
type textarea "**********"
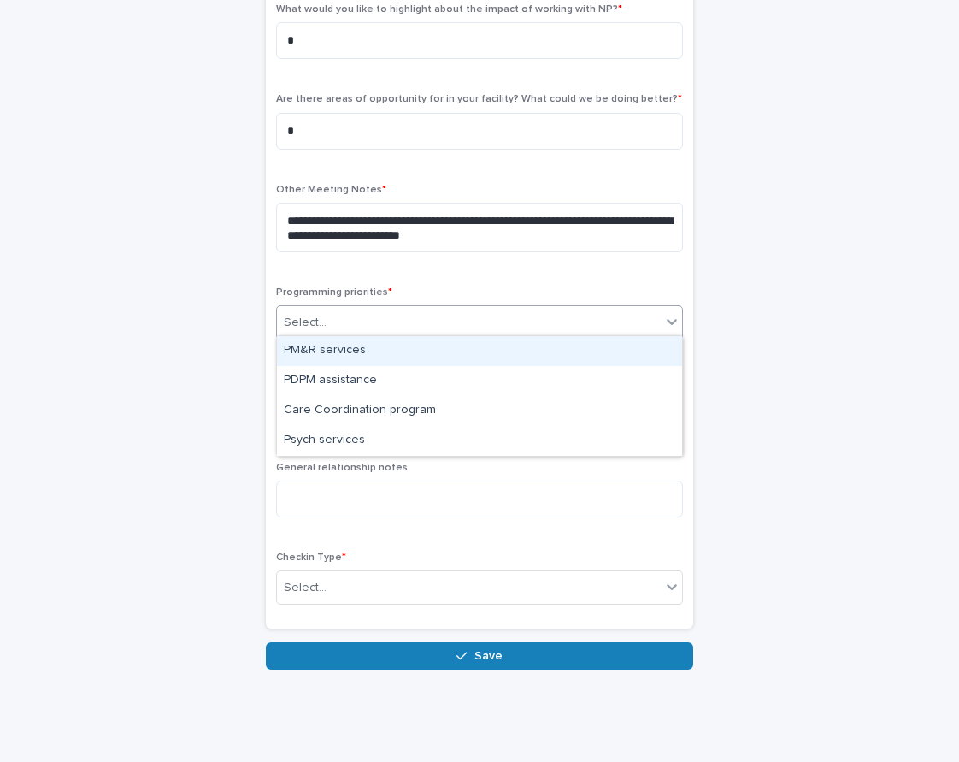
click at [357, 329] on div "Select..." at bounding box center [469, 323] width 384 height 28
click at [344, 349] on div "PM&R services" at bounding box center [479, 351] width 405 height 30
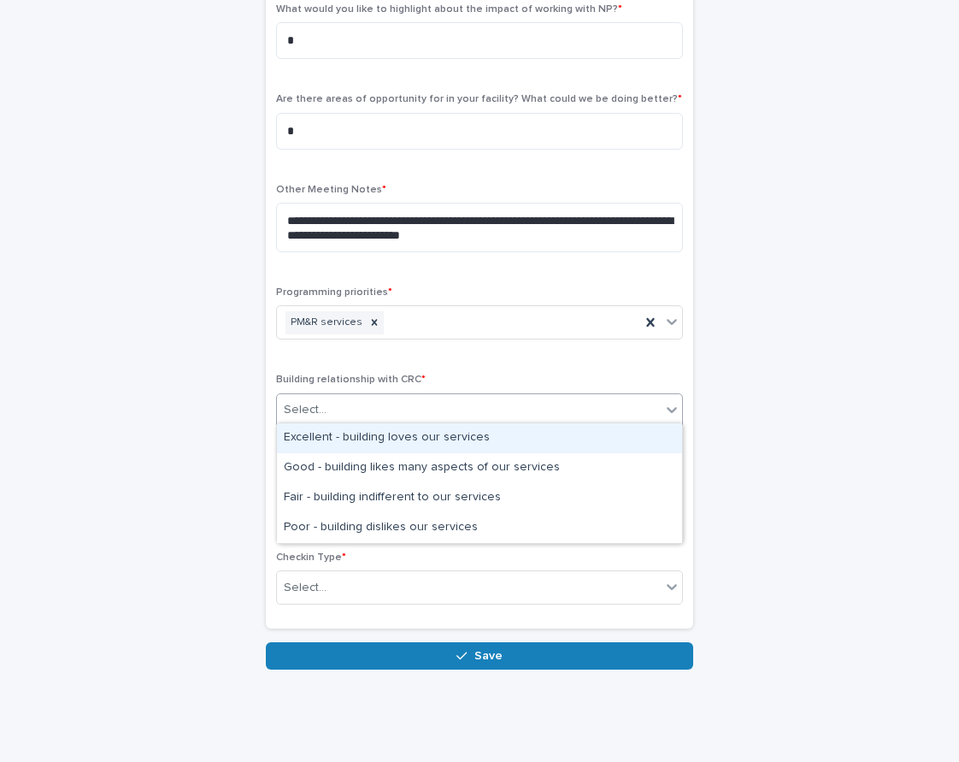
click at [312, 416] on div "Select..." at bounding box center [469, 410] width 384 height 28
click at [315, 444] on div "Excellent - building loves our services" at bounding box center [479, 438] width 405 height 30
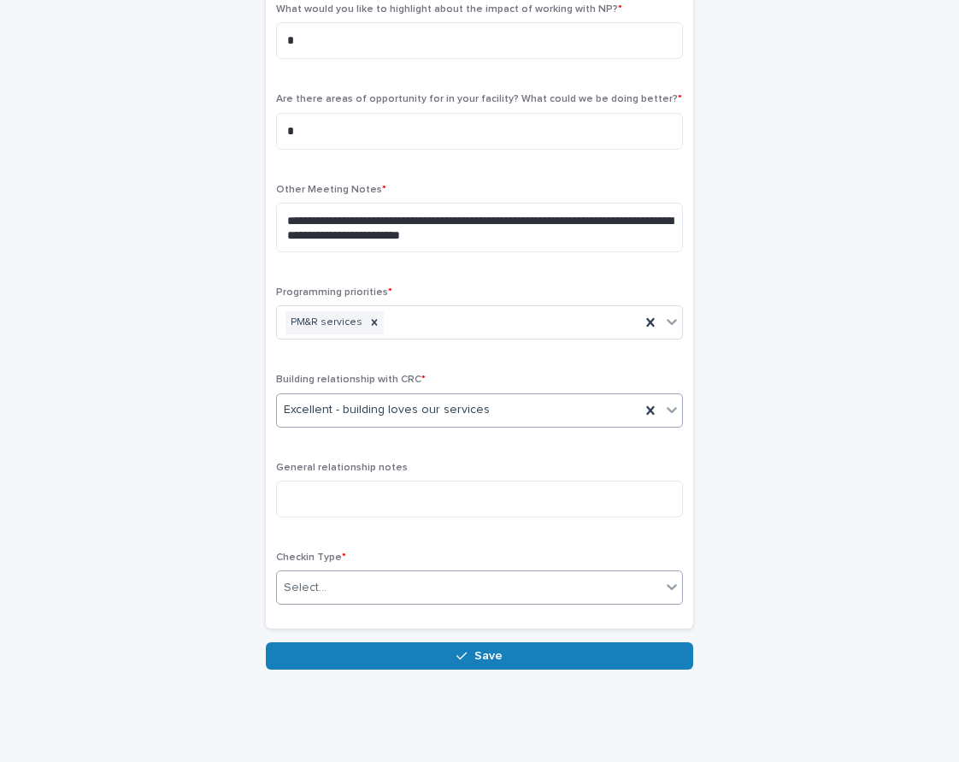
click at [286, 584] on div "Select..." at bounding box center [305, 588] width 43 height 18
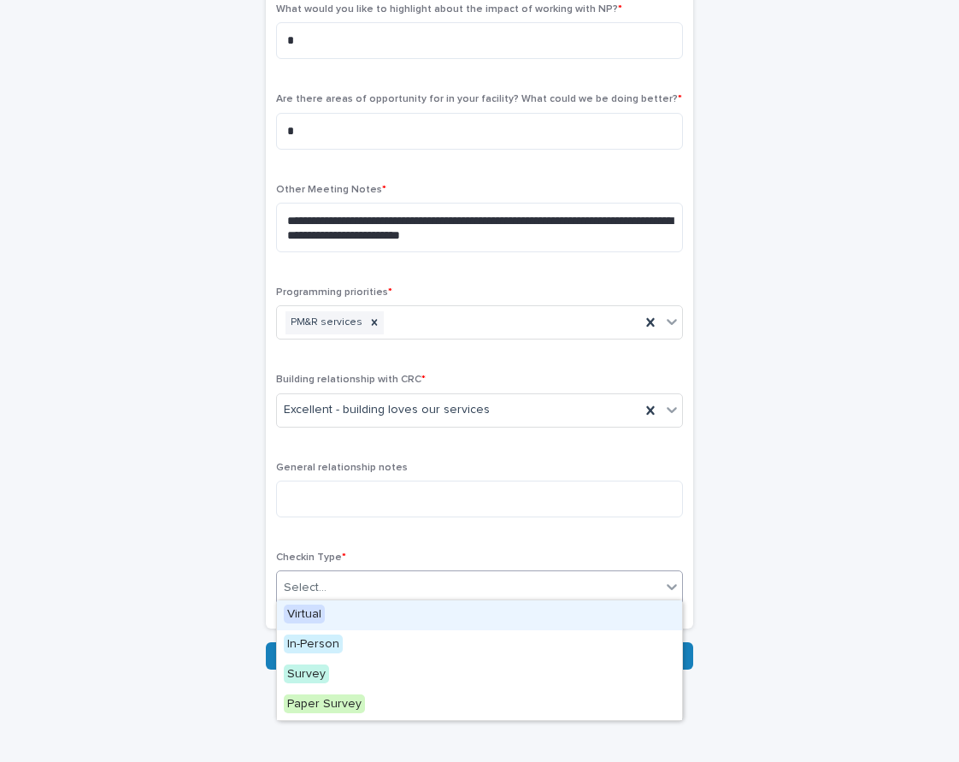
click at [304, 605] on span "Virtual" at bounding box center [304, 613] width 41 height 19
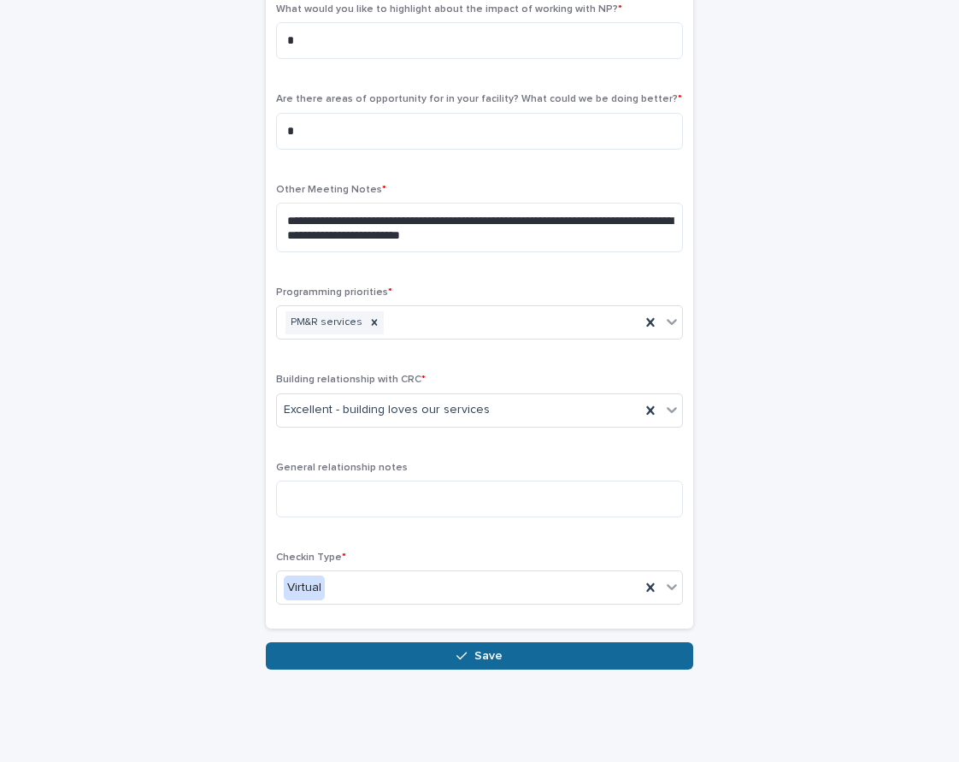
click at [341, 647] on button "Save" at bounding box center [479, 655] width 427 height 27
